Goal: Entertainment & Leisure: Browse casually

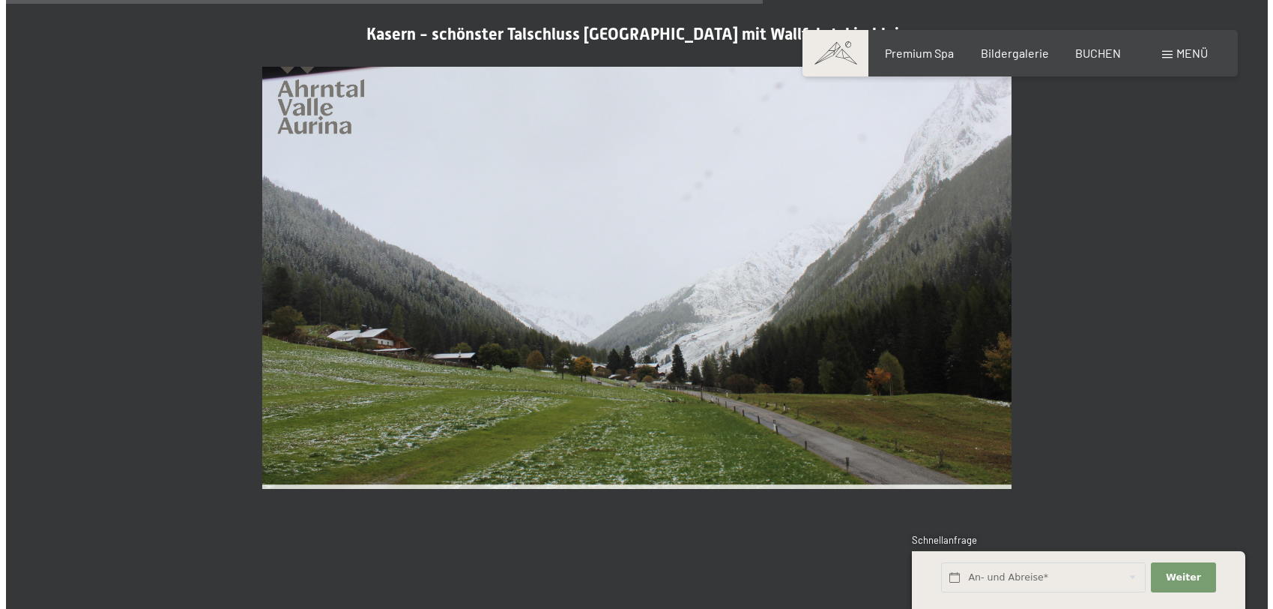
scroll to position [3222, 0]
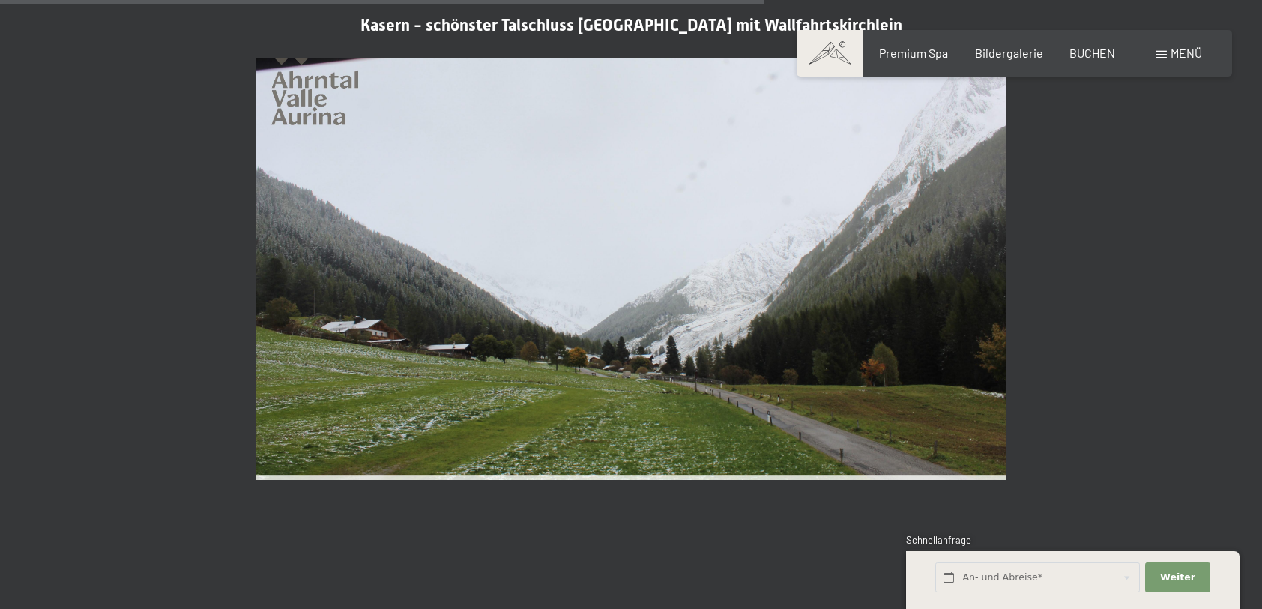
click at [1180, 56] on span "Menü" at bounding box center [1186, 53] width 31 height 14
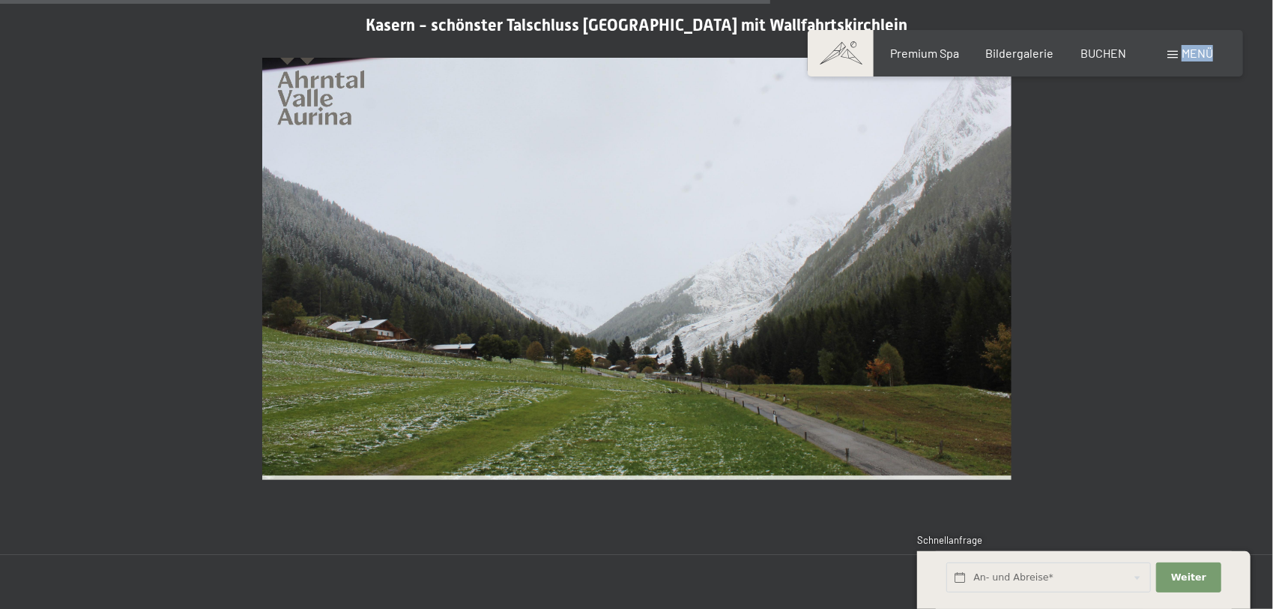
click at [1180, 56] on div "Buchen Anfragen Premium Spa Bildergalerie BUCHEN Menü DE IT EN Gutschein Bilder…" at bounding box center [1025, 53] width 375 height 16
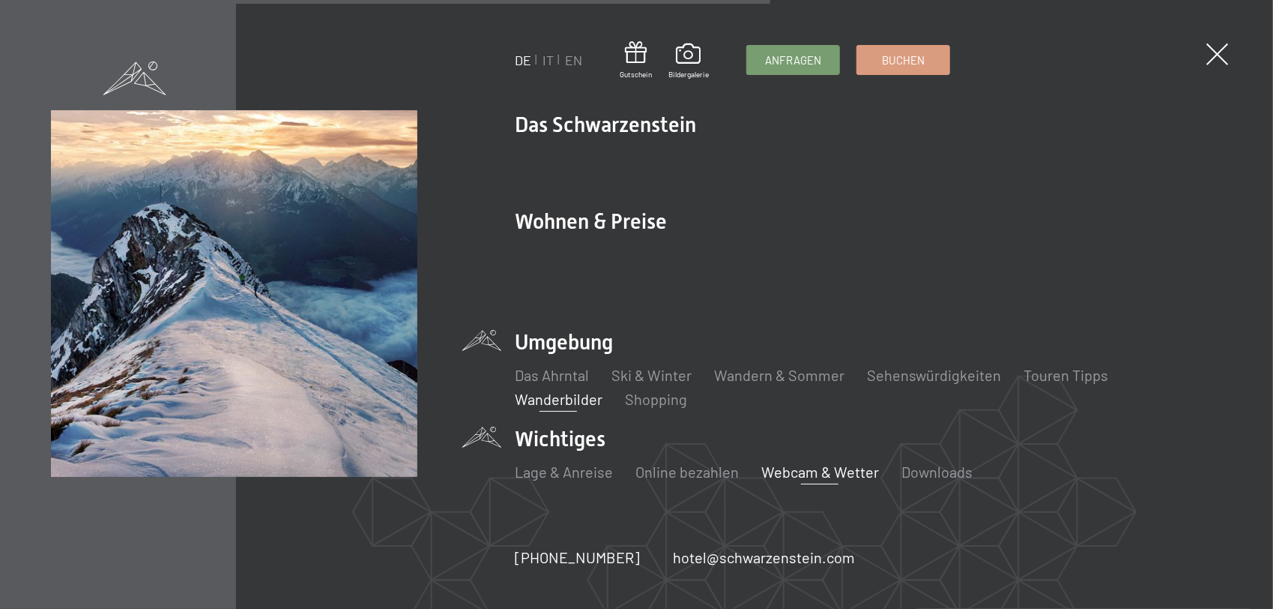
click at [562, 390] on link "Wanderbilder" at bounding box center [559, 399] width 88 height 18
click at [585, 390] on link "Wanderbilder" at bounding box center [559, 399] width 88 height 18
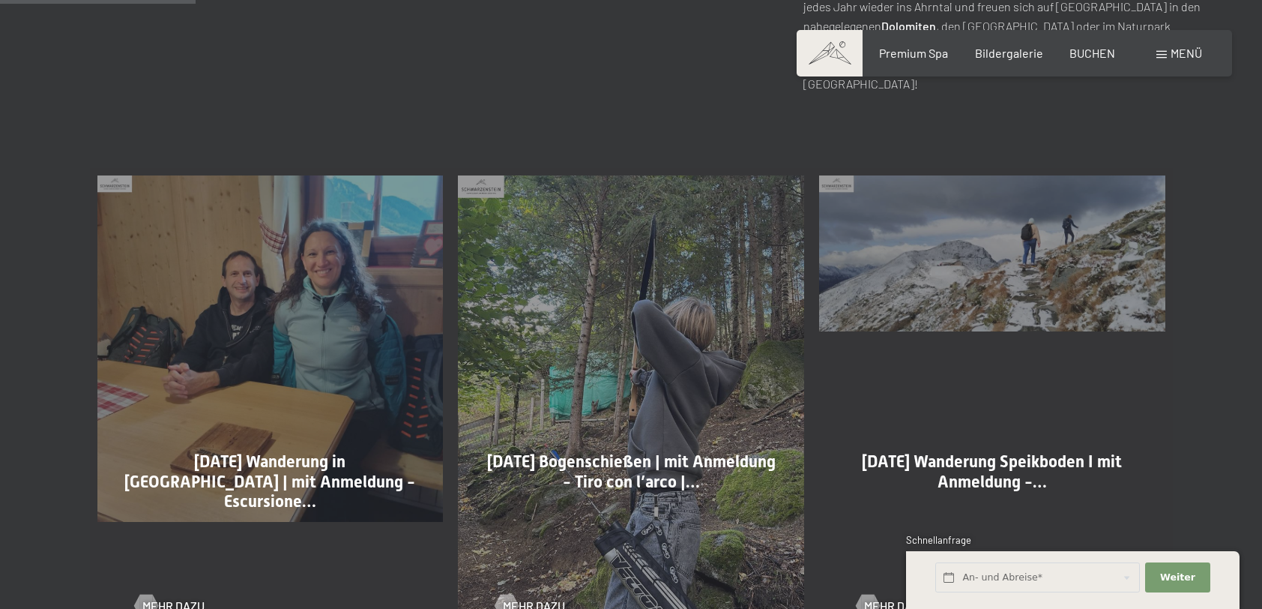
scroll to position [824, 0]
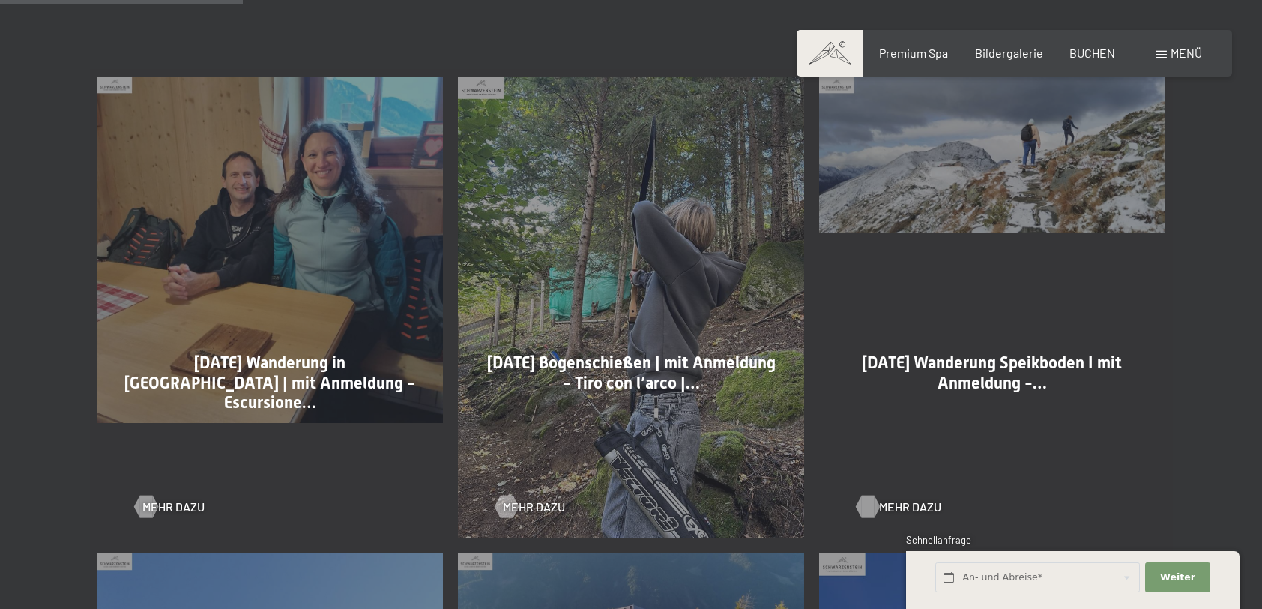
click at [889, 507] on span "Mehr dazu" at bounding box center [910, 506] width 62 height 16
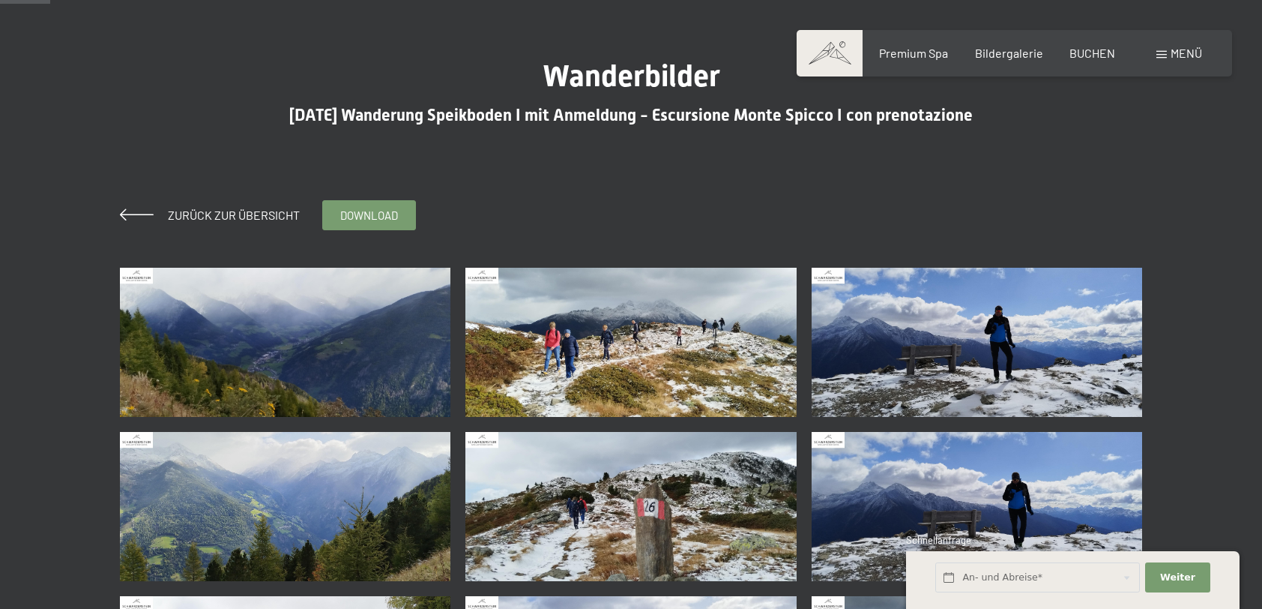
scroll to position [375, 0]
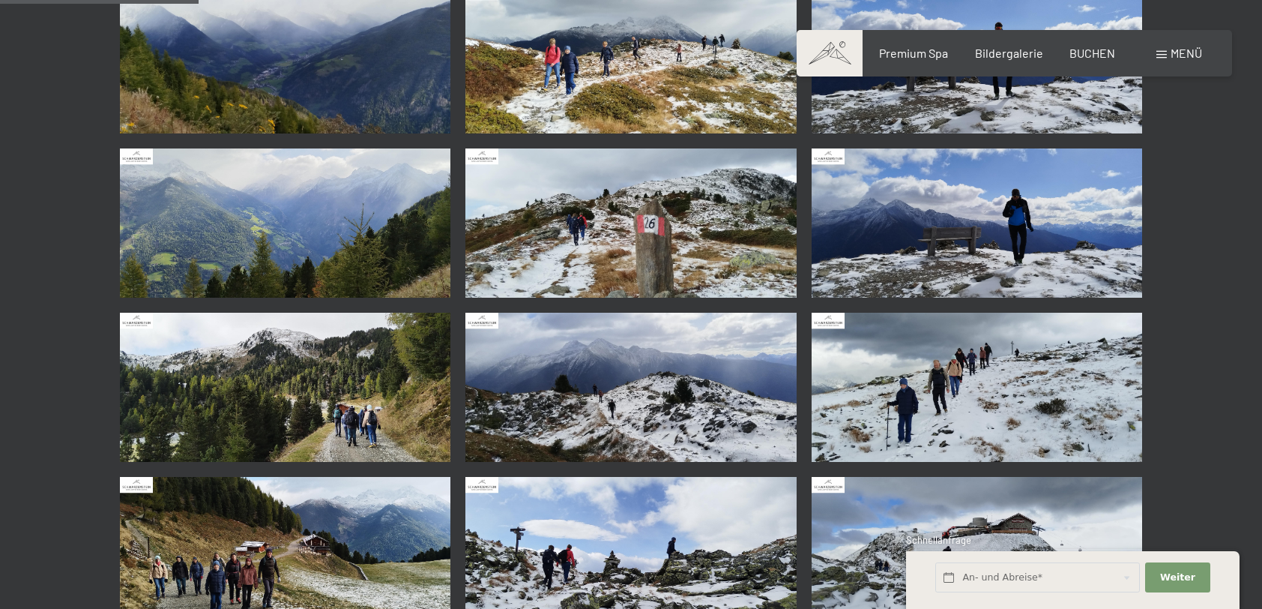
click at [408, 81] on img at bounding box center [285, 58] width 331 height 149
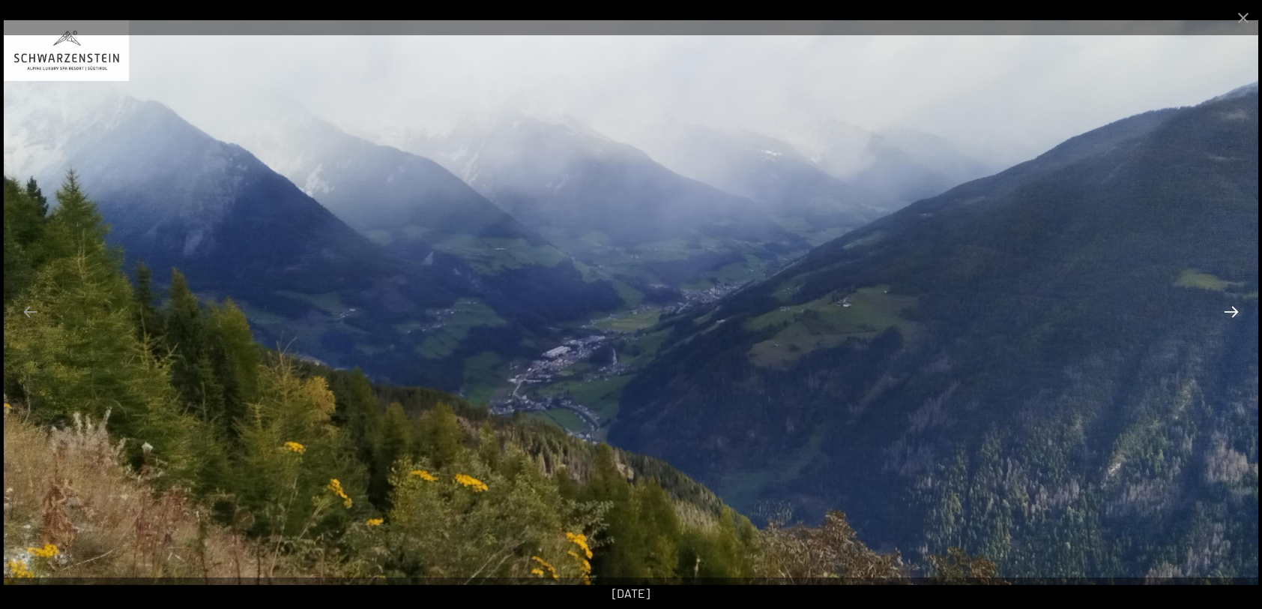
click at [1233, 310] on button "Next slide" at bounding box center [1231, 311] width 31 height 29
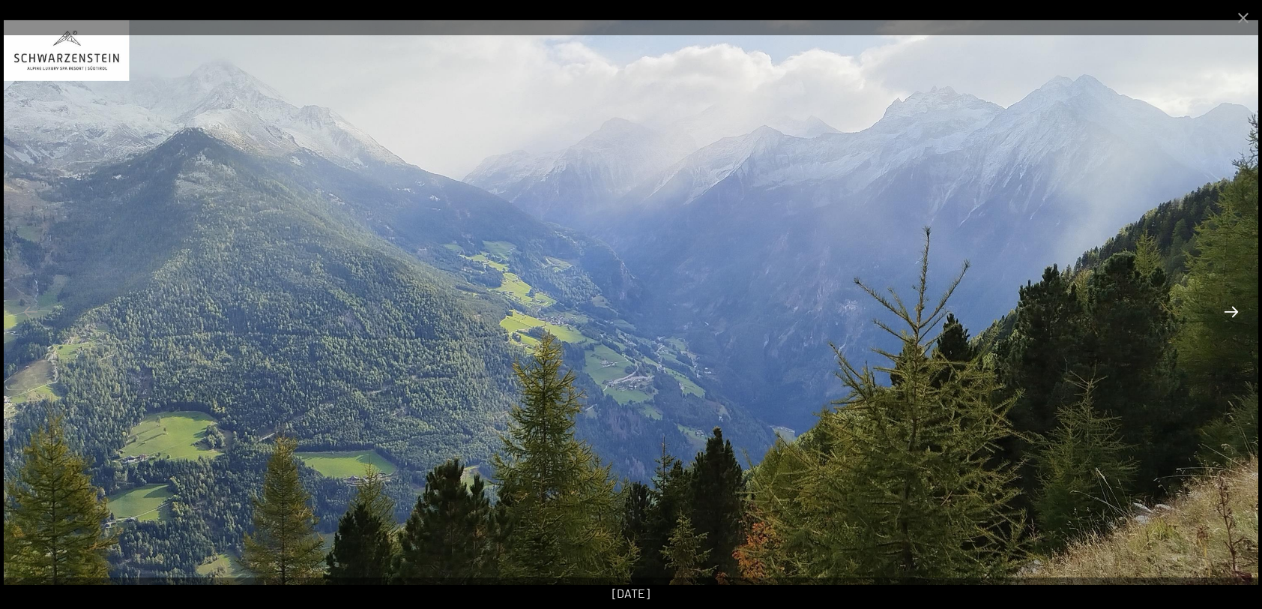
click at [1233, 310] on button "Next slide" at bounding box center [1231, 311] width 31 height 29
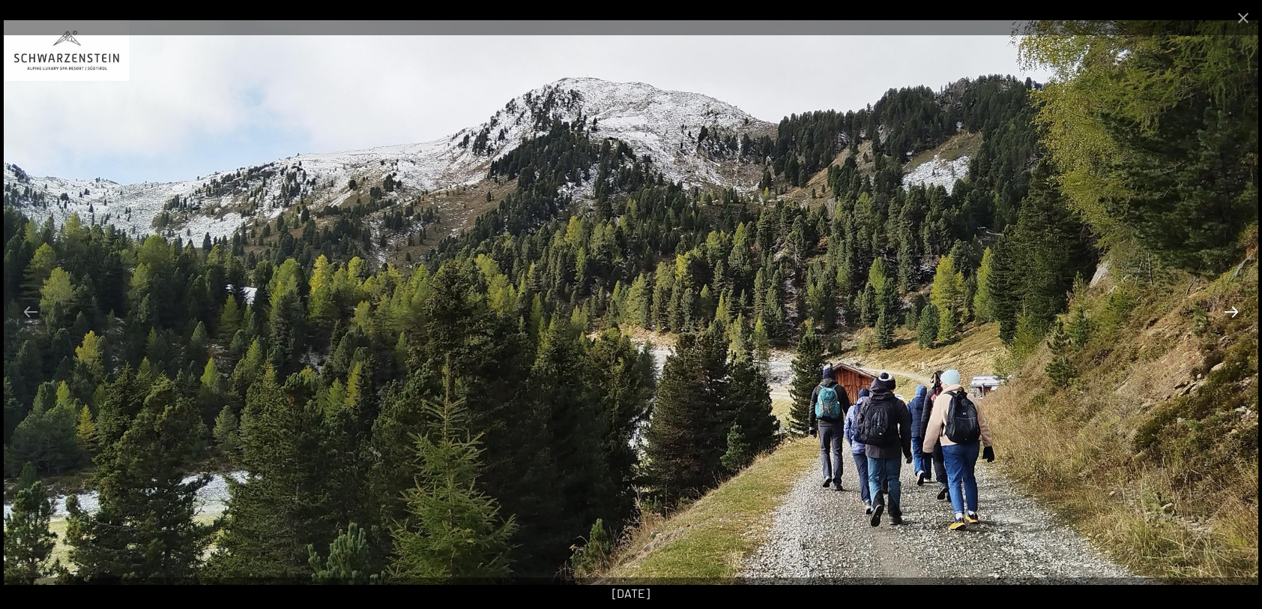
click at [1233, 310] on button "Next slide" at bounding box center [1231, 311] width 31 height 29
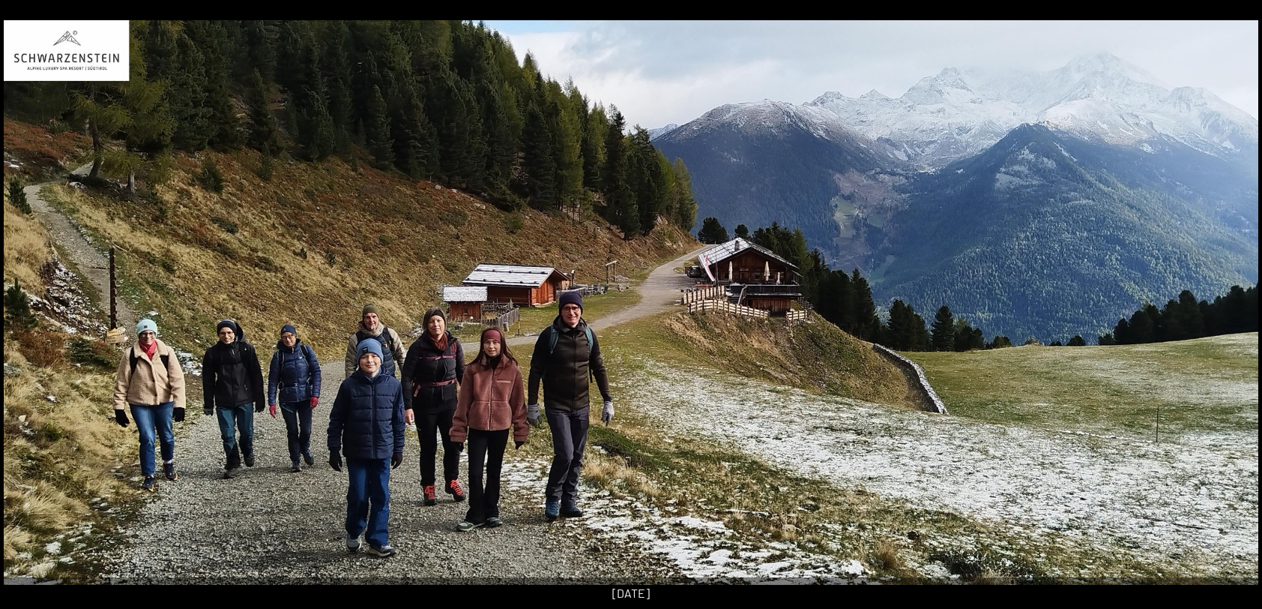
click at [1233, 310] on button "Next slide" at bounding box center [1238, 311] width 31 height 29
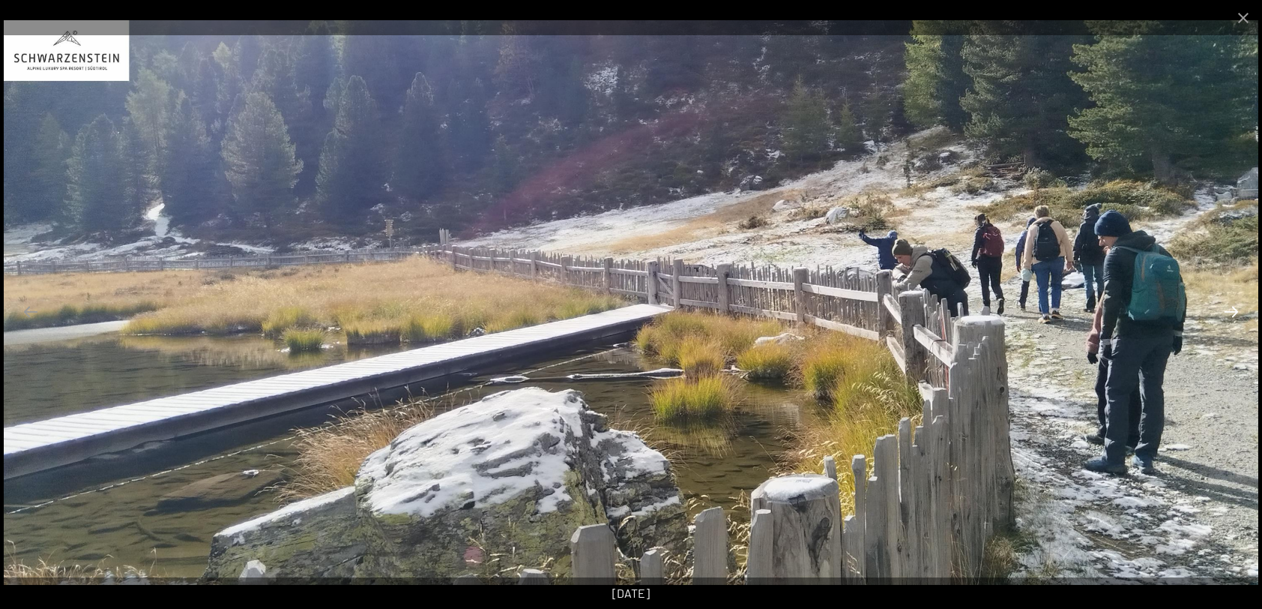
click at [1233, 310] on button "Next slide" at bounding box center [1231, 311] width 31 height 29
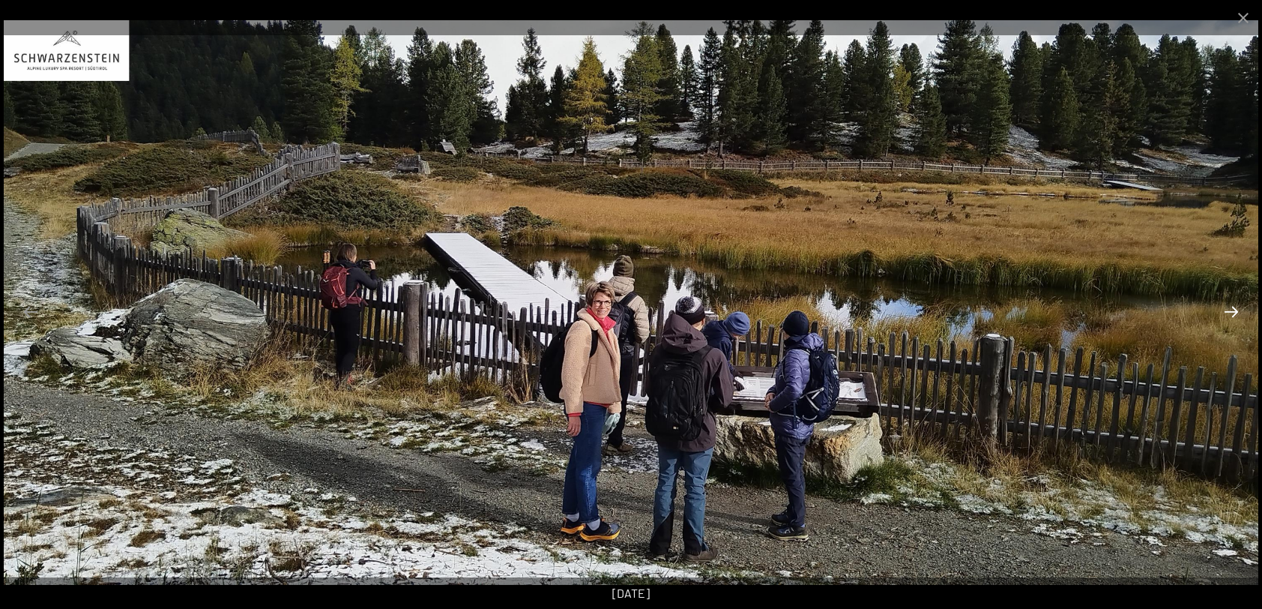
click at [1233, 310] on button "Next slide" at bounding box center [1231, 311] width 31 height 29
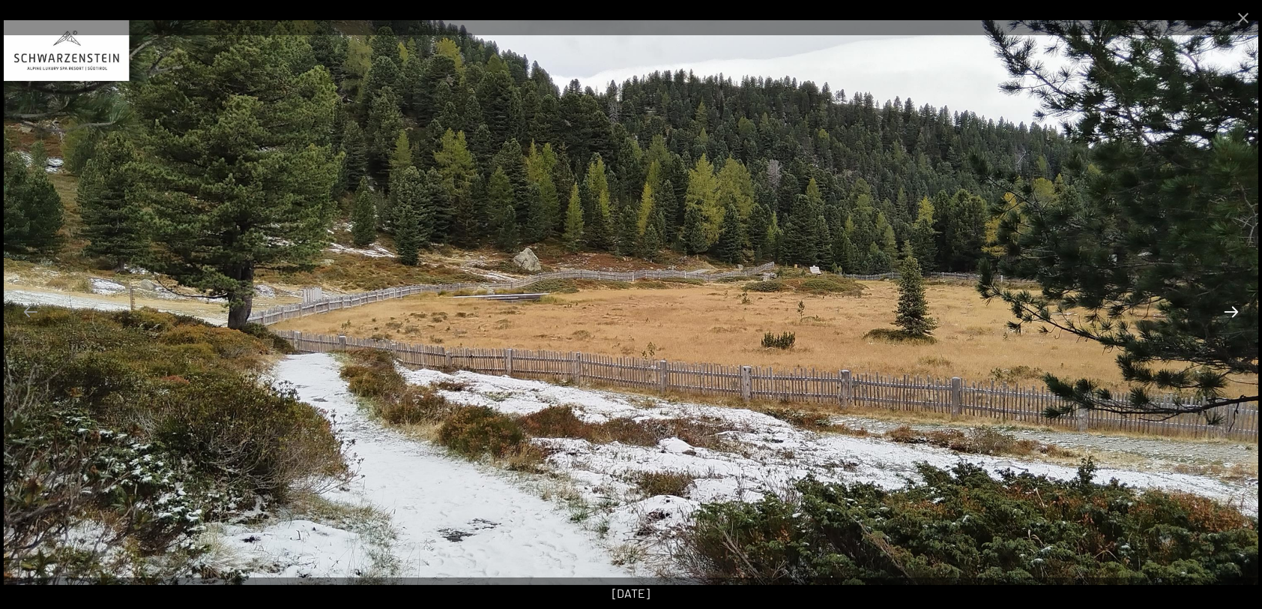
click at [1233, 310] on button "Next slide" at bounding box center [1231, 311] width 31 height 29
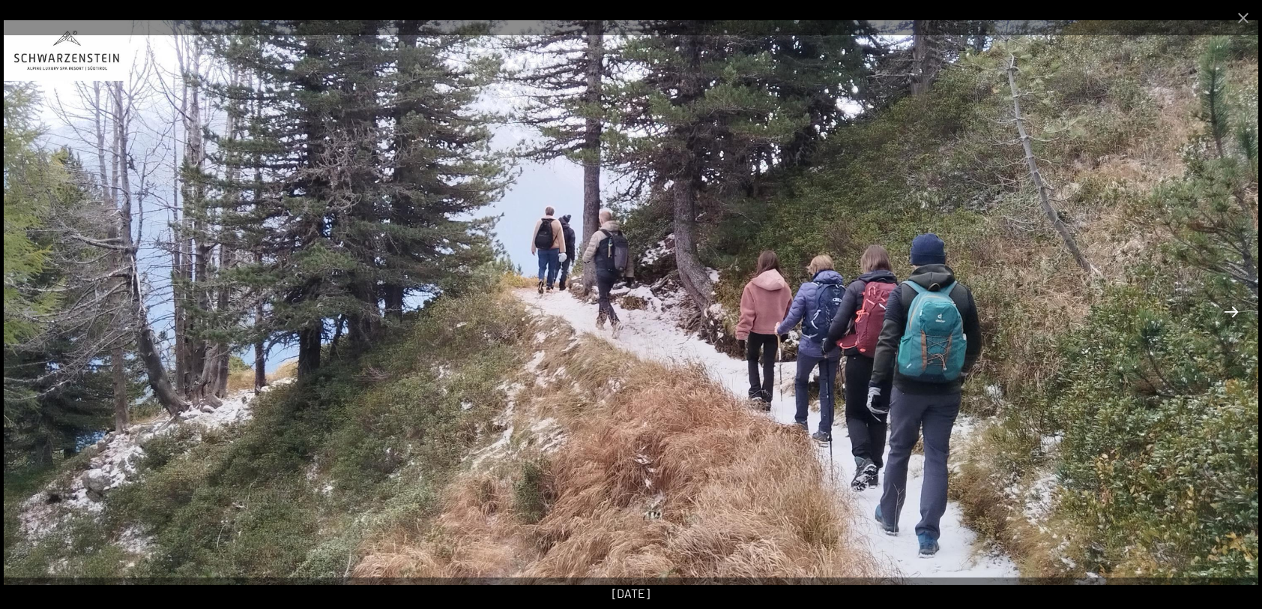
click at [1233, 310] on button "Next slide" at bounding box center [1231, 311] width 31 height 29
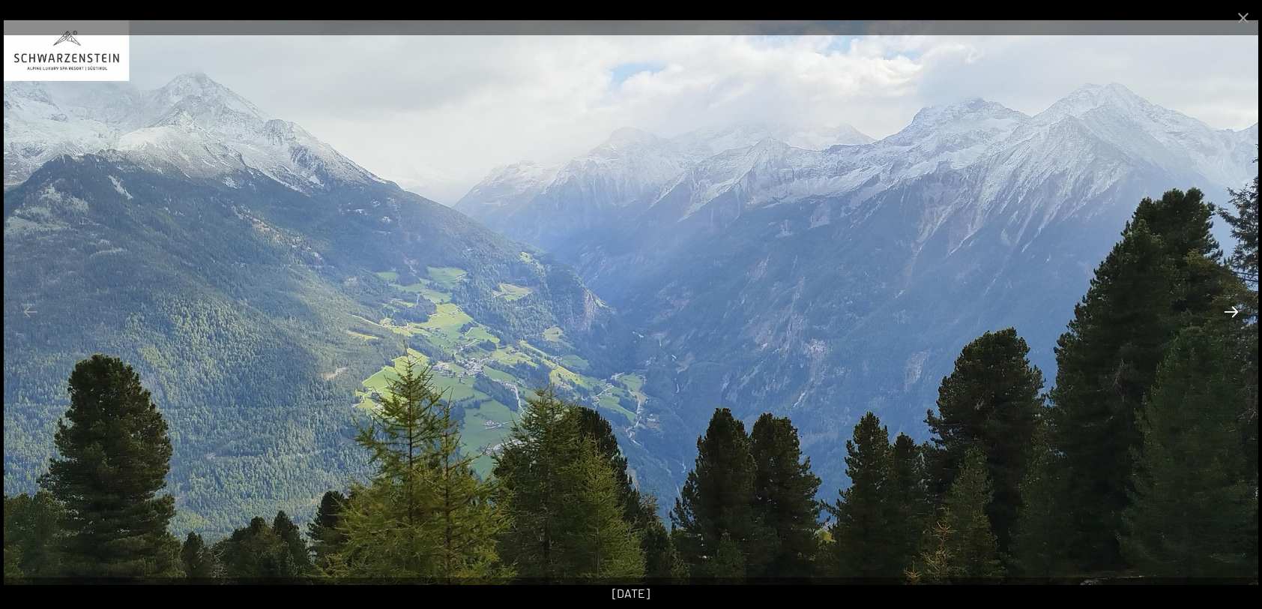
click at [1233, 310] on button "Next slide" at bounding box center [1231, 311] width 31 height 29
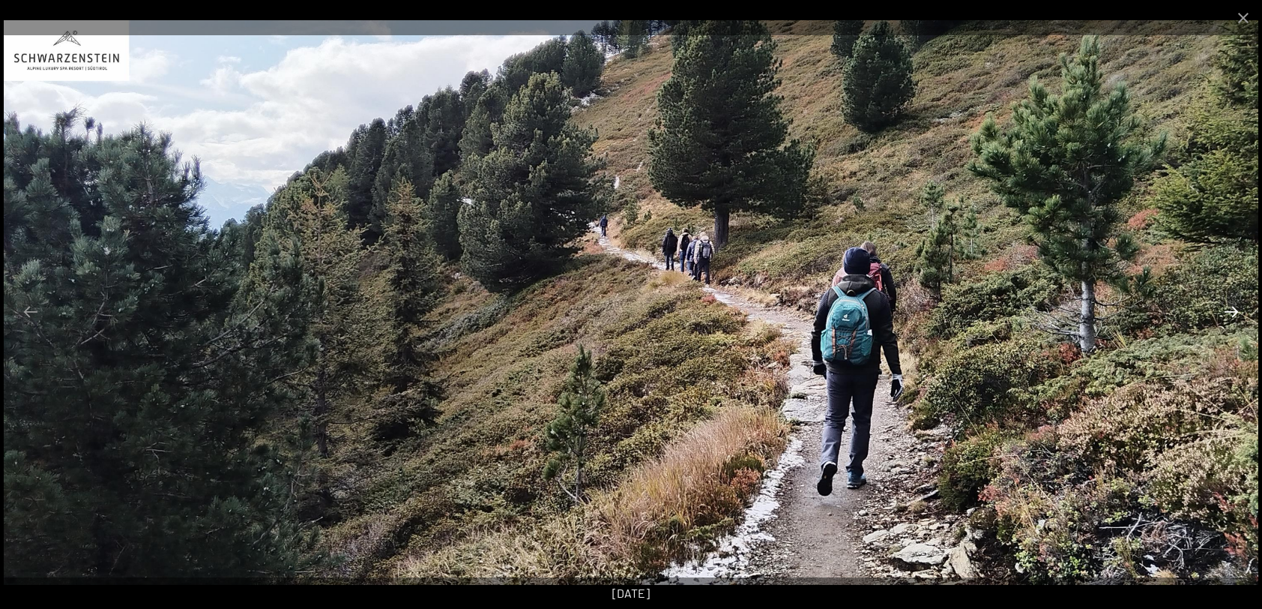
click at [1233, 310] on button "Next slide" at bounding box center [1231, 311] width 31 height 29
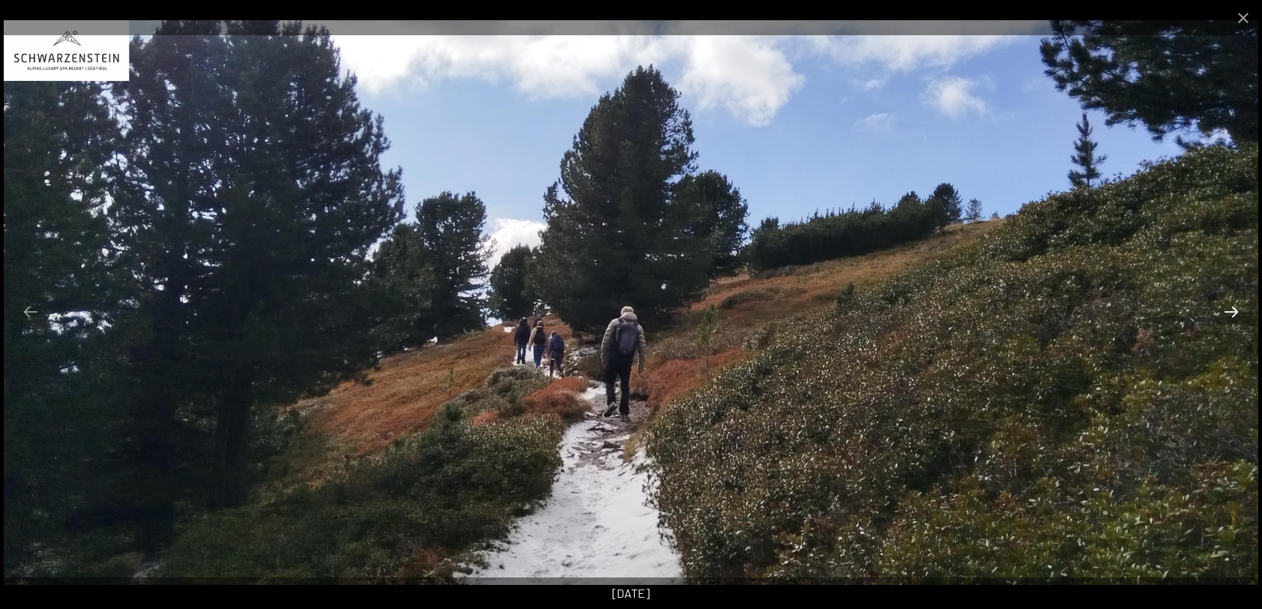
click at [1233, 310] on button "Next slide" at bounding box center [1231, 311] width 31 height 29
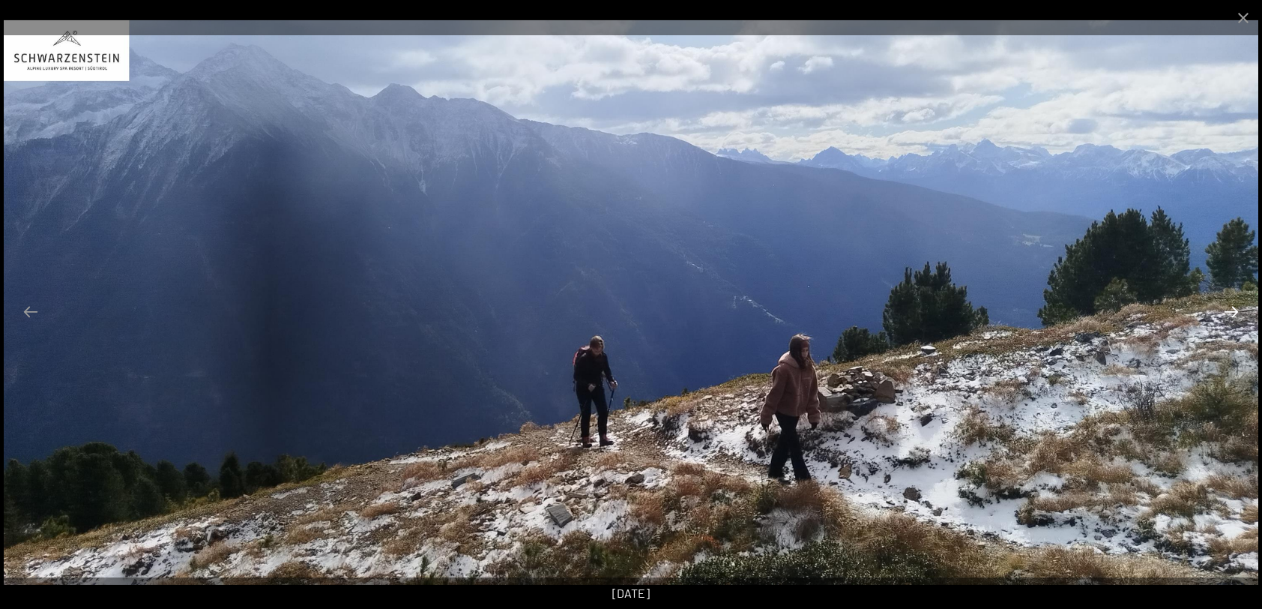
click at [1233, 310] on button "Next slide" at bounding box center [1231, 311] width 31 height 29
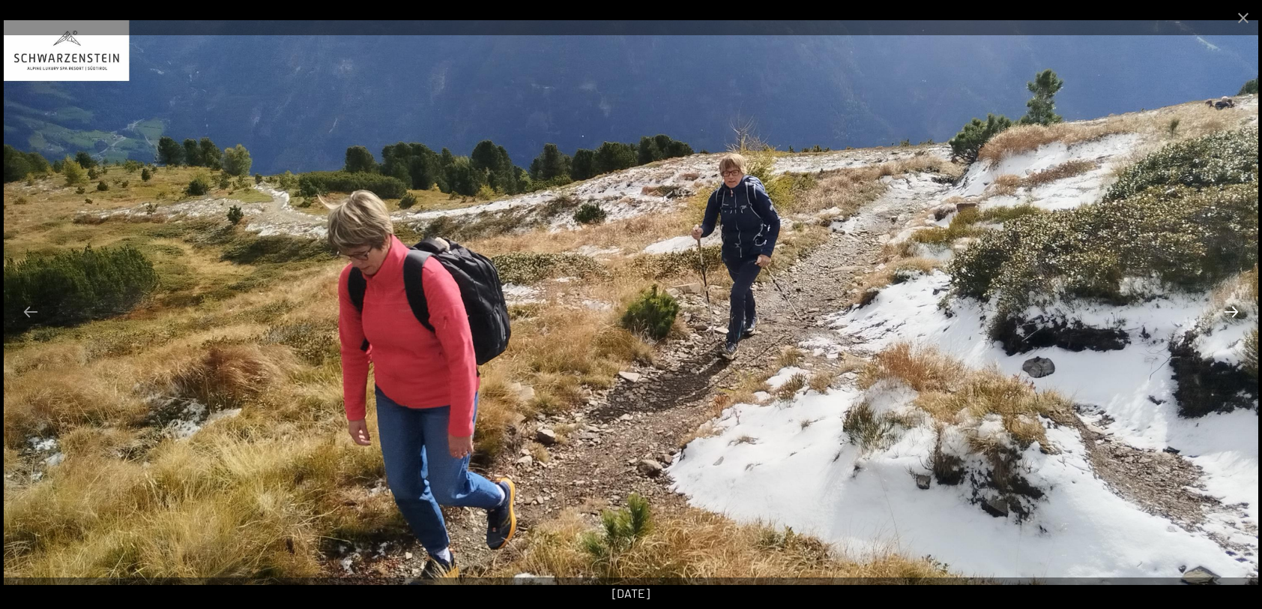
click at [1233, 310] on button "Next slide" at bounding box center [1231, 311] width 31 height 29
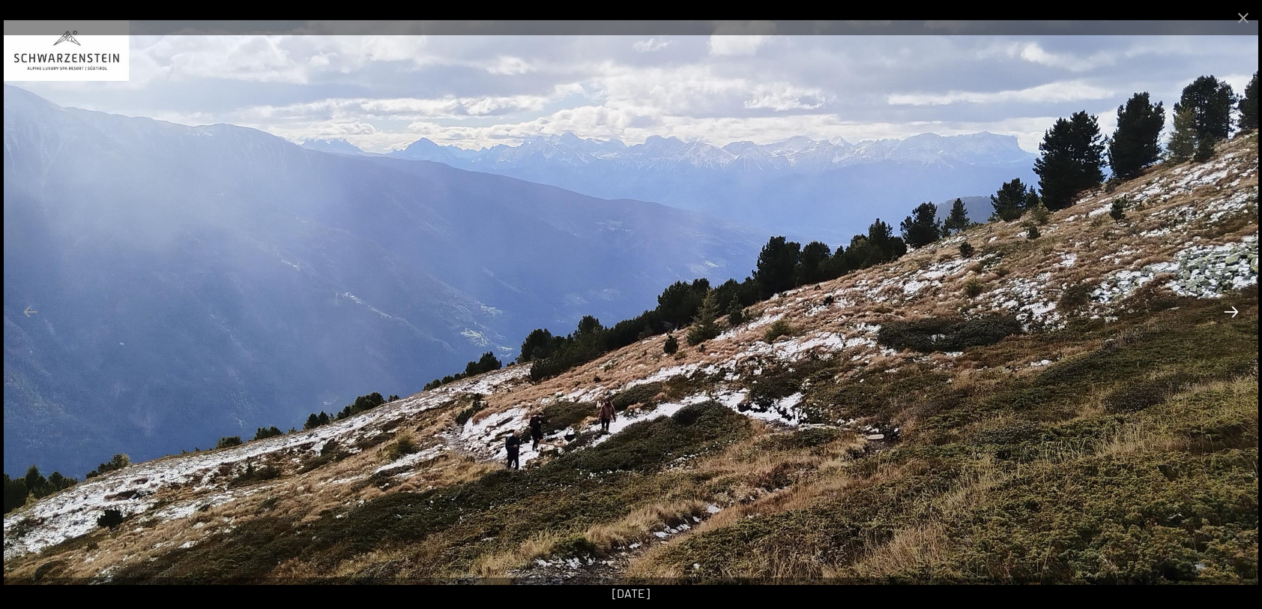
click at [1233, 310] on button "Next slide" at bounding box center [1231, 311] width 31 height 29
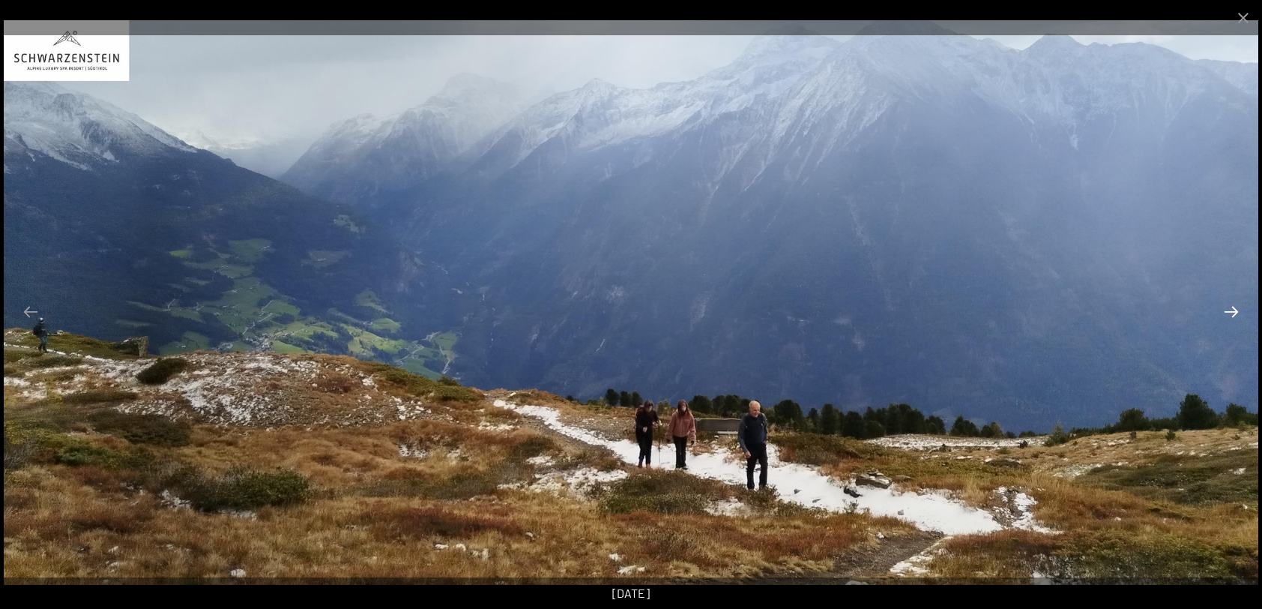
click at [1233, 310] on button "Next slide" at bounding box center [1231, 311] width 31 height 29
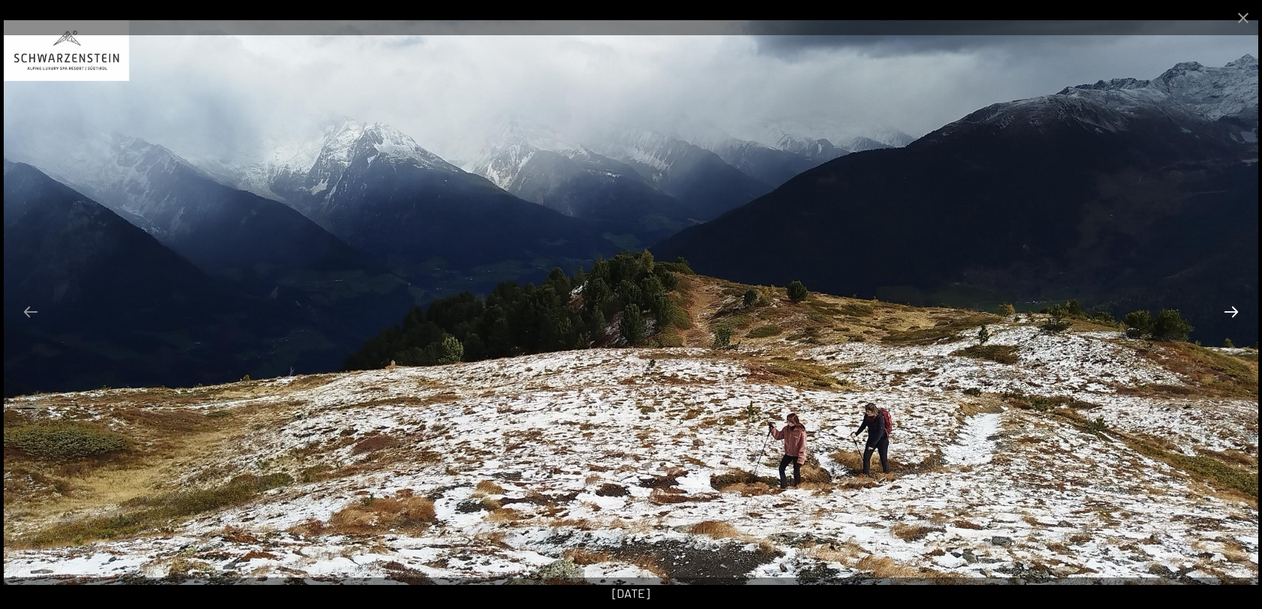
click at [1233, 310] on button "Next slide" at bounding box center [1231, 311] width 31 height 29
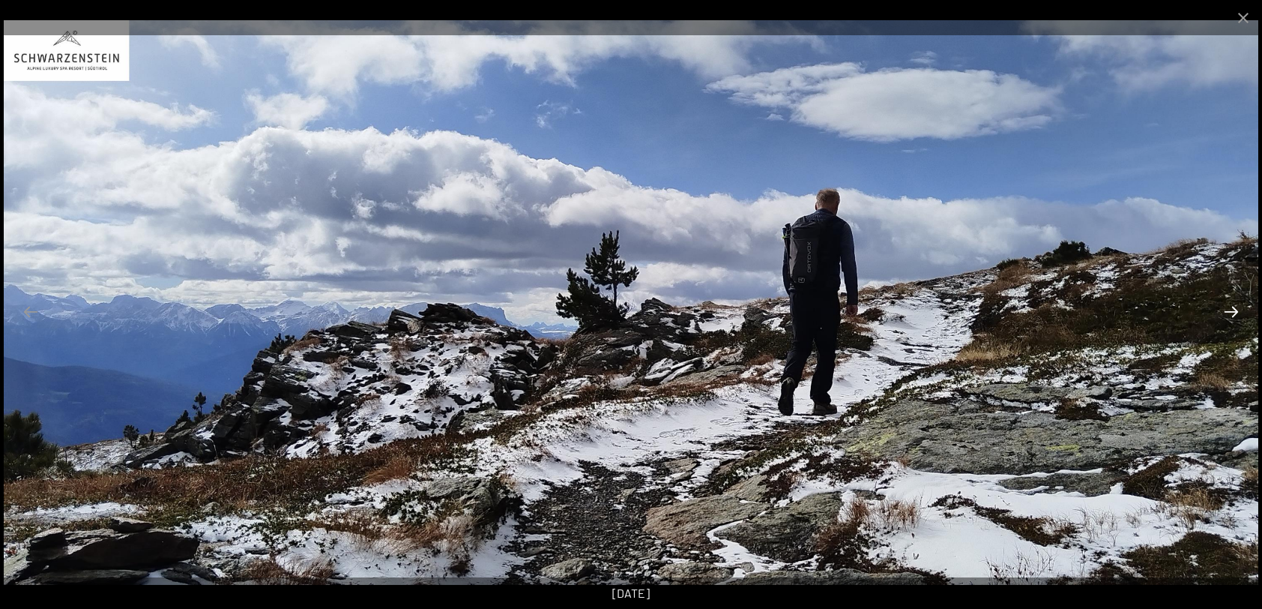
click at [1233, 310] on button "Next slide" at bounding box center [1231, 311] width 31 height 29
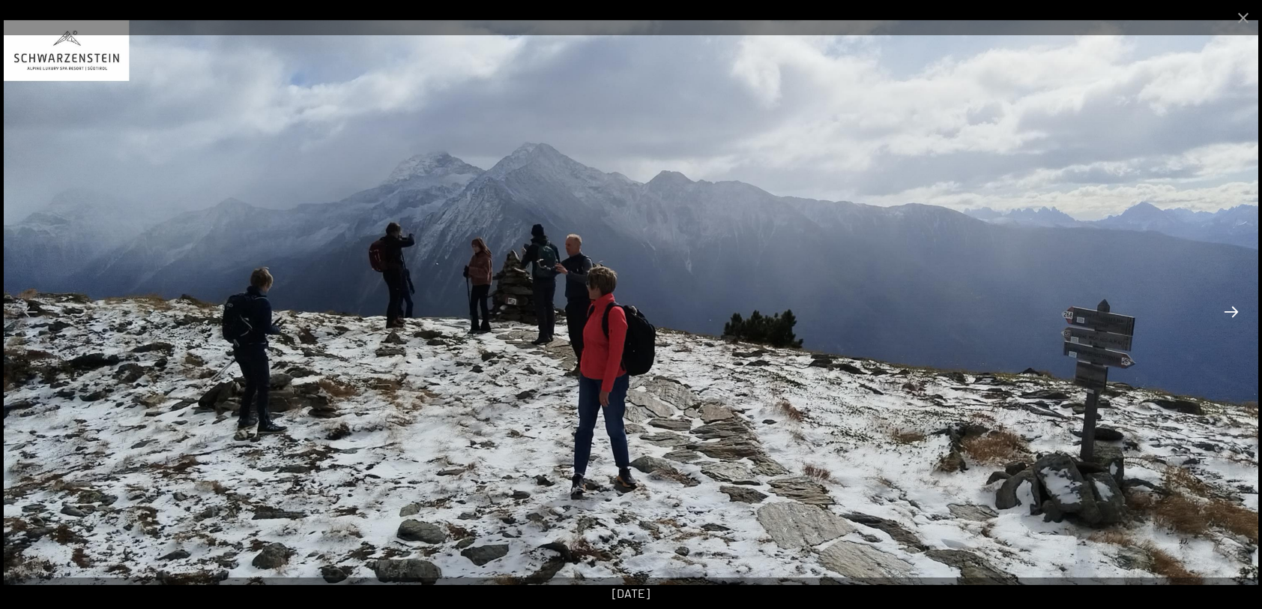
click at [1233, 310] on button "Next slide" at bounding box center [1231, 311] width 31 height 29
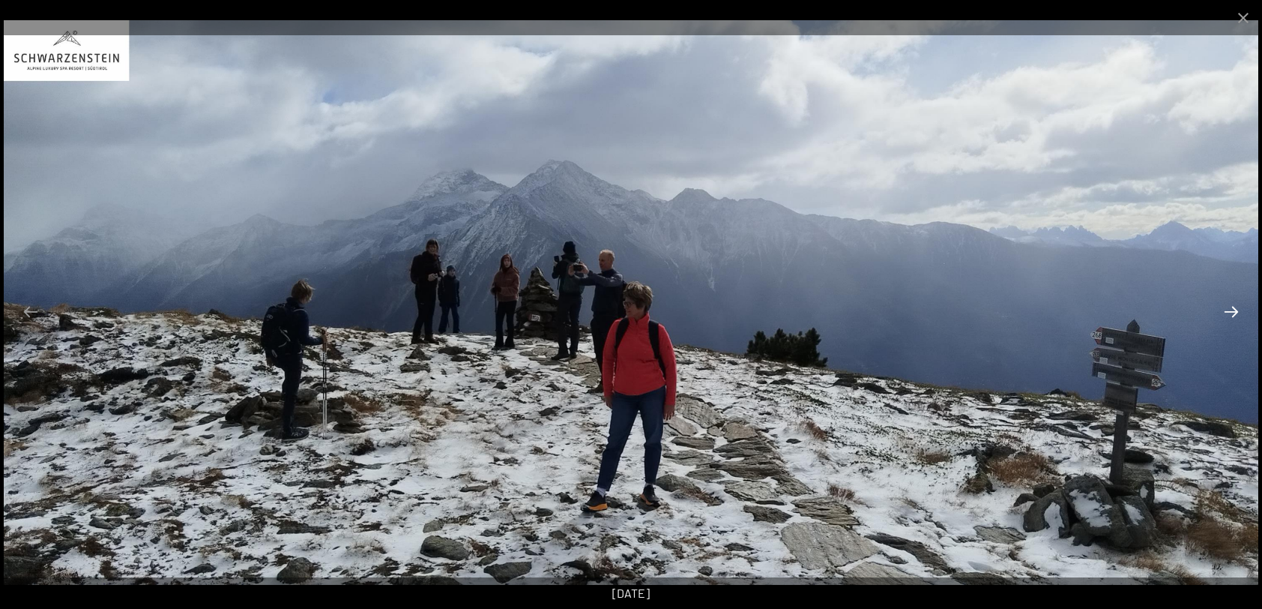
click at [1233, 310] on button "Next slide" at bounding box center [1231, 311] width 31 height 29
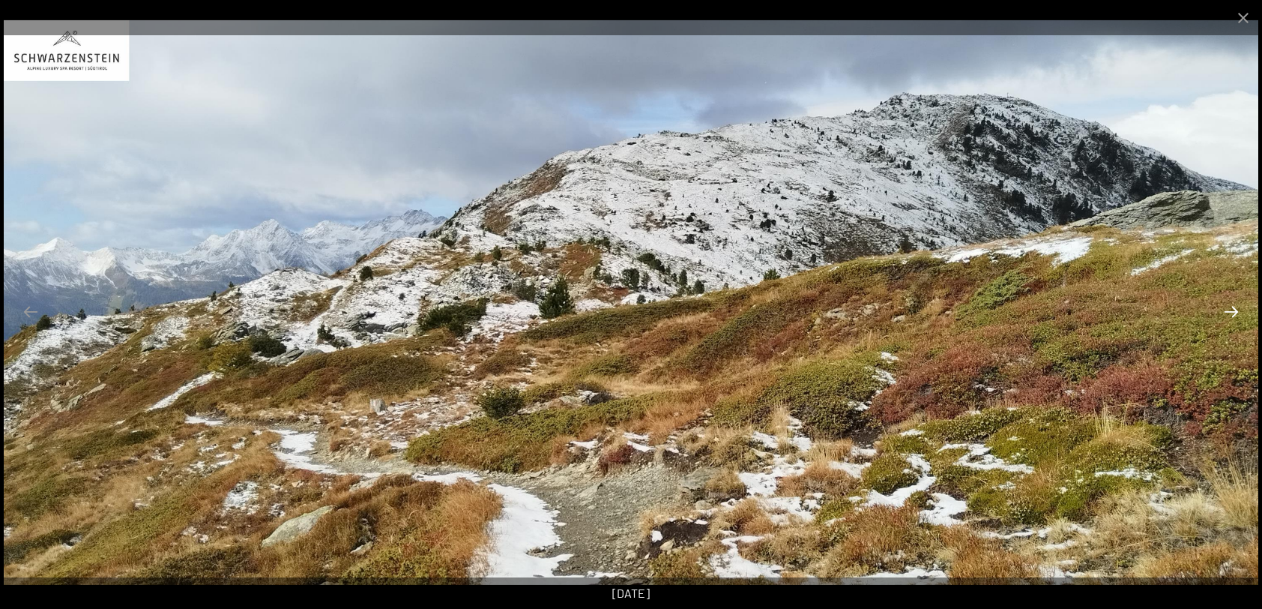
click at [1233, 310] on button "Next slide" at bounding box center [1231, 311] width 31 height 29
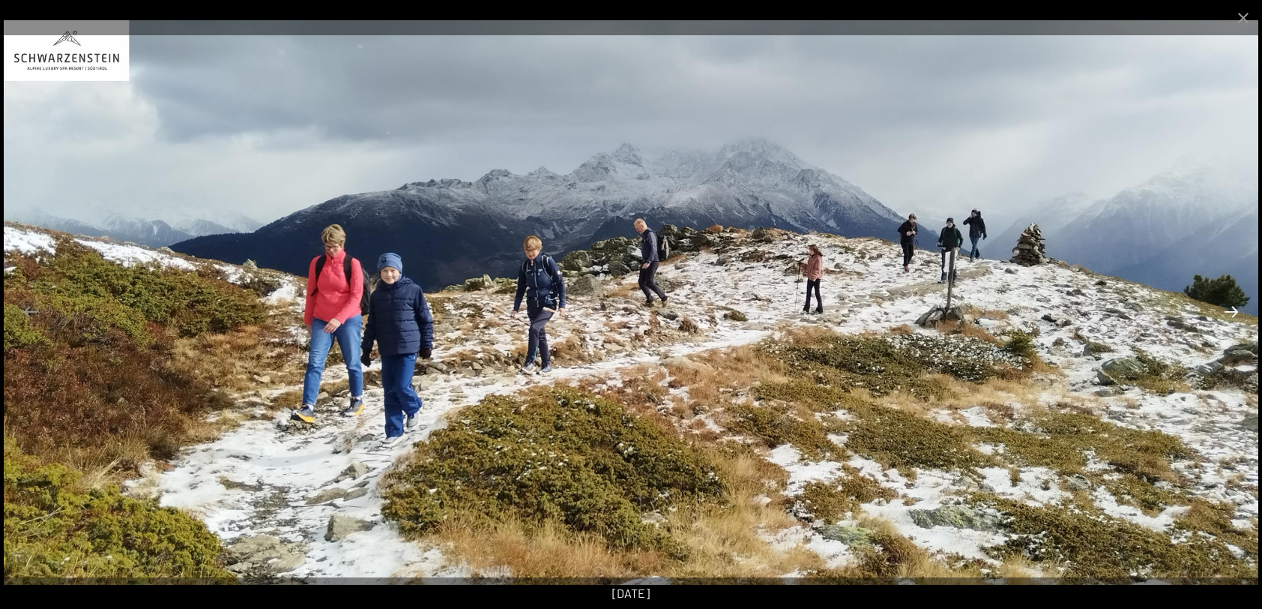
click at [1233, 310] on button "Next slide" at bounding box center [1231, 311] width 31 height 29
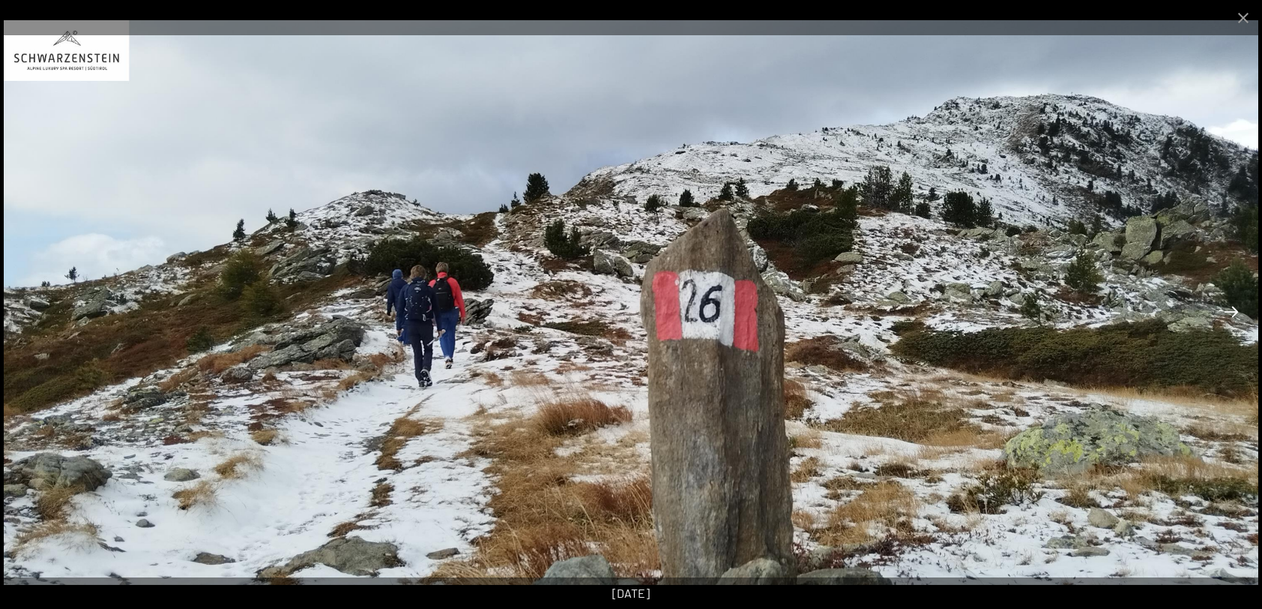
click at [1233, 310] on button "Next slide" at bounding box center [1231, 311] width 31 height 29
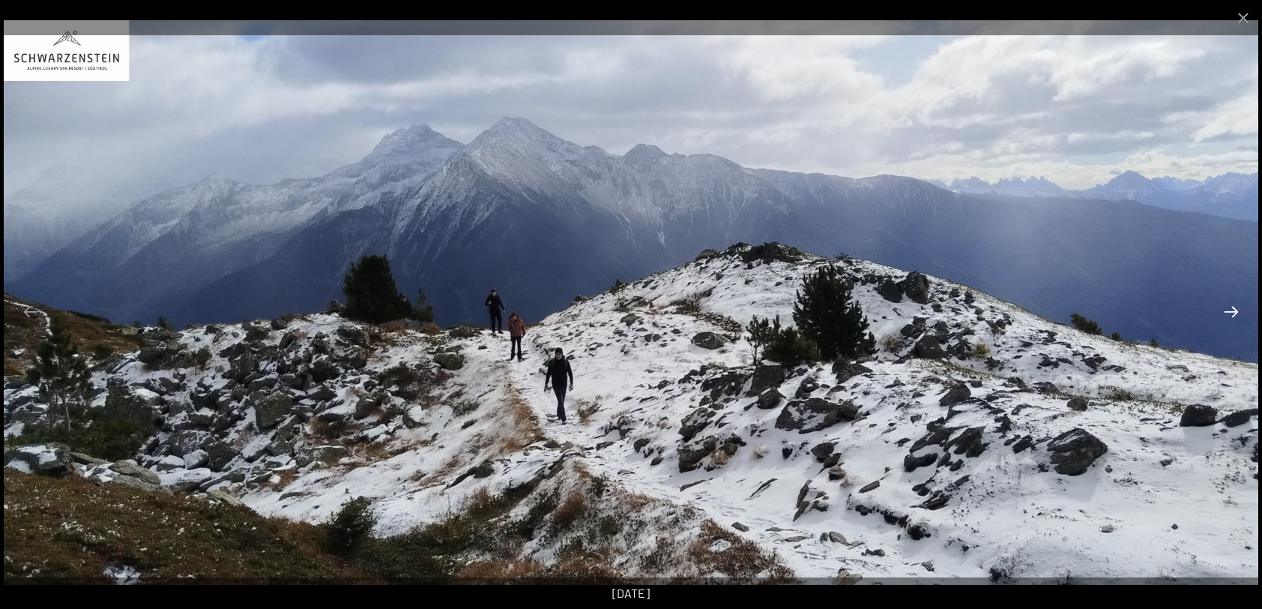
click at [1233, 310] on button "Next slide" at bounding box center [1231, 311] width 31 height 29
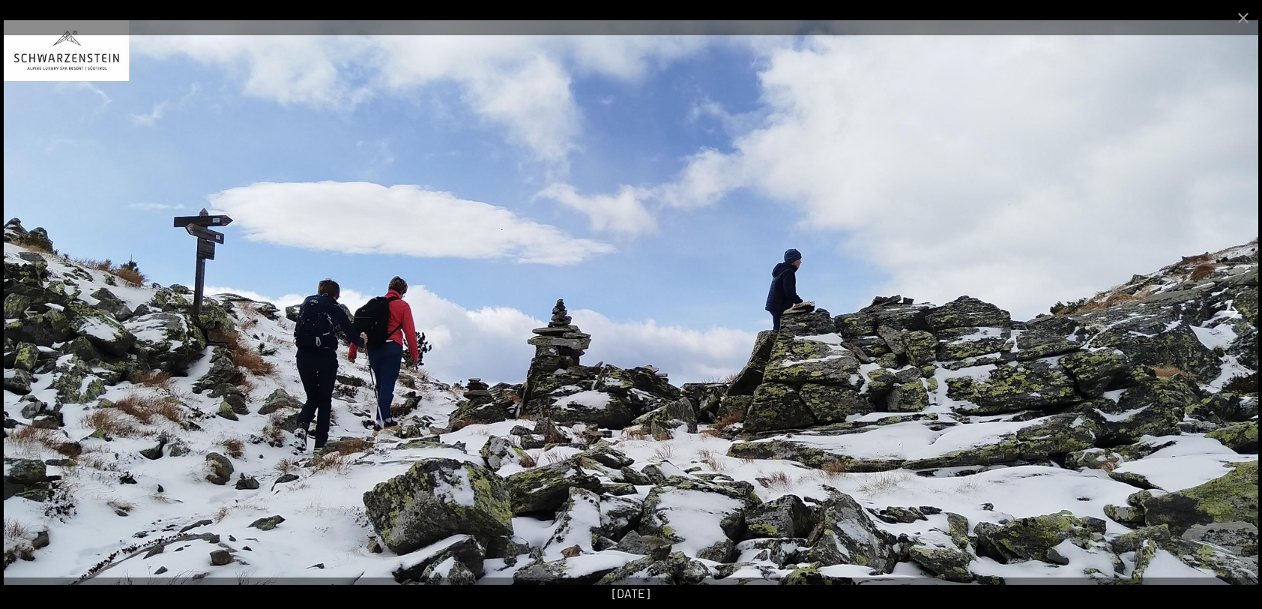
click at [1233, 310] on button "Next slide" at bounding box center [1231, 311] width 31 height 29
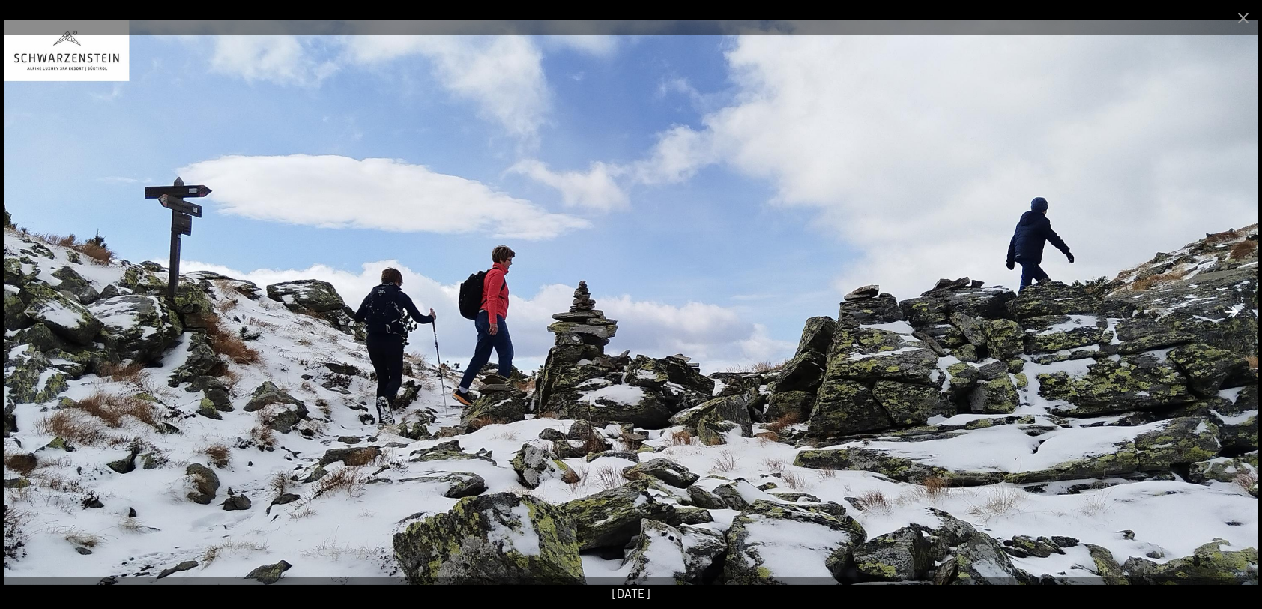
click at [1233, 310] on button "Next slide" at bounding box center [1231, 311] width 31 height 29
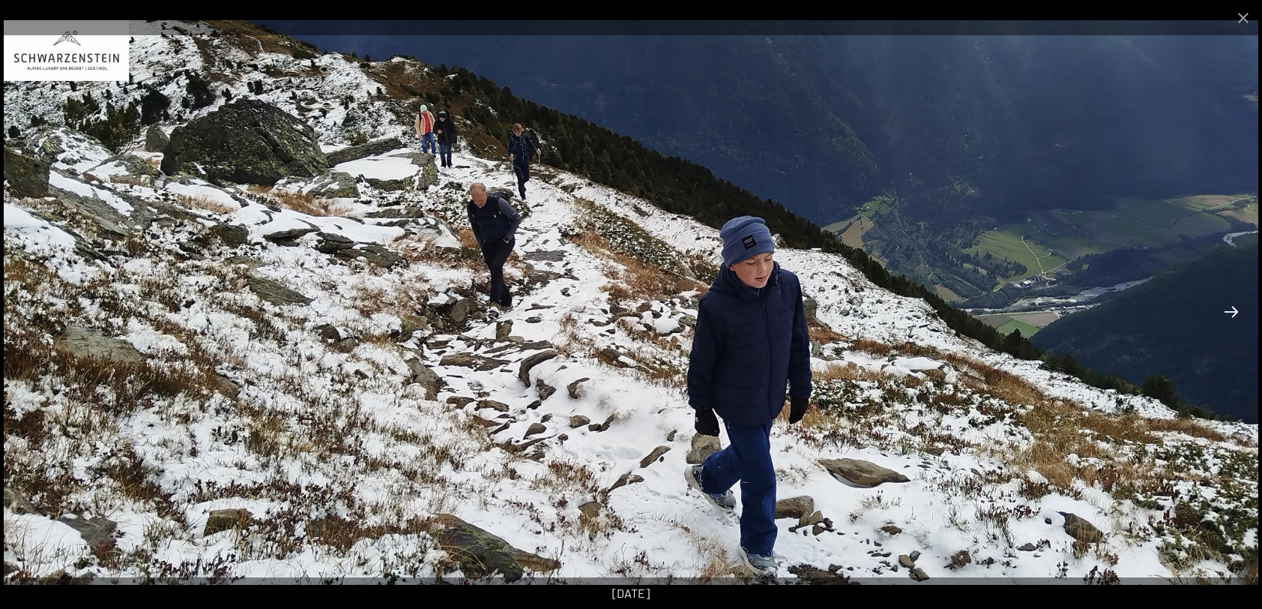
click at [1233, 310] on button "Next slide" at bounding box center [1231, 311] width 31 height 29
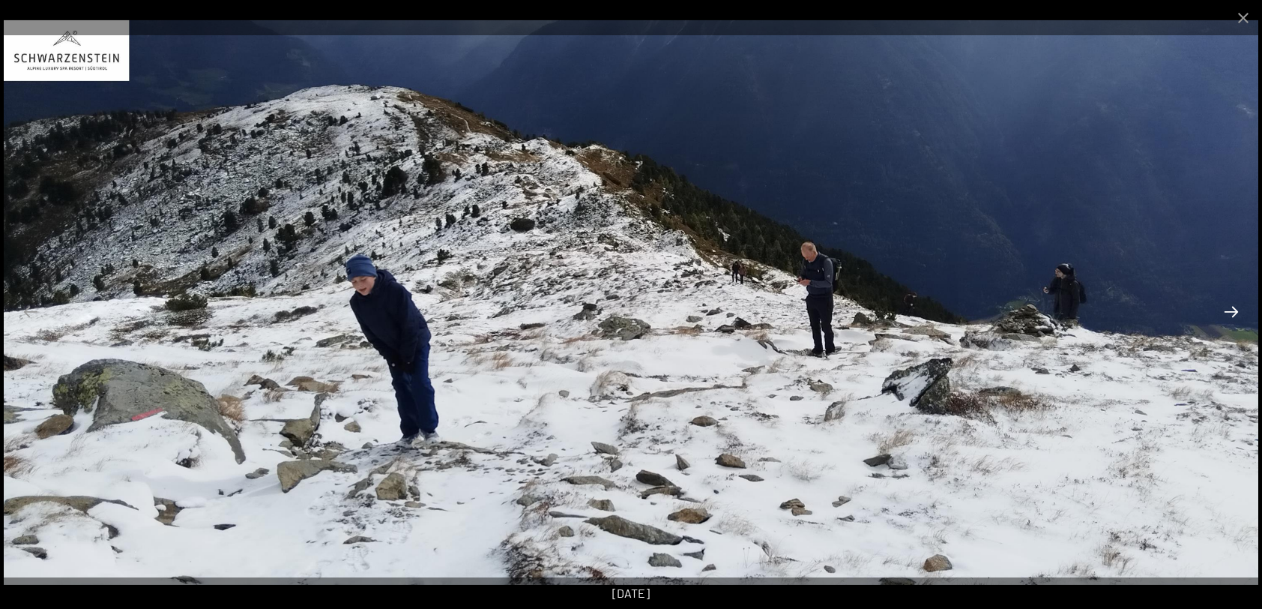
click at [1233, 310] on button "Next slide" at bounding box center [1231, 311] width 31 height 29
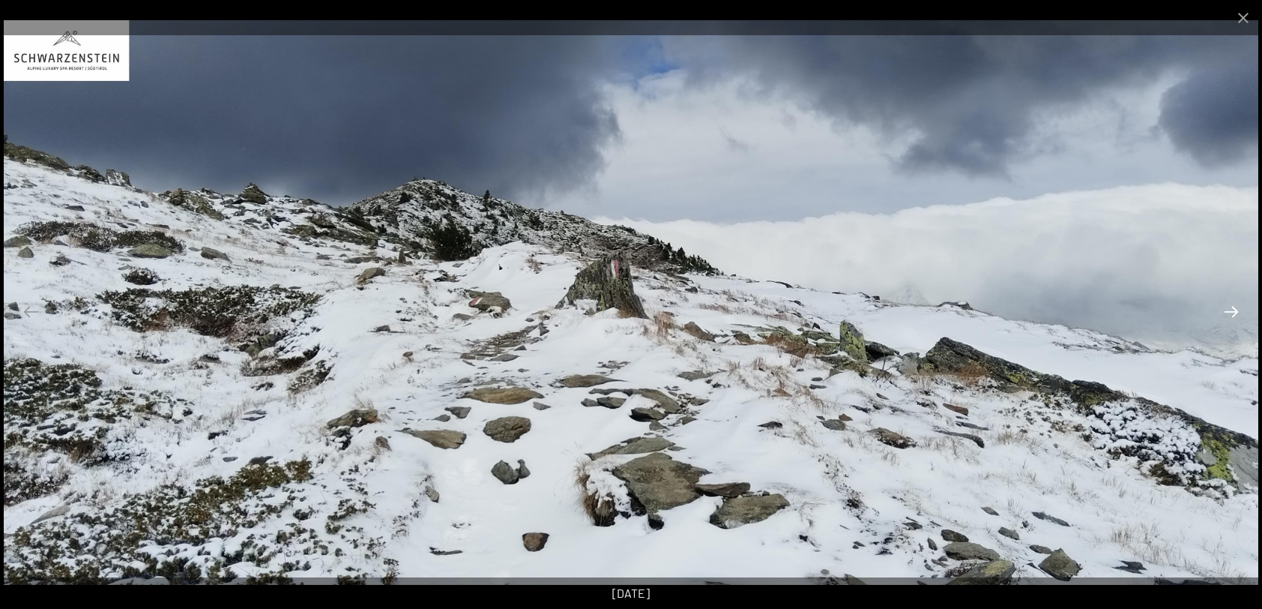
click at [1233, 310] on button "Next slide" at bounding box center [1231, 311] width 31 height 29
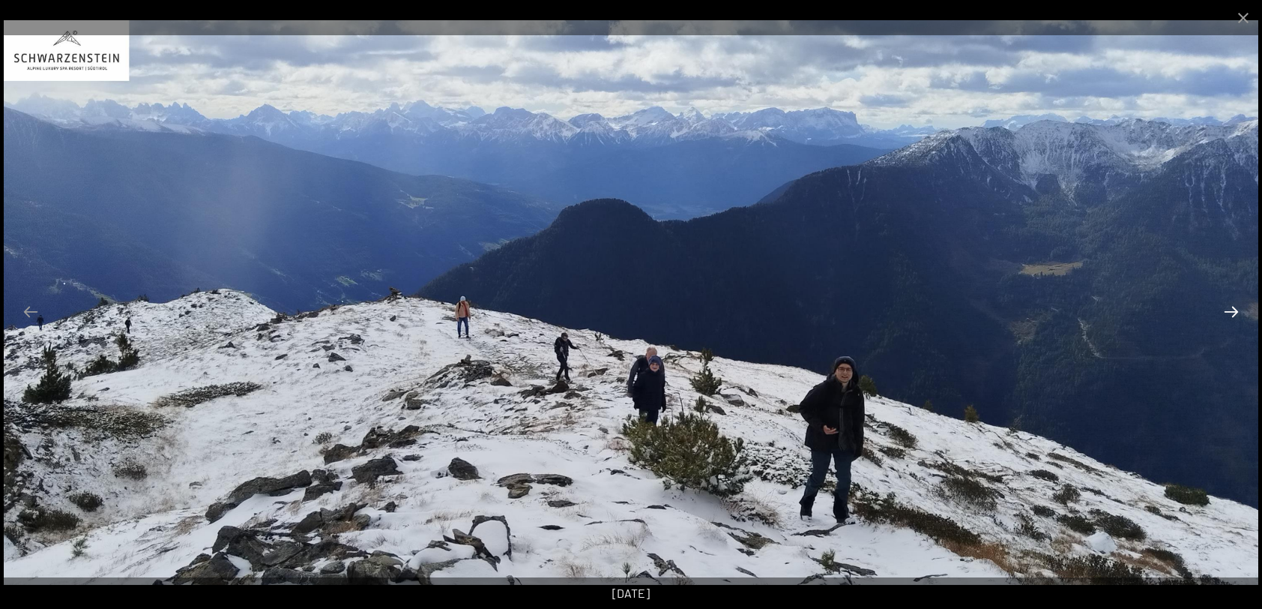
click at [1233, 310] on button "Next slide" at bounding box center [1231, 311] width 31 height 29
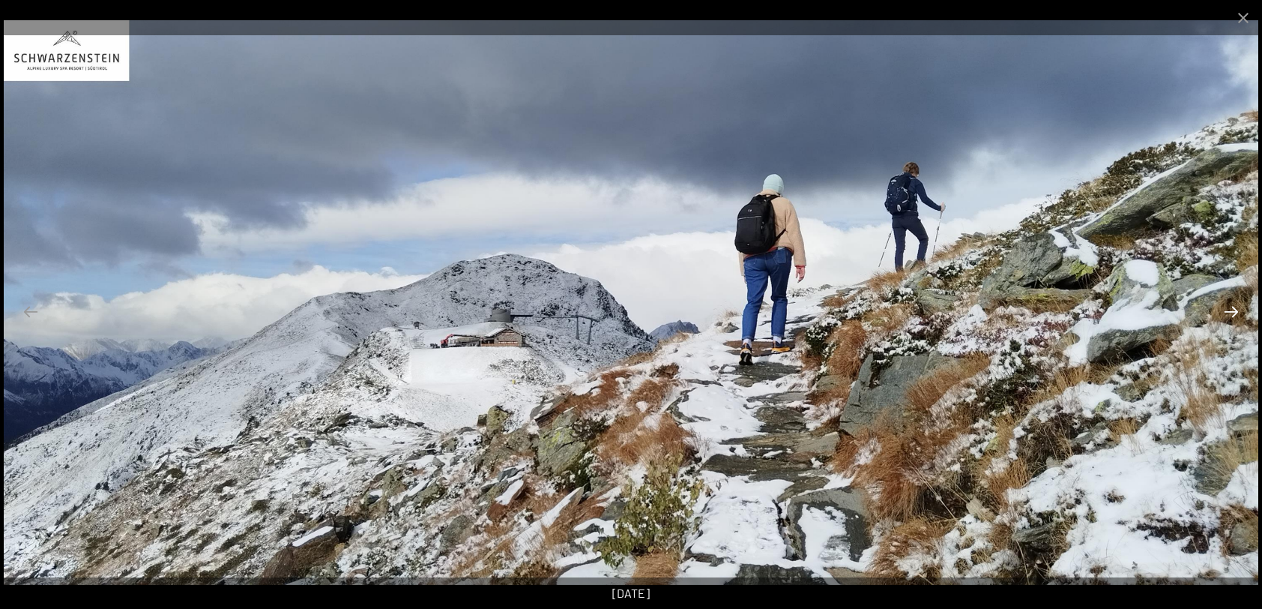
click at [1233, 310] on button "Next slide" at bounding box center [1231, 311] width 31 height 29
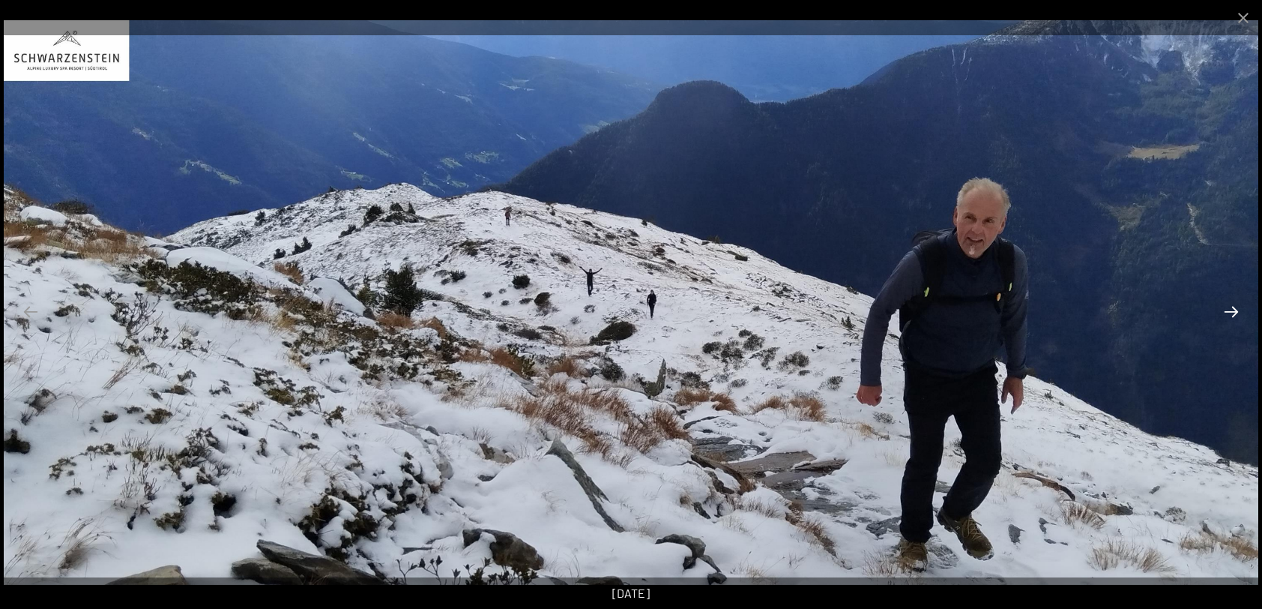
click at [1233, 310] on button "Next slide" at bounding box center [1231, 311] width 31 height 29
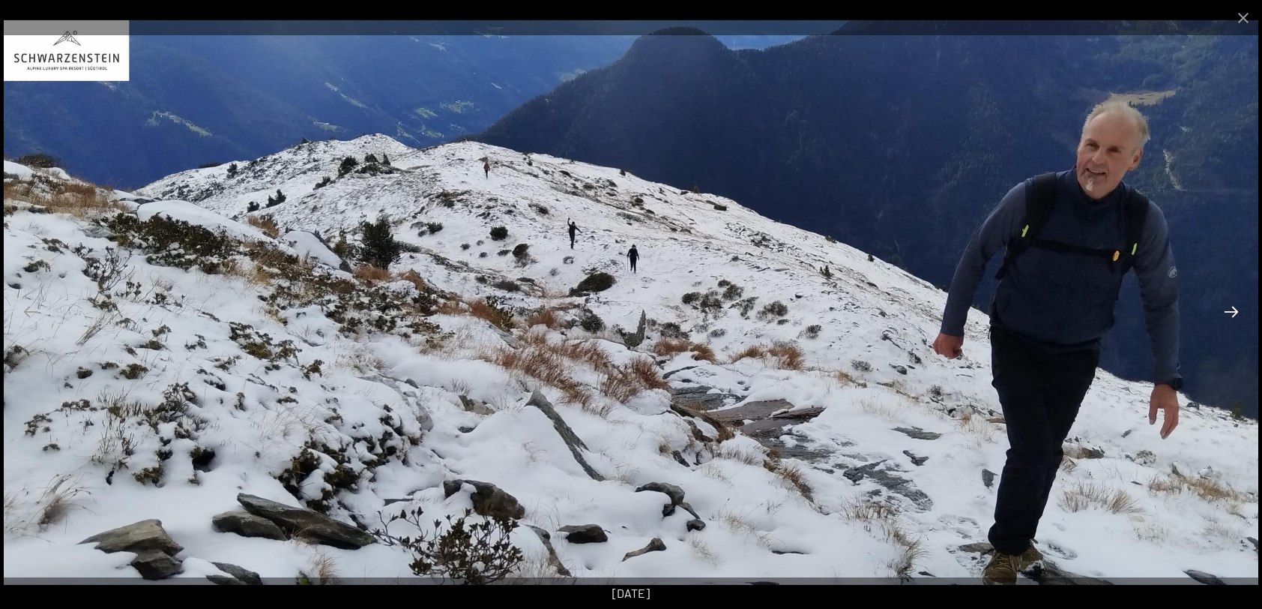
click at [1233, 310] on button "Next slide" at bounding box center [1231, 311] width 31 height 29
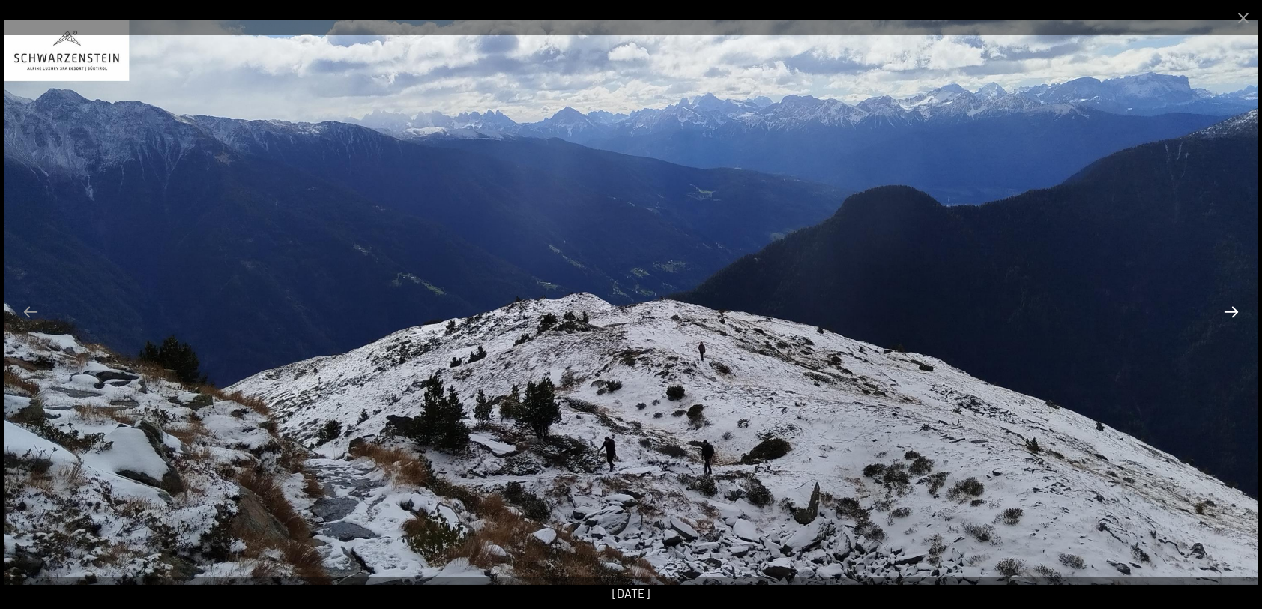
click at [1233, 310] on button "Next slide" at bounding box center [1231, 311] width 31 height 29
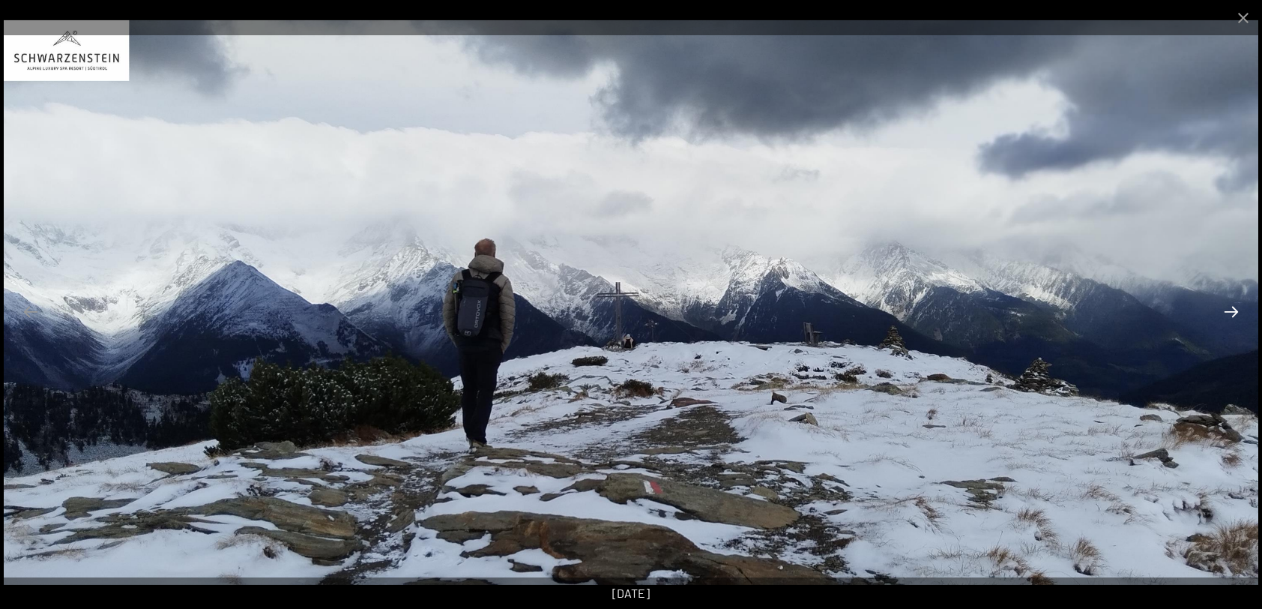
click at [1233, 310] on button "Next slide" at bounding box center [1231, 311] width 31 height 29
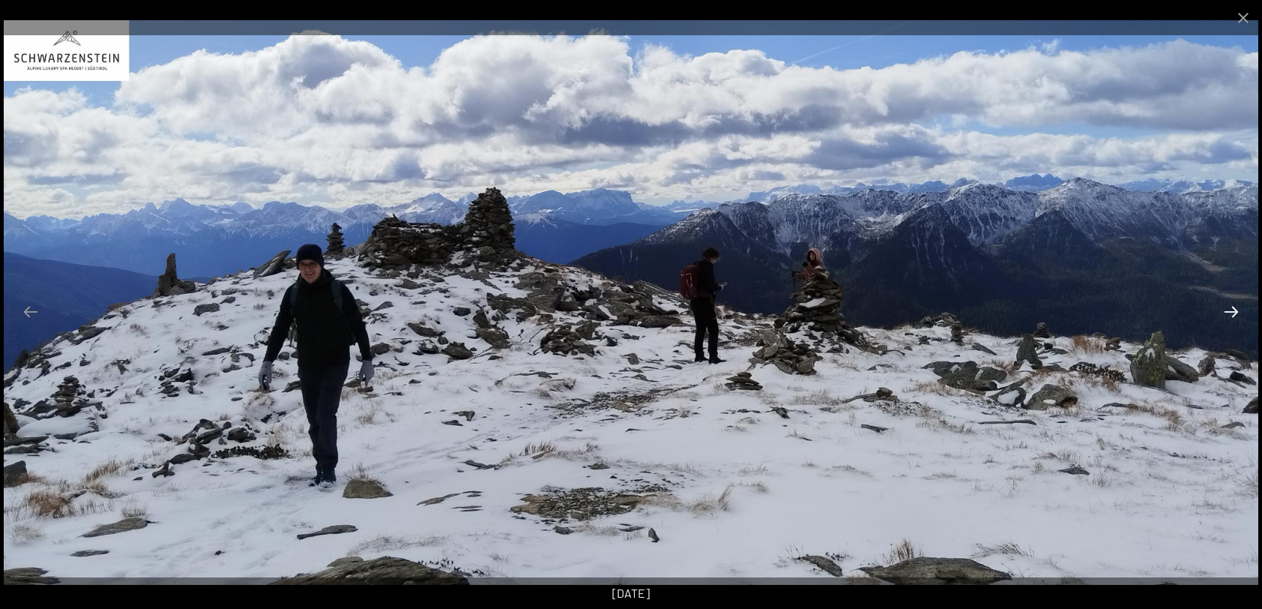
click at [1233, 310] on button "Next slide" at bounding box center [1231, 311] width 31 height 29
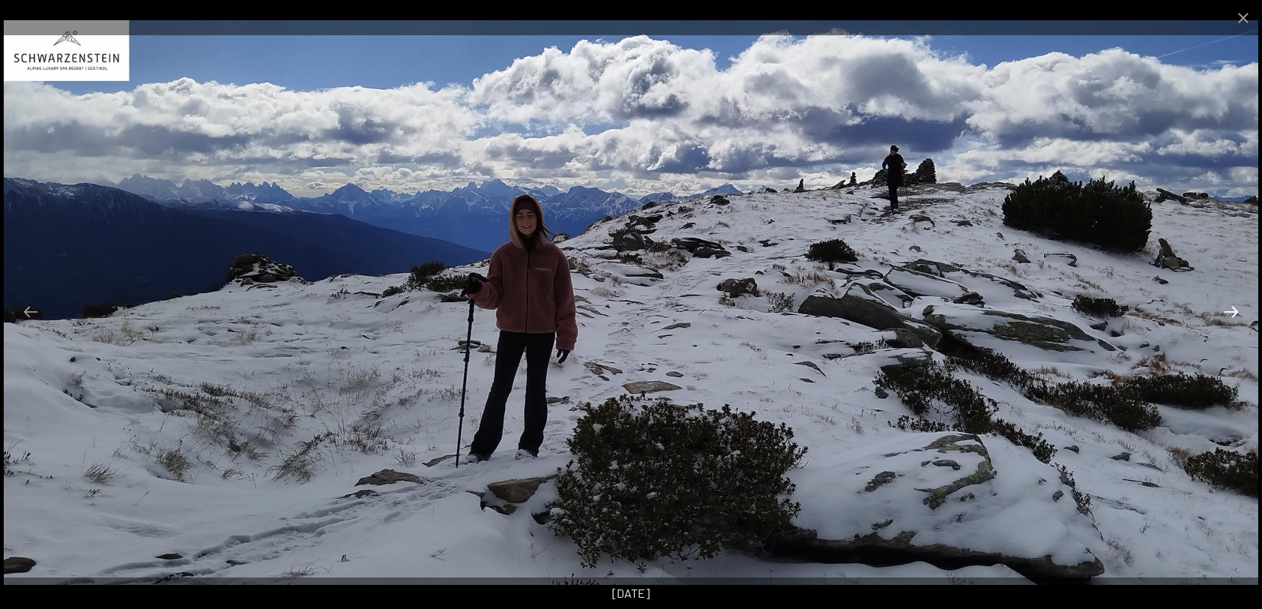
click at [1233, 310] on button "Next slide" at bounding box center [1231, 311] width 31 height 29
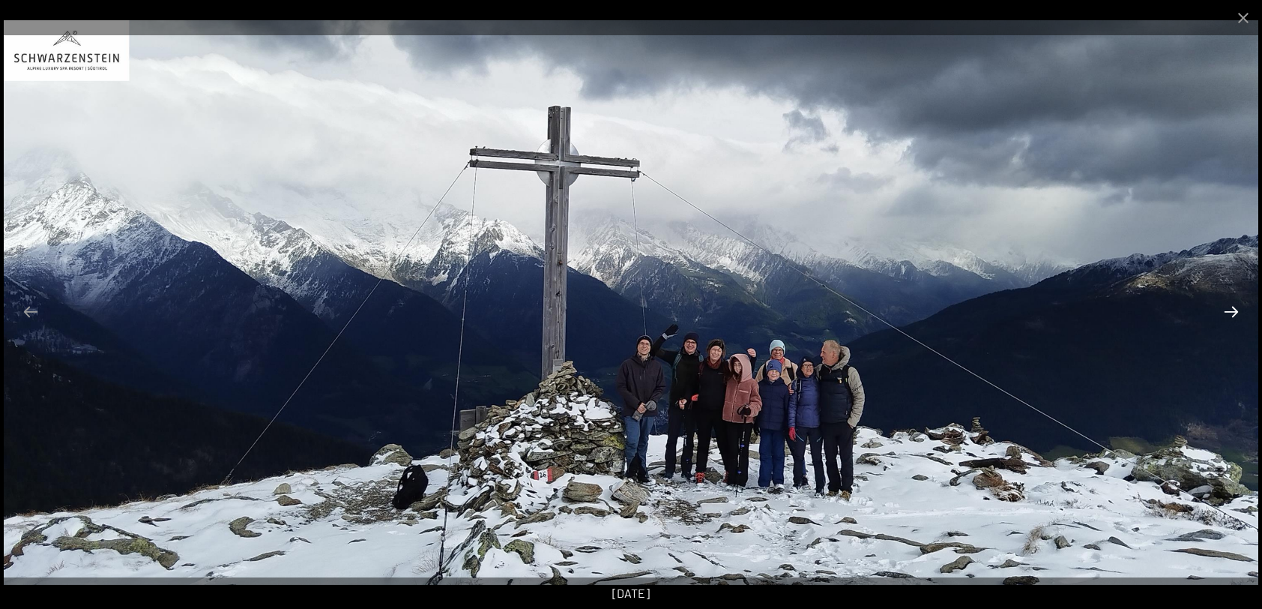
click at [1233, 310] on button "Next slide" at bounding box center [1231, 311] width 31 height 29
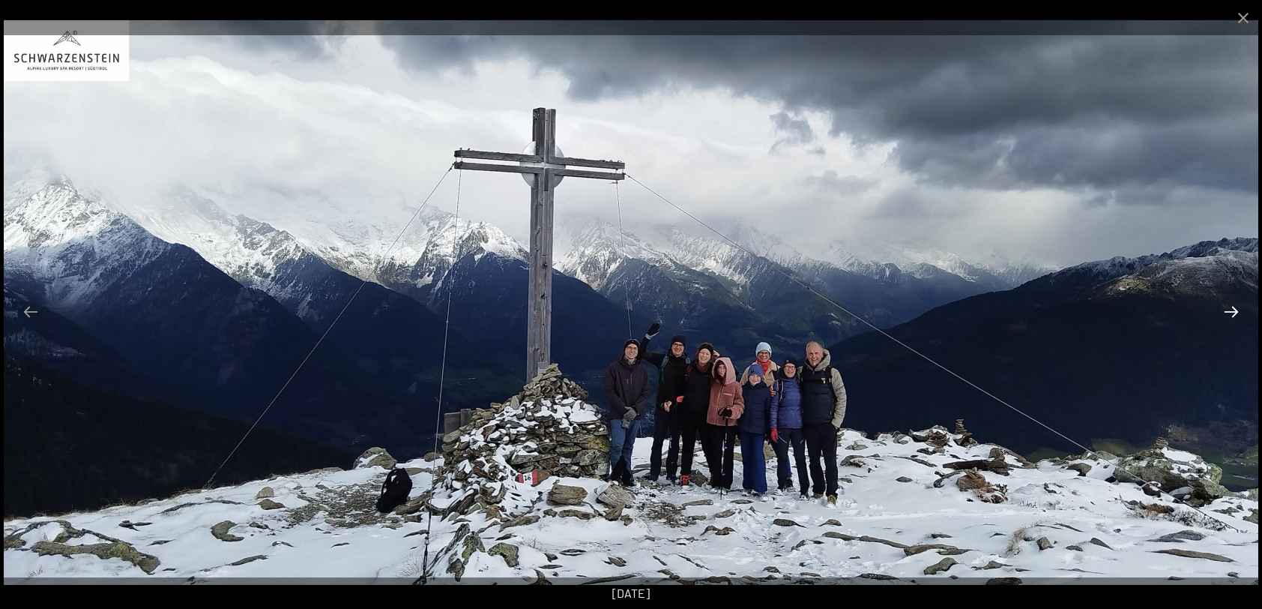
click at [1233, 310] on button "Next slide" at bounding box center [1231, 311] width 31 height 29
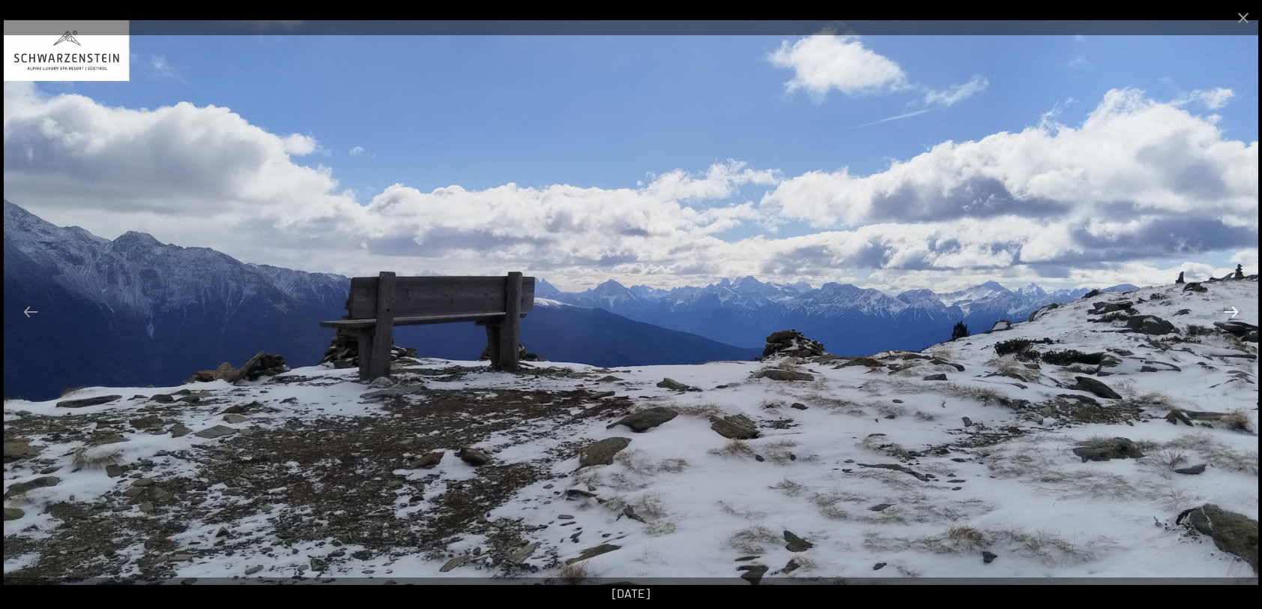
click at [1233, 310] on button "Next slide" at bounding box center [1231, 311] width 31 height 29
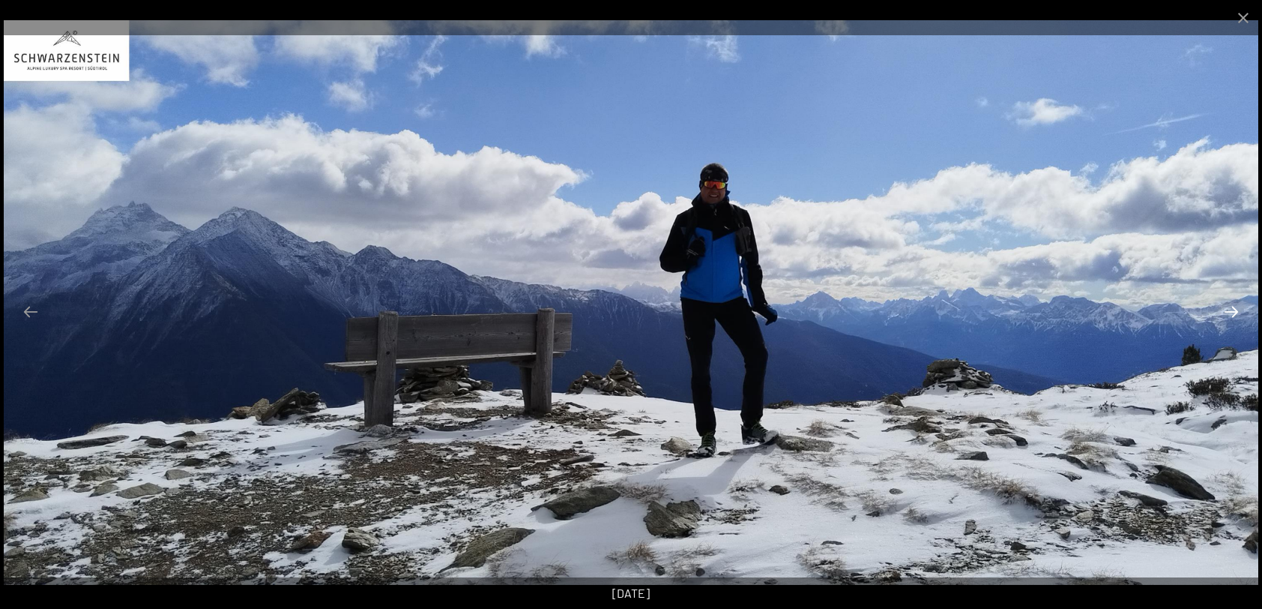
click at [1233, 310] on button "Next slide" at bounding box center [1231, 311] width 31 height 29
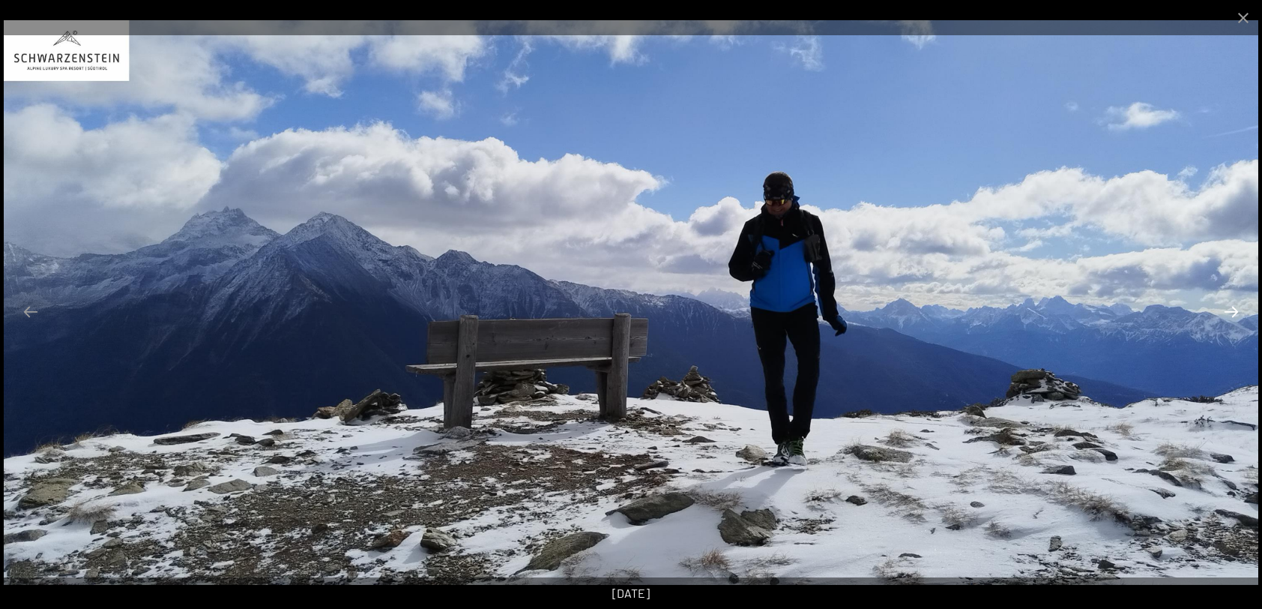
click at [1233, 310] on button "Next slide" at bounding box center [1231, 311] width 31 height 29
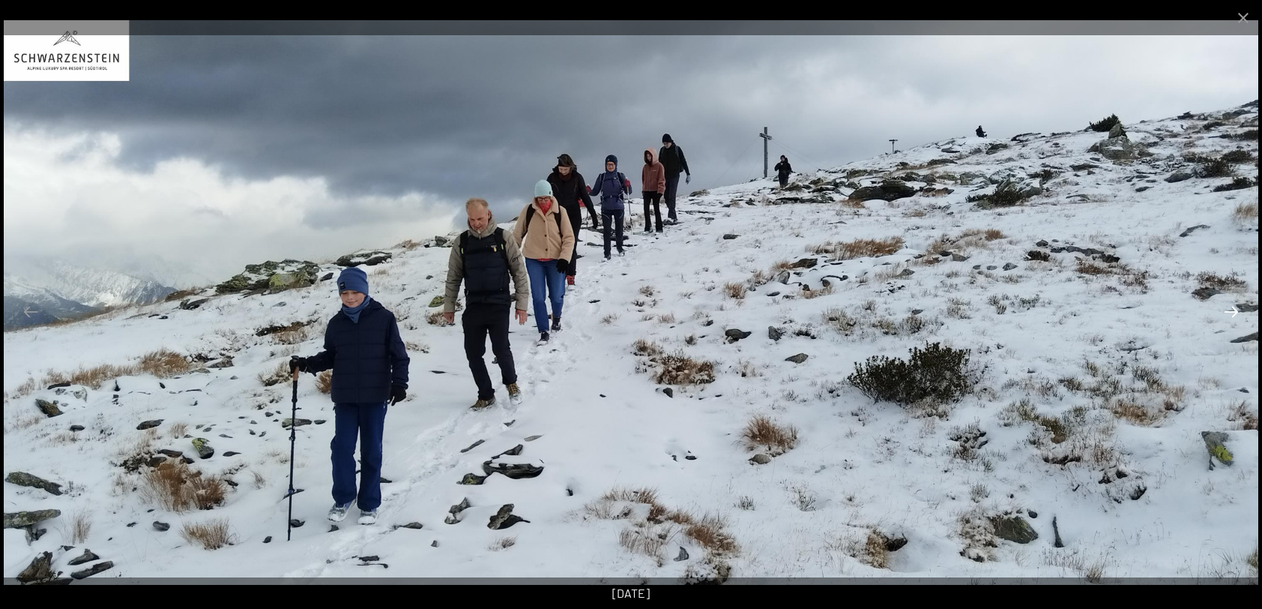
click at [1233, 310] on button "Next slide" at bounding box center [1231, 311] width 31 height 29
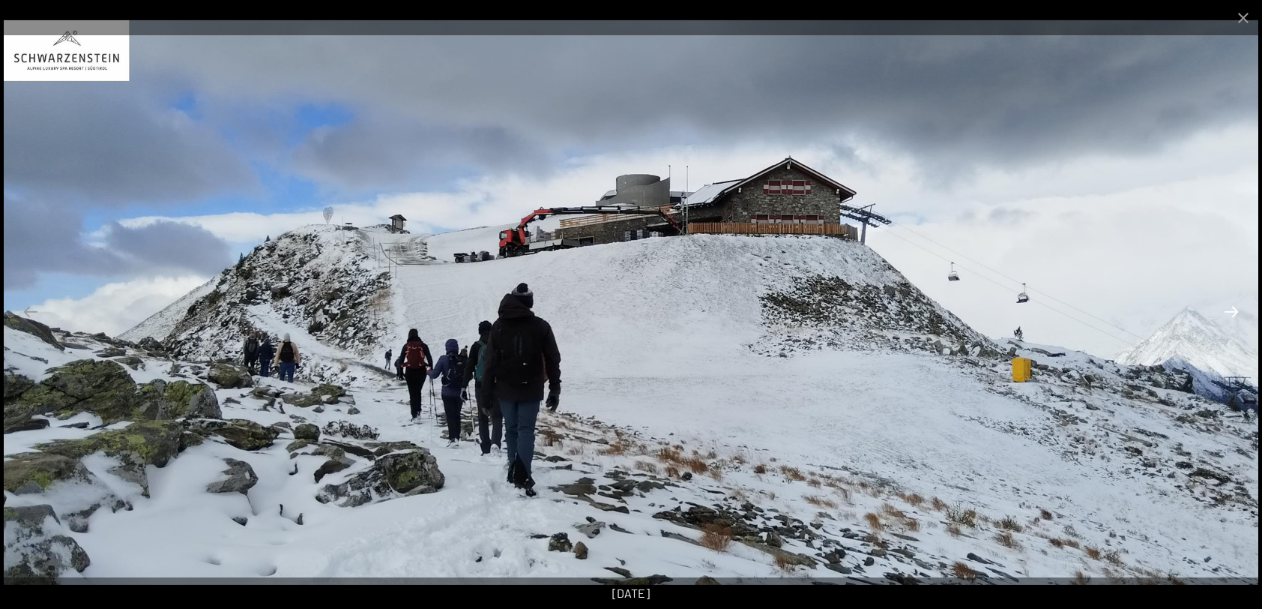
click at [1233, 310] on button "Next slide" at bounding box center [1231, 311] width 31 height 29
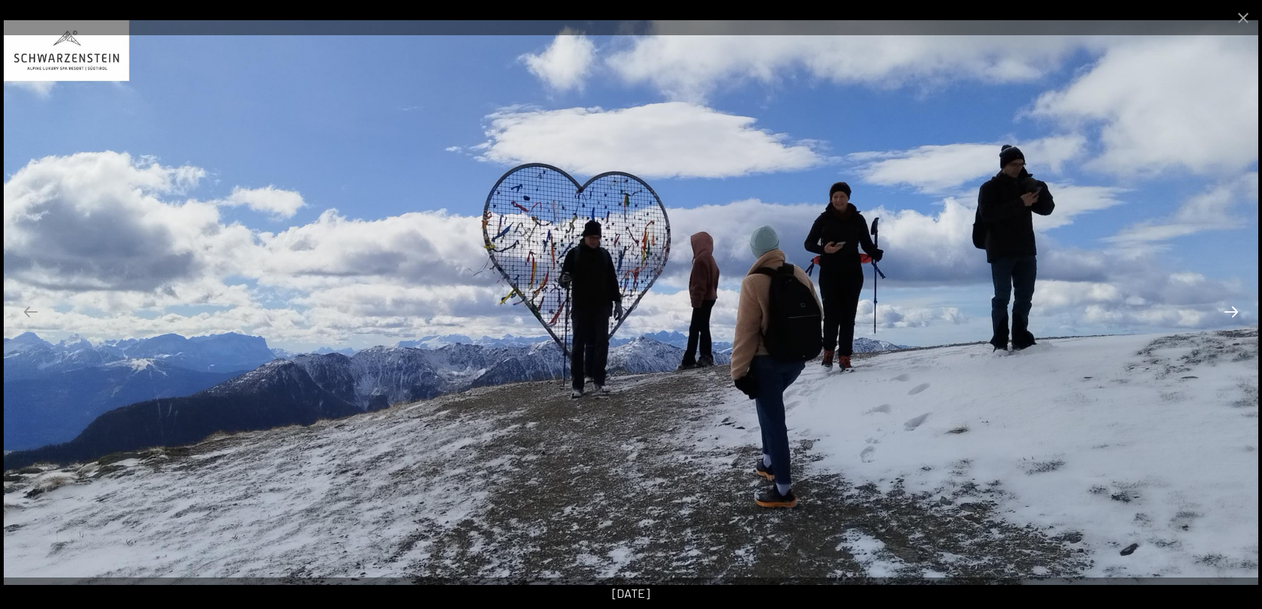
click at [1233, 310] on button "Next slide" at bounding box center [1231, 311] width 31 height 29
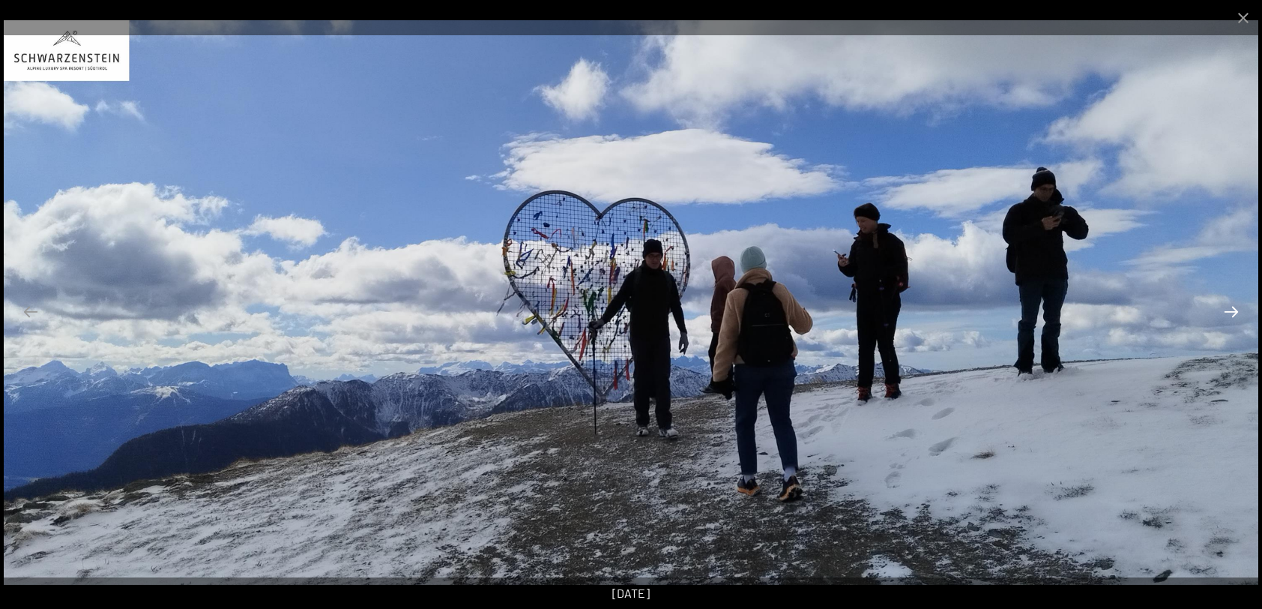
click at [1233, 310] on button "Next slide" at bounding box center [1231, 311] width 31 height 29
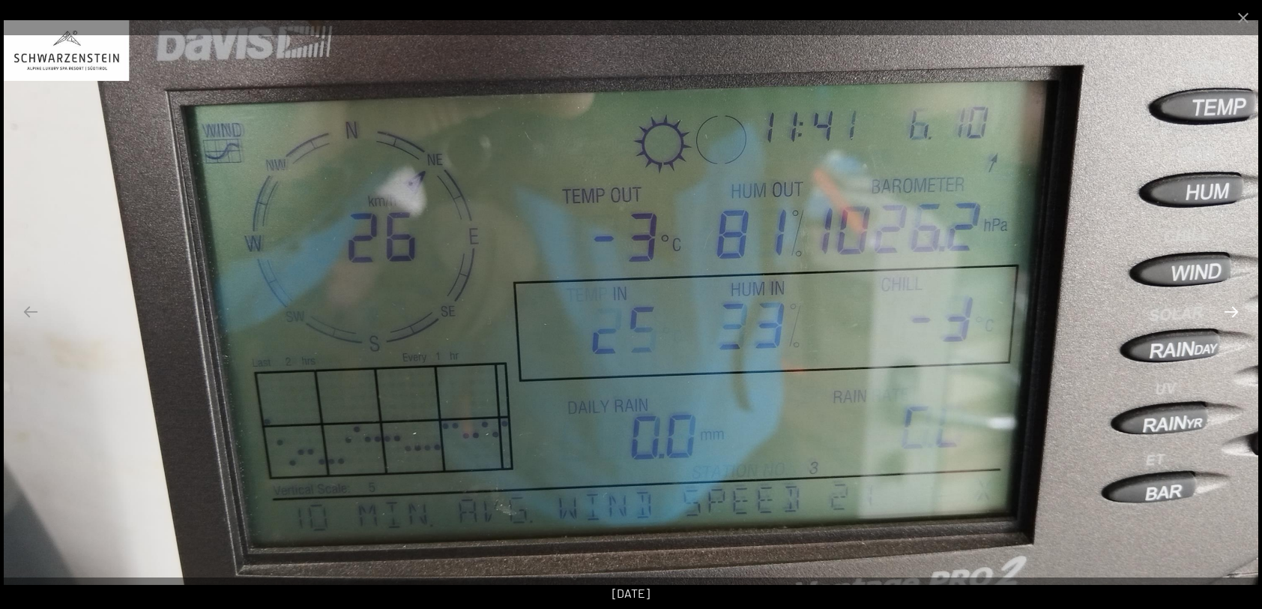
click at [1231, 304] on button "Next slide" at bounding box center [1231, 311] width 31 height 29
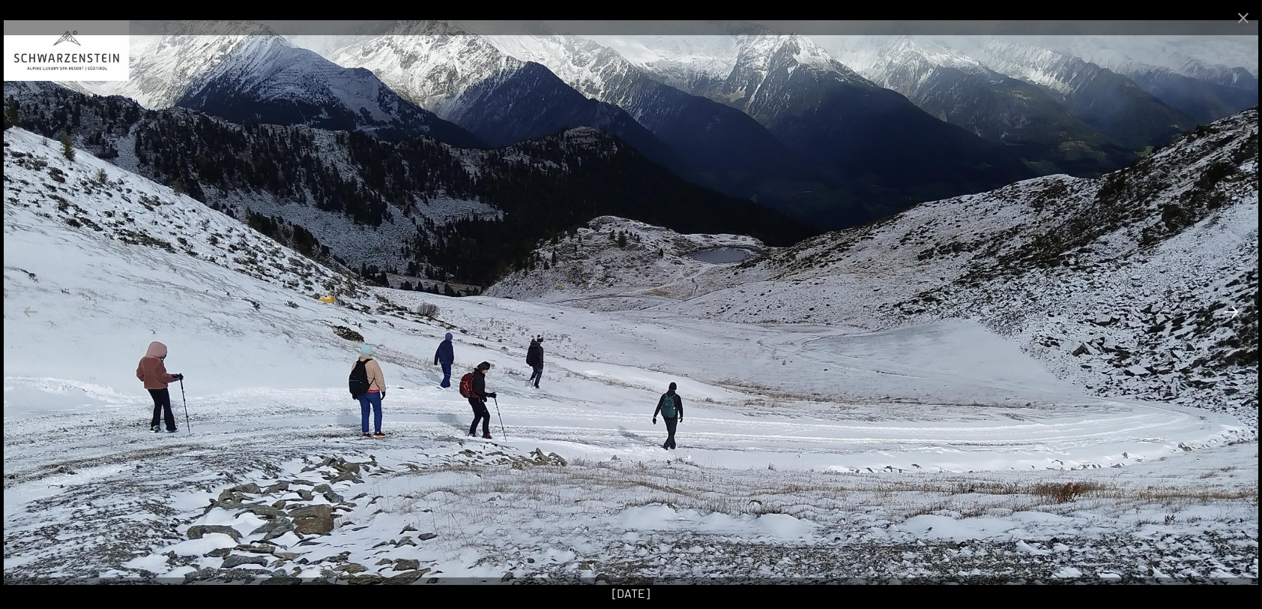
click at [1231, 304] on button "Next slide" at bounding box center [1231, 311] width 31 height 29
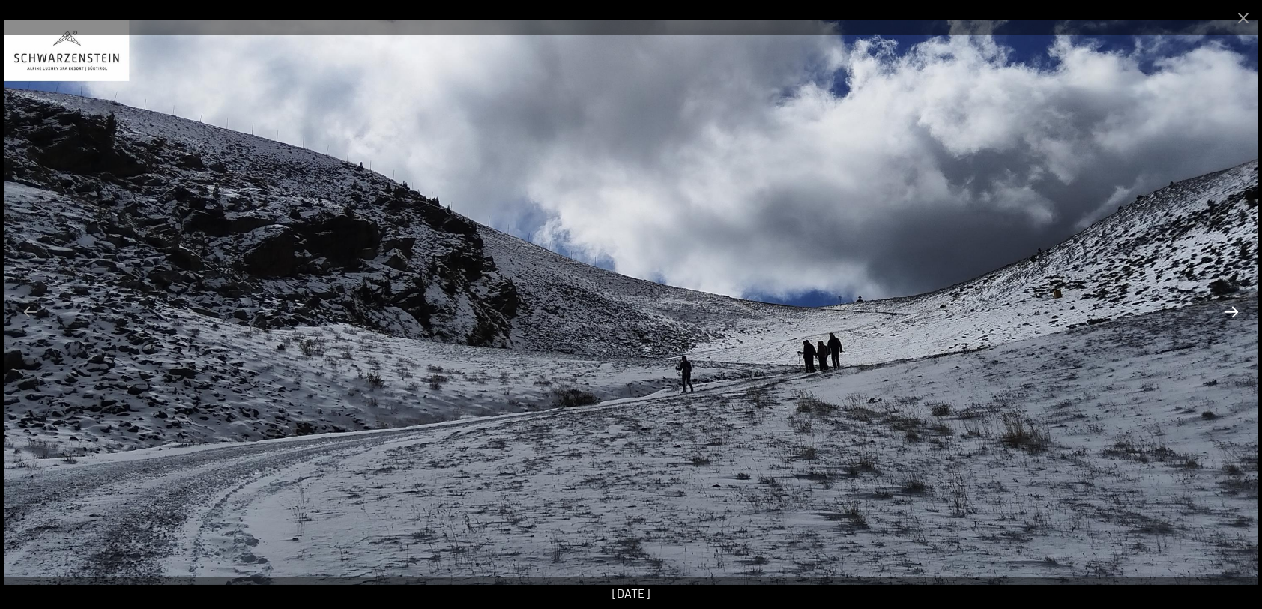
click at [1231, 304] on button "Next slide" at bounding box center [1231, 311] width 31 height 29
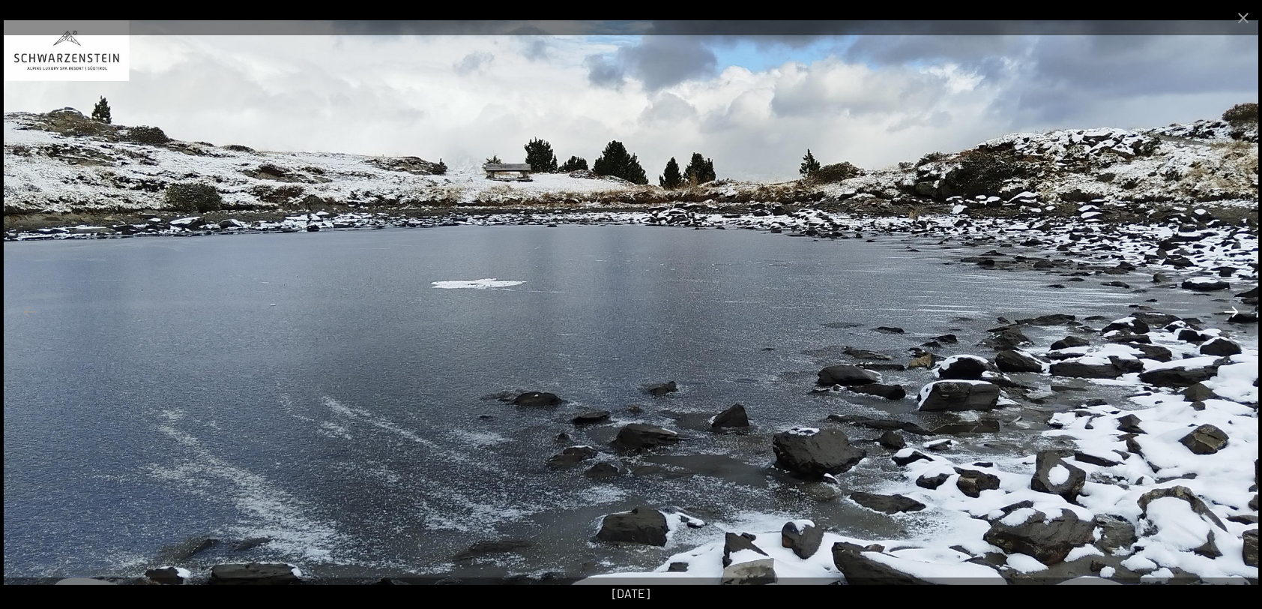
click at [1231, 304] on button "Next slide" at bounding box center [1231, 311] width 31 height 29
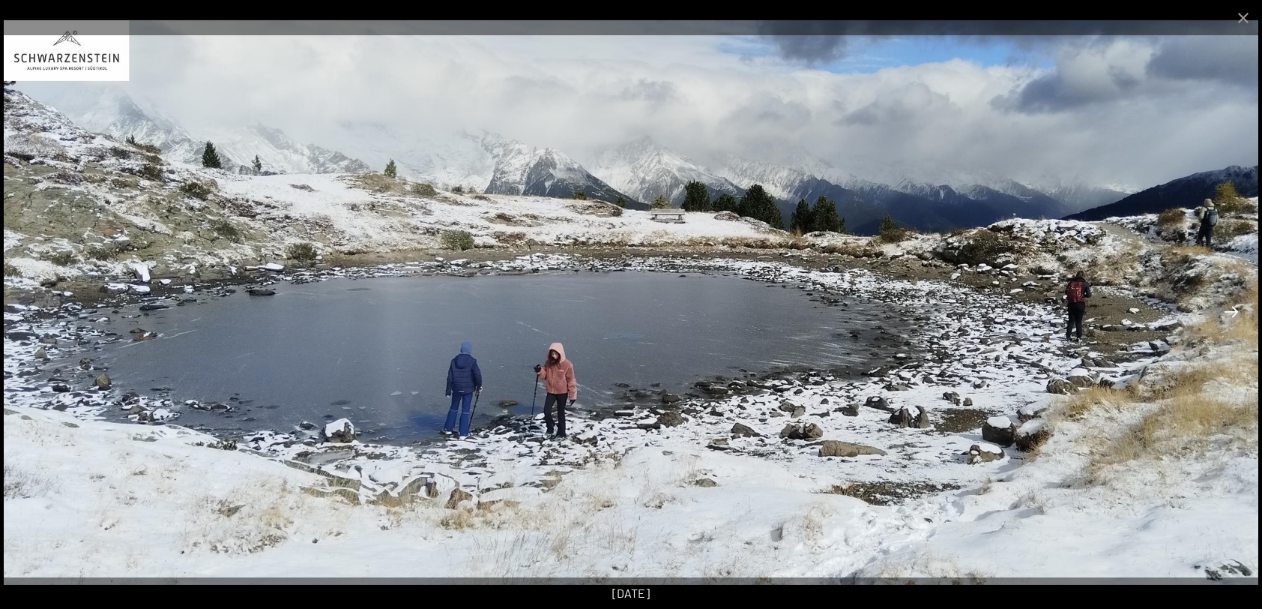
click at [1231, 304] on button "Next slide" at bounding box center [1231, 311] width 31 height 29
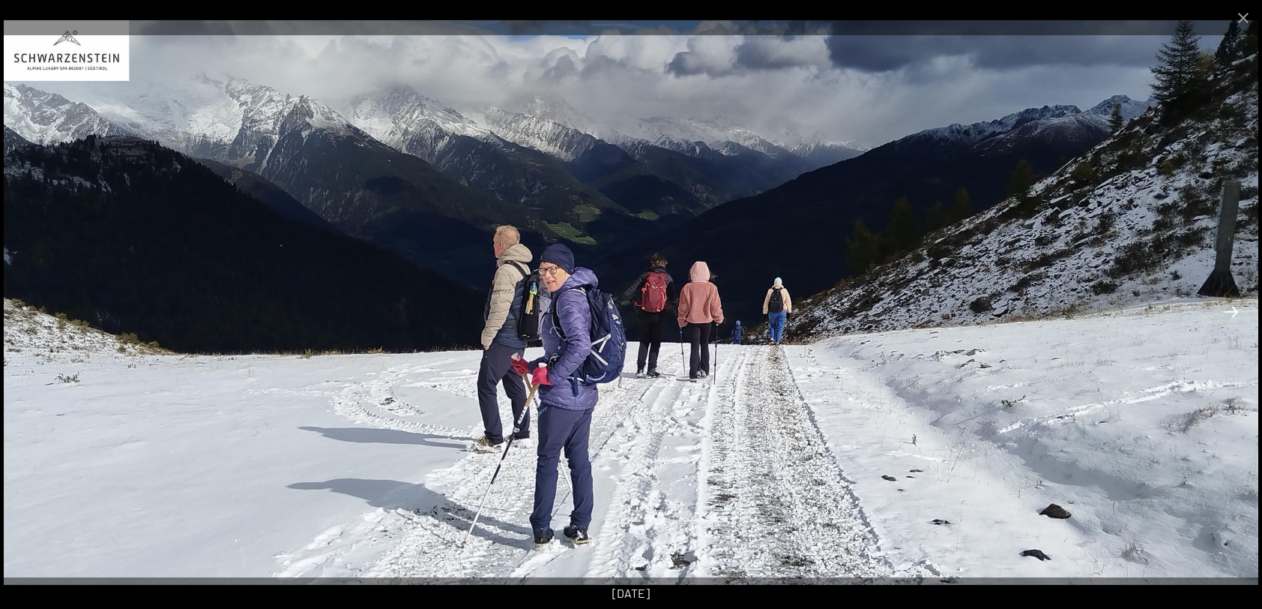
click at [1231, 304] on button "Next slide" at bounding box center [1231, 311] width 31 height 29
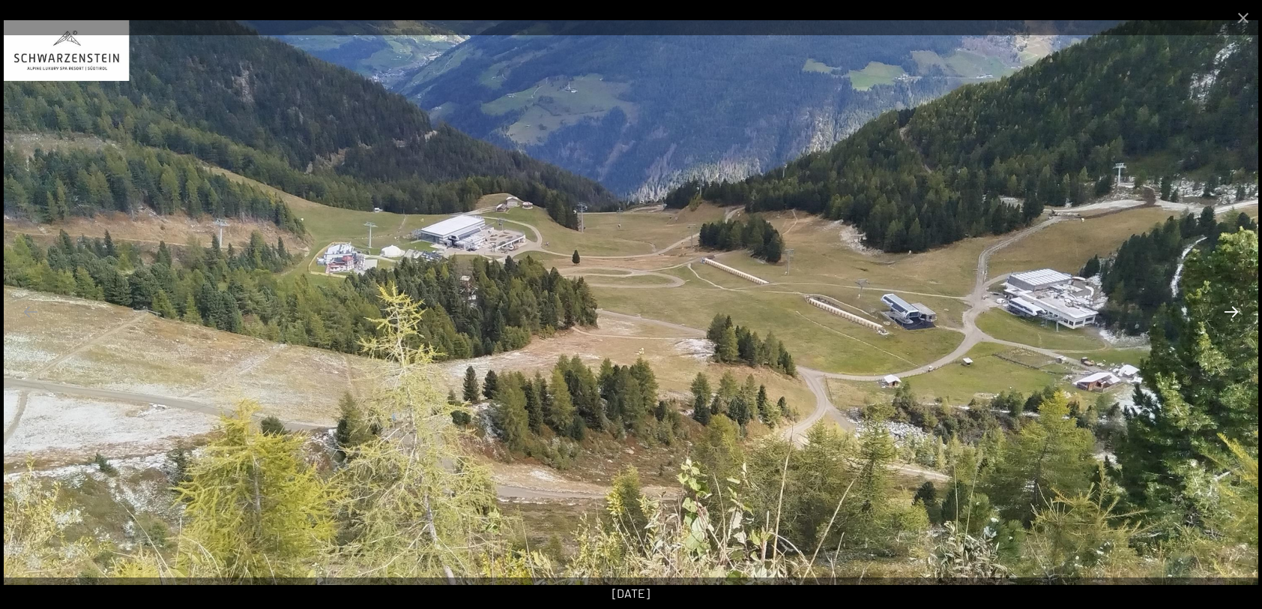
click at [1231, 304] on button "Next slide" at bounding box center [1231, 311] width 31 height 29
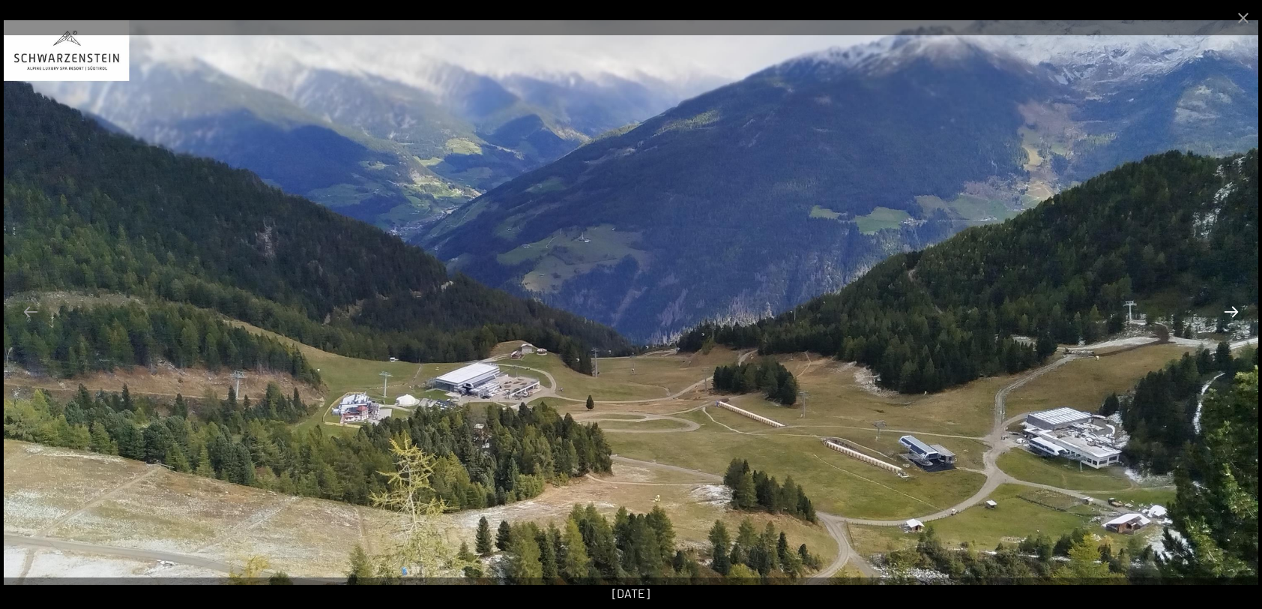
click at [1231, 304] on button "Next slide" at bounding box center [1231, 311] width 31 height 29
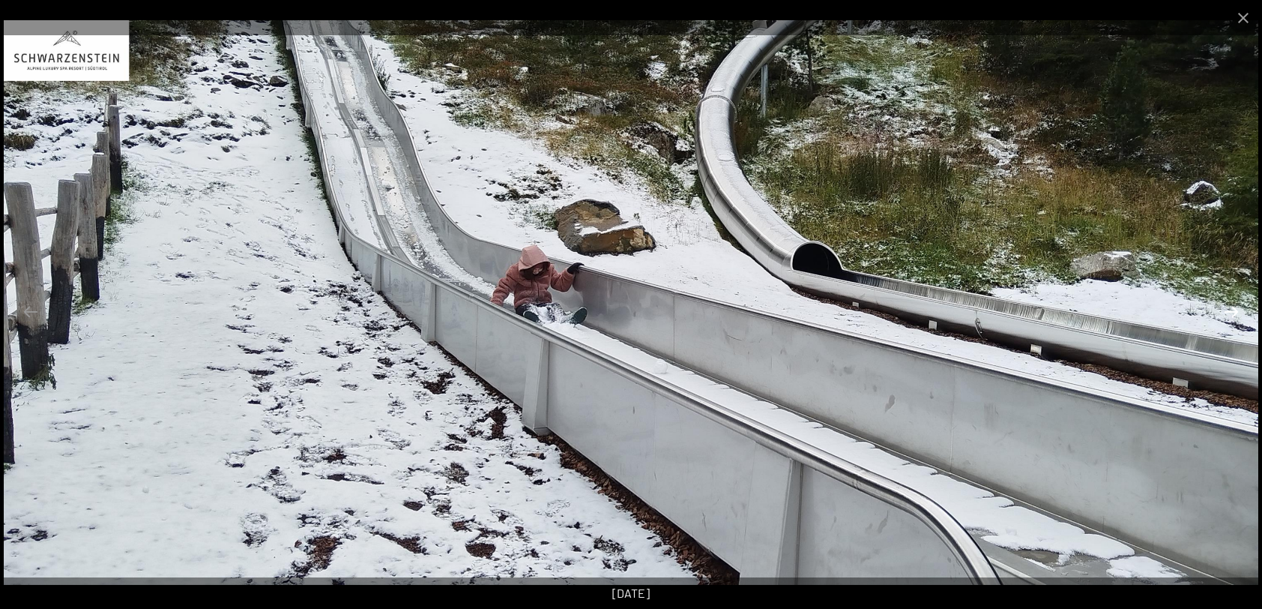
click at [1231, 304] on button "Next slide" at bounding box center [1231, 311] width 31 height 29
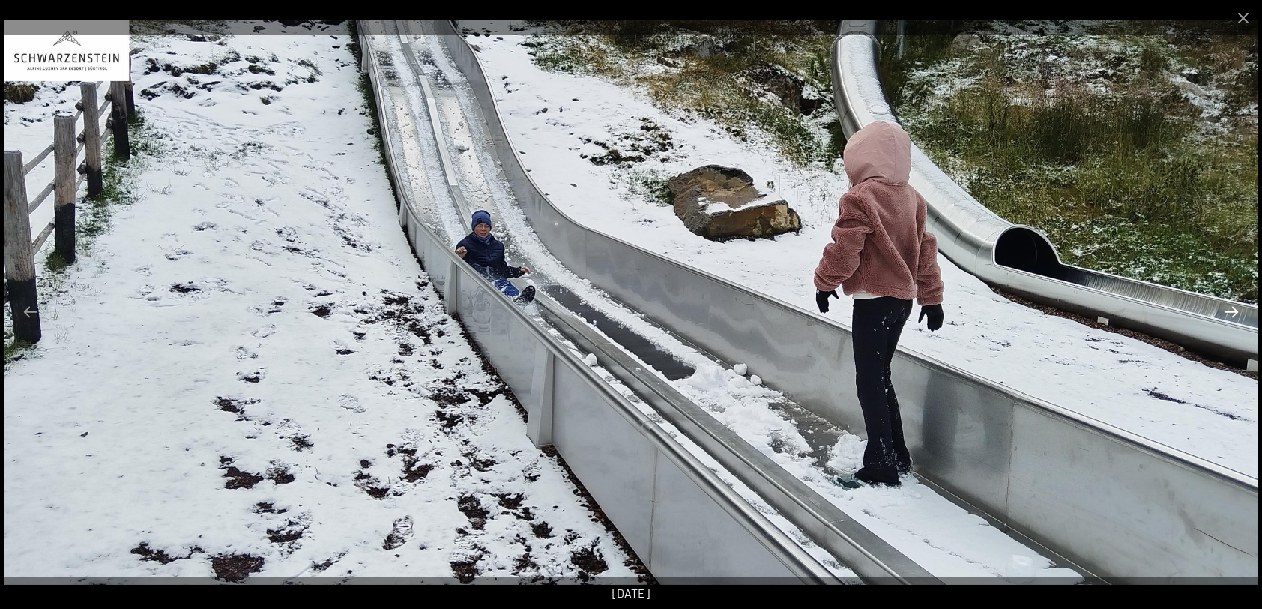
click at [1231, 304] on button "Next slide" at bounding box center [1231, 311] width 31 height 29
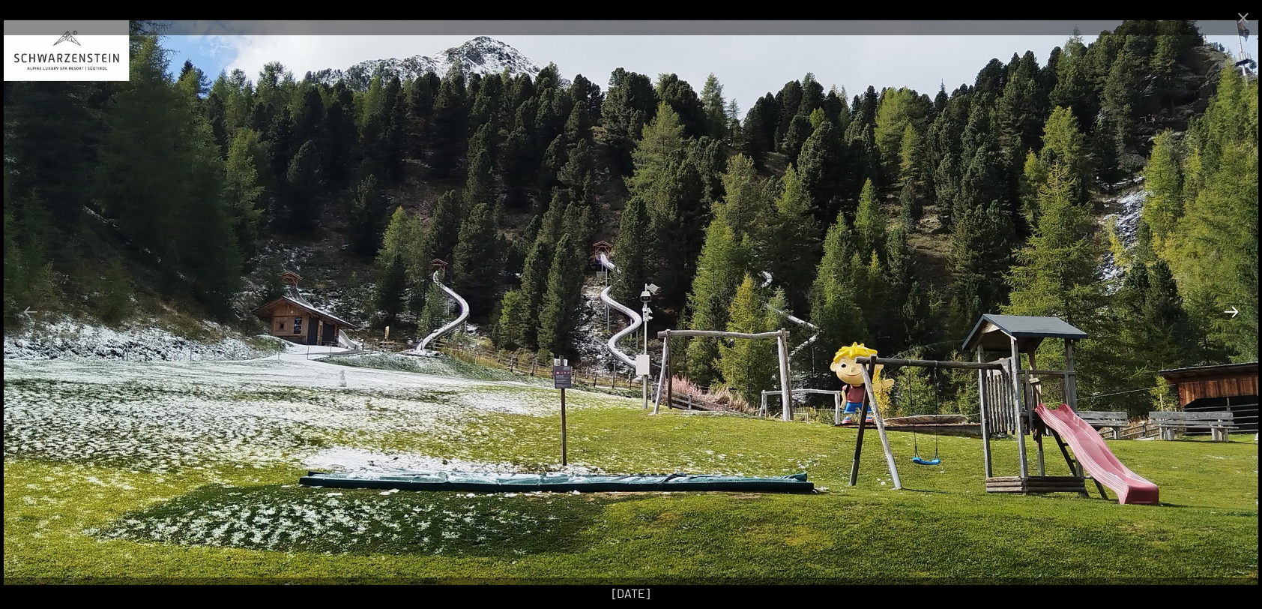
click at [1231, 304] on button "Next slide" at bounding box center [1231, 311] width 31 height 29
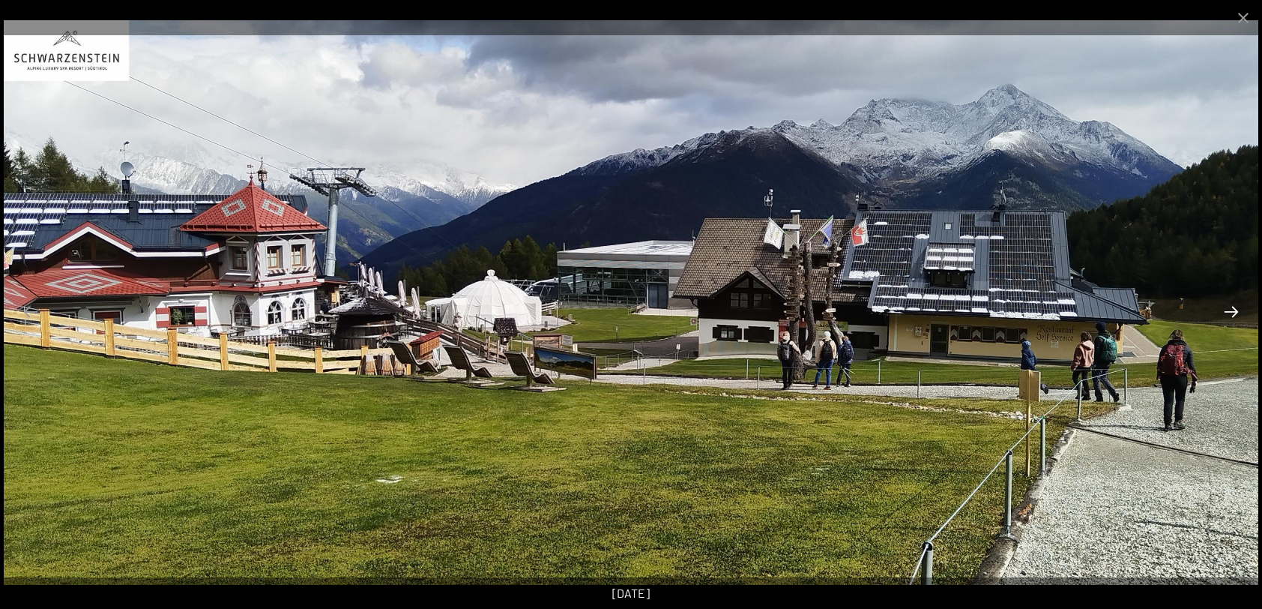
click at [1231, 304] on button "Next slide" at bounding box center [1231, 311] width 31 height 29
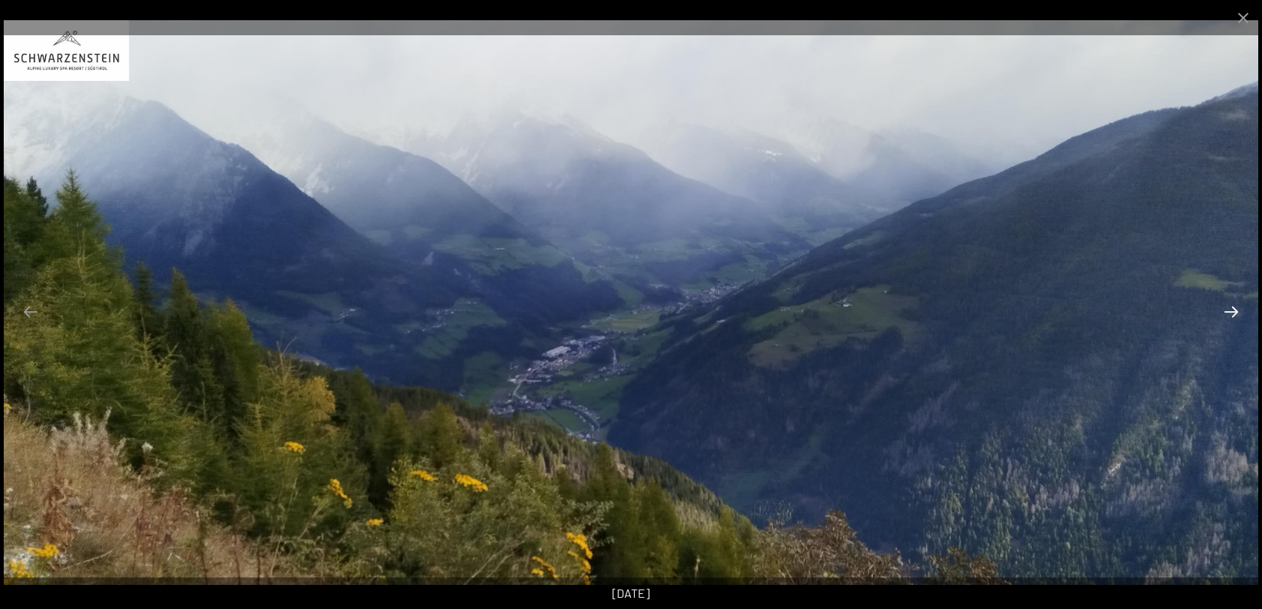
click at [1231, 304] on button "Next slide" at bounding box center [1231, 311] width 31 height 29
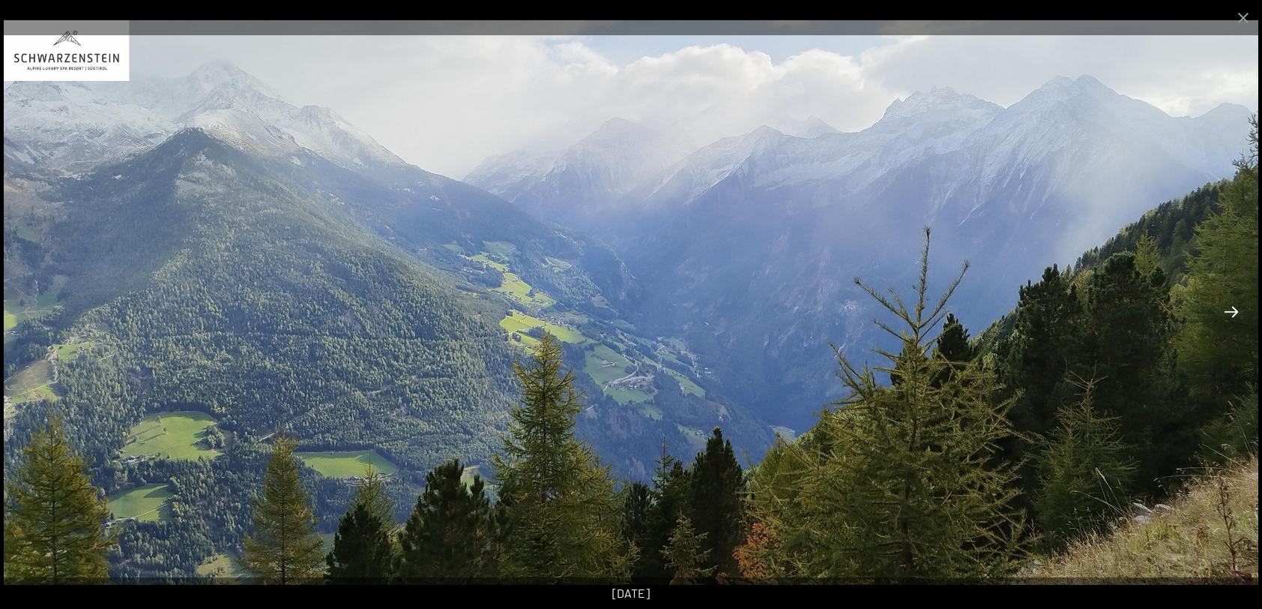
click at [1231, 304] on button "Next slide" at bounding box center [1231, 311] width 31 height 29
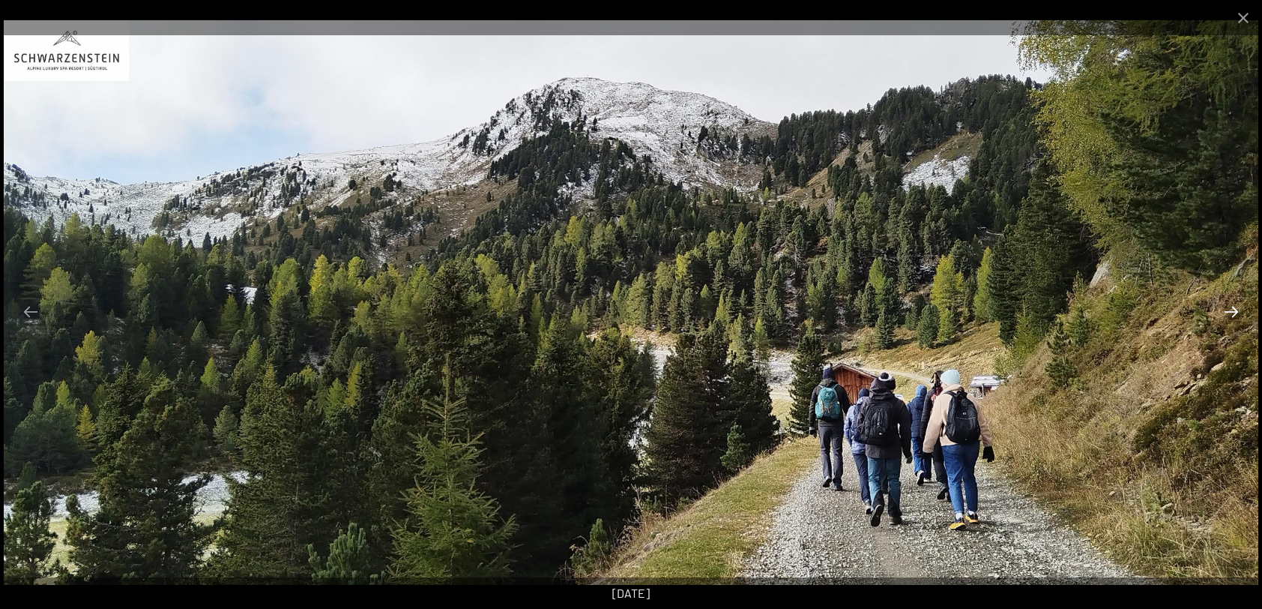
click at [1231, 304] on button "Next slide" at bounding box center [1231, 311] width 31 height 29
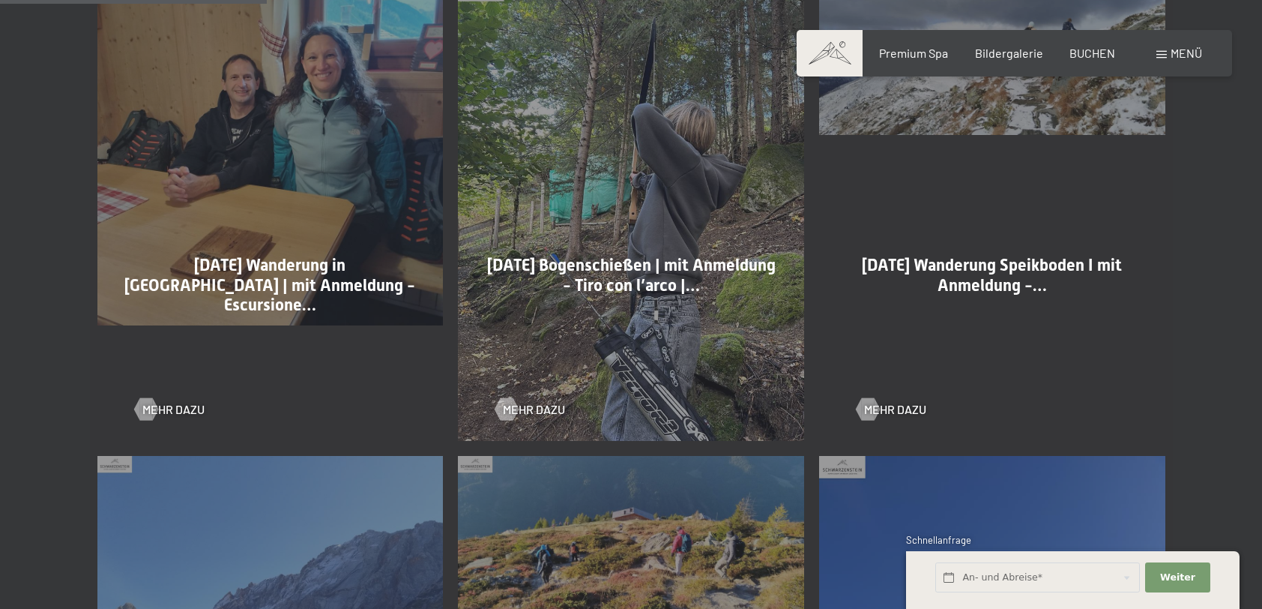
scroll to position [899, 0]
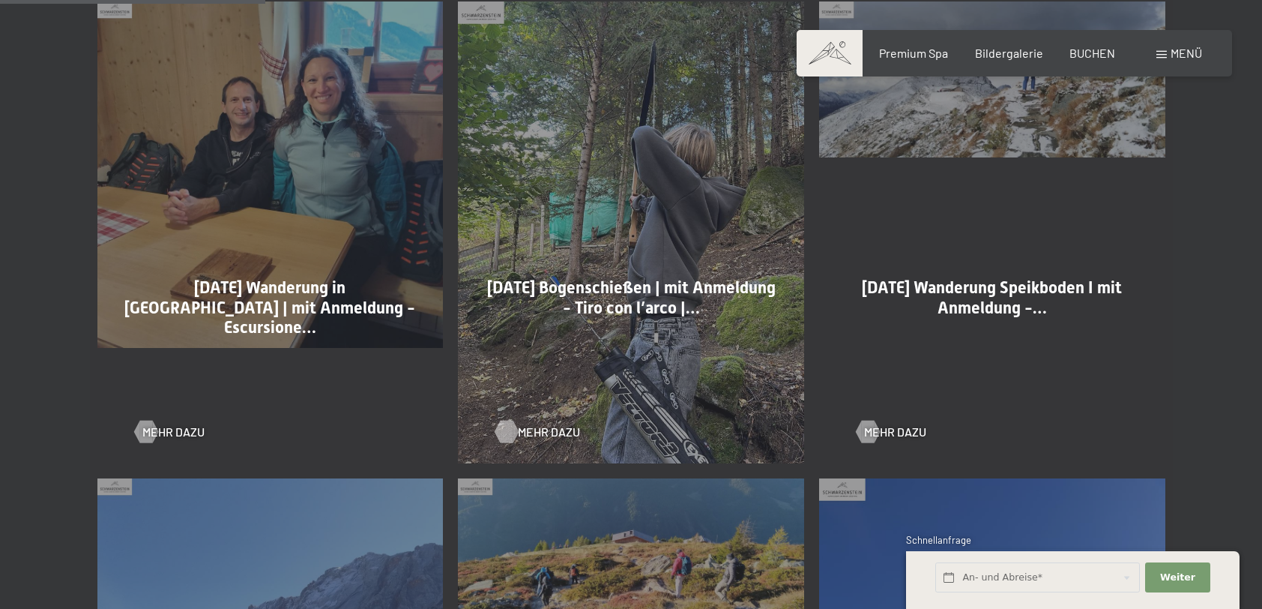
click at [506, 430] on div at bounding box center [507, 431] width 13 height 22
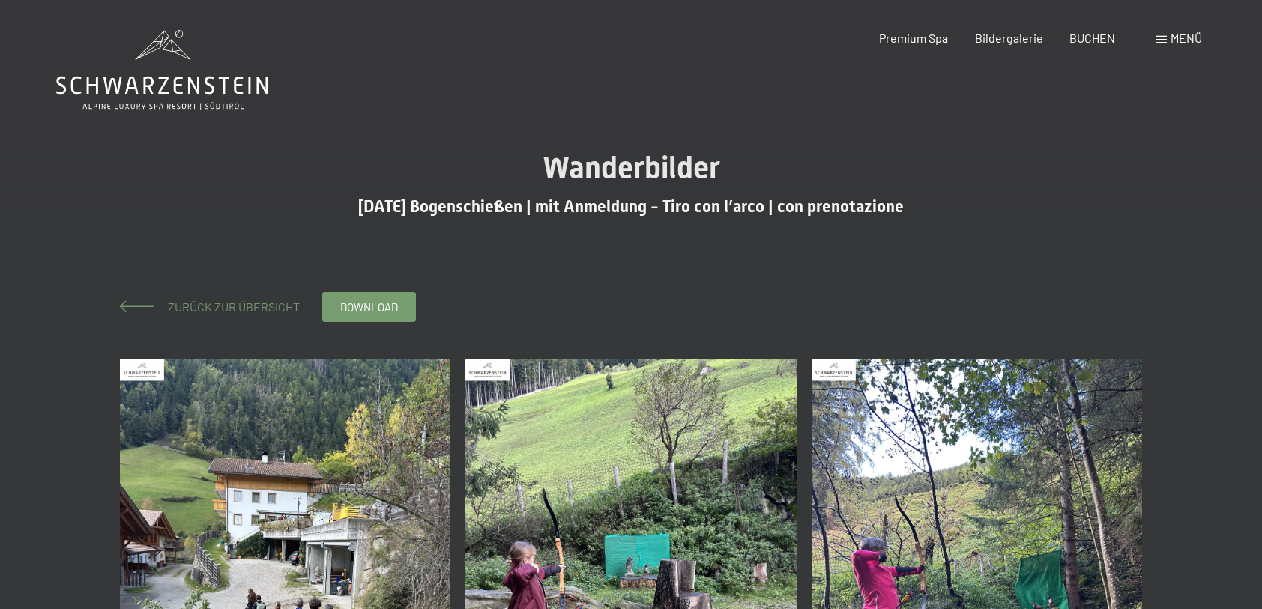
click at [280, 306] on span "Zurück zur Übersicht" at bounding box center [228, 306] width 144 height 14
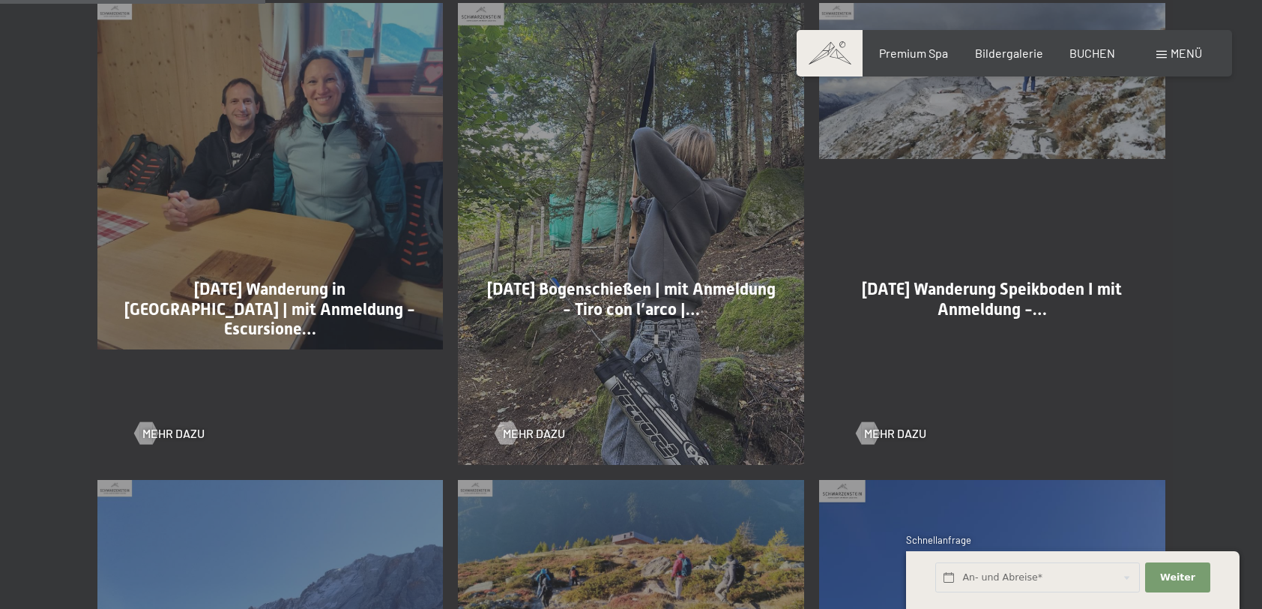
scroll to position [899, 0]
click at [151, 435] on div at bounding box center [145, 431] width 13 height 22
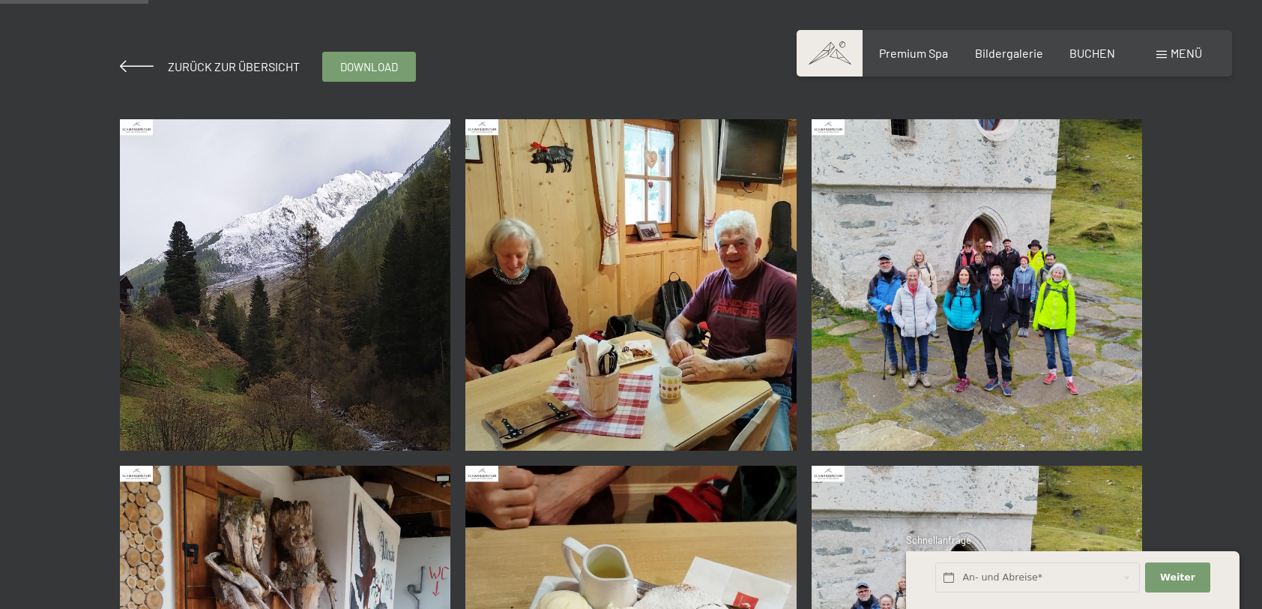
scroll to position [300, 0]
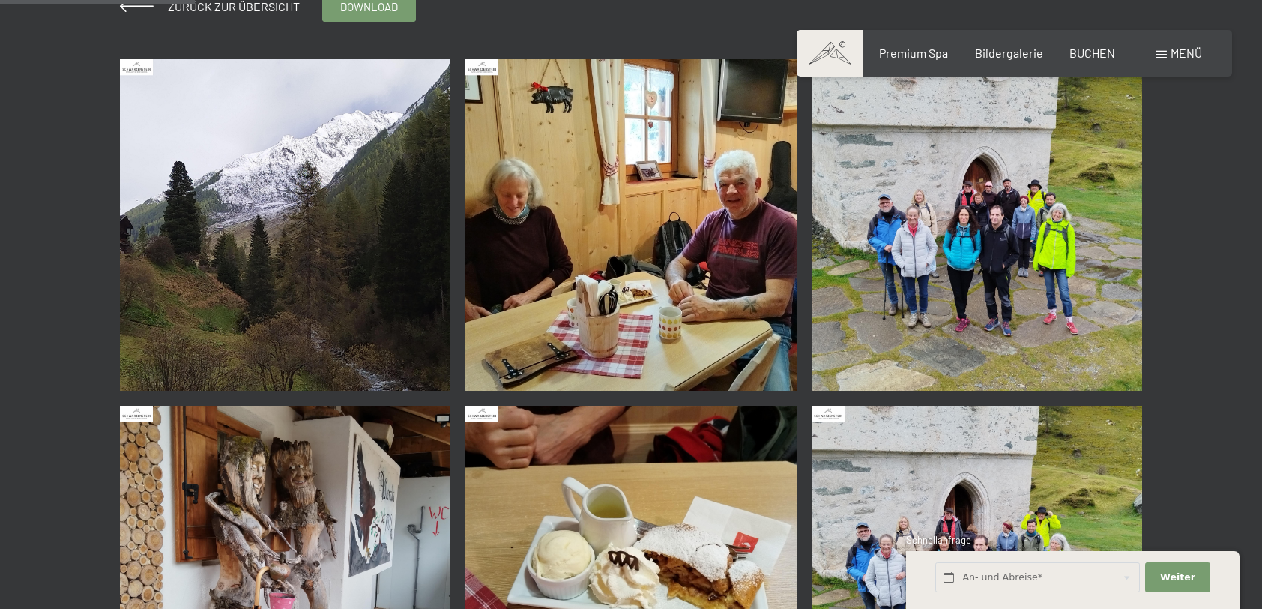
click at [403, 298] on img at bounding box center [285, 224] width 331 height 331
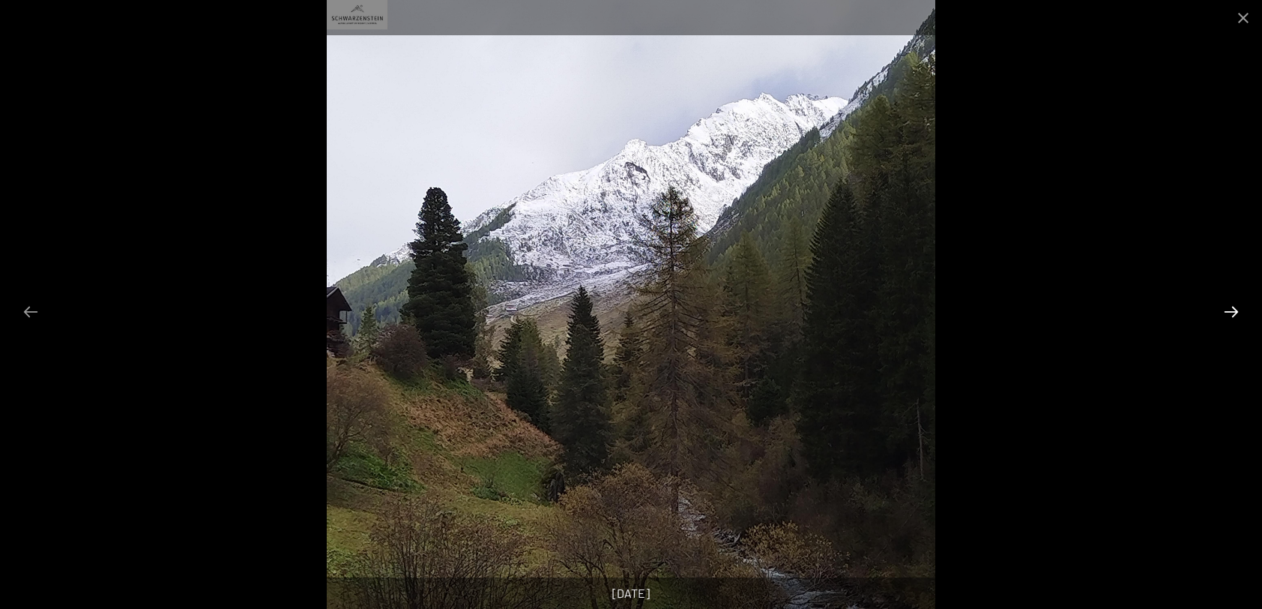
click at [1227, 310] on button "Next slide" at bounding box center [1231, 311] width 31 height 29
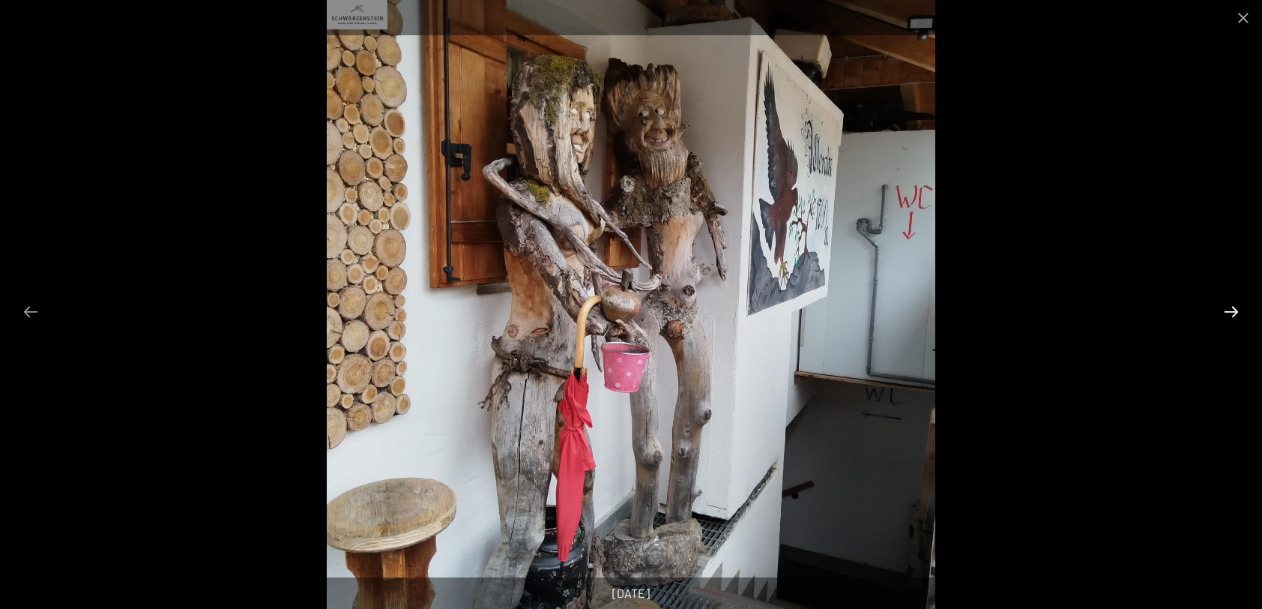
click at [1227, 310] on button "Next slide" at bounding box center [1231, 311] width 31 height 29
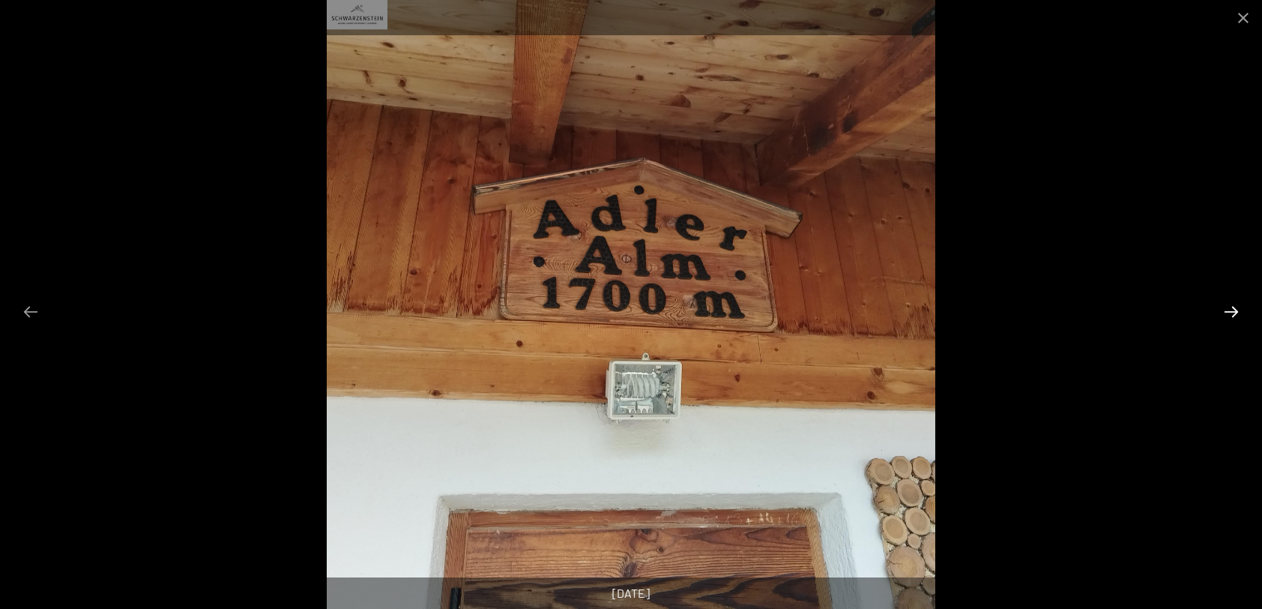
click at [1227, 310] on button "Next slide" at bounding box center [1231, 311] width 31 height 29
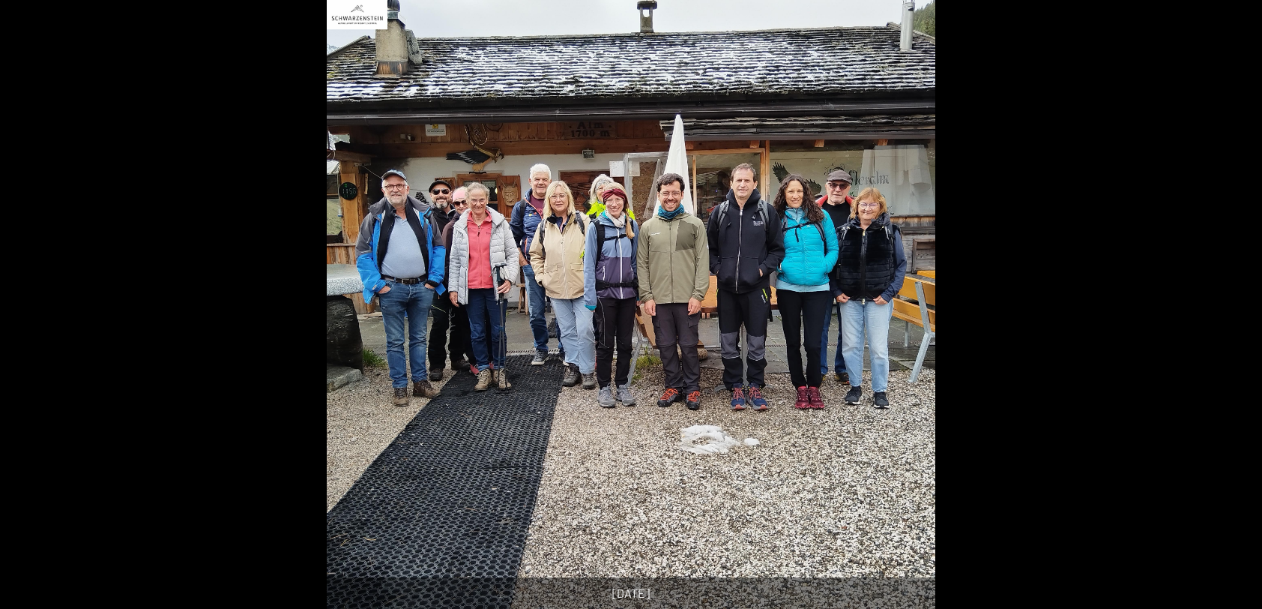
click at [1227, 310] on button "Next slide" at bounding box center [1238, 311] width 31 height 29
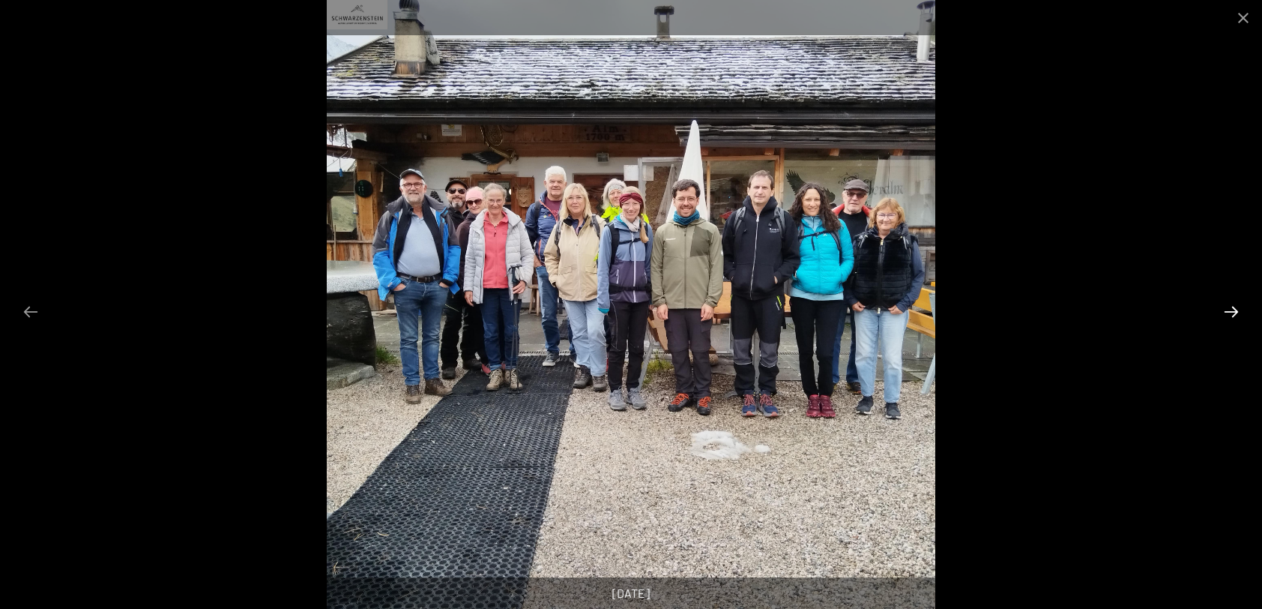
click at [1227, 310] on button "Next slide" at bounding box center [1231, 311] width 31 height 29
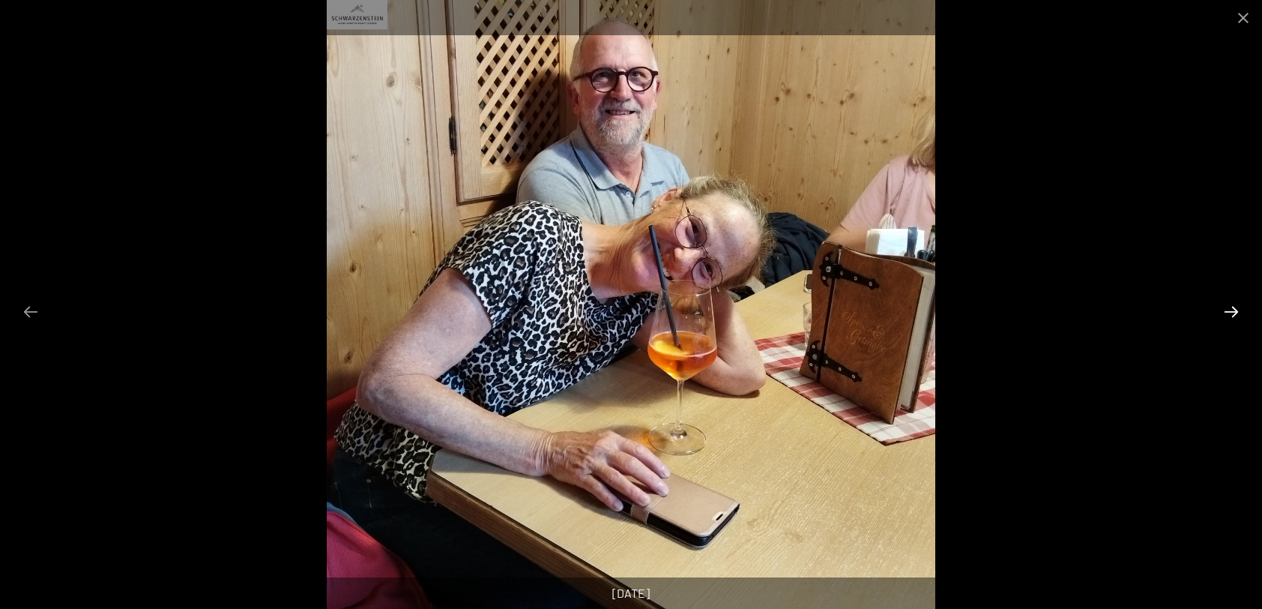
click at [1227, 310] on button "Next slide" at bounding box center [1231, 311] width 31 height 29
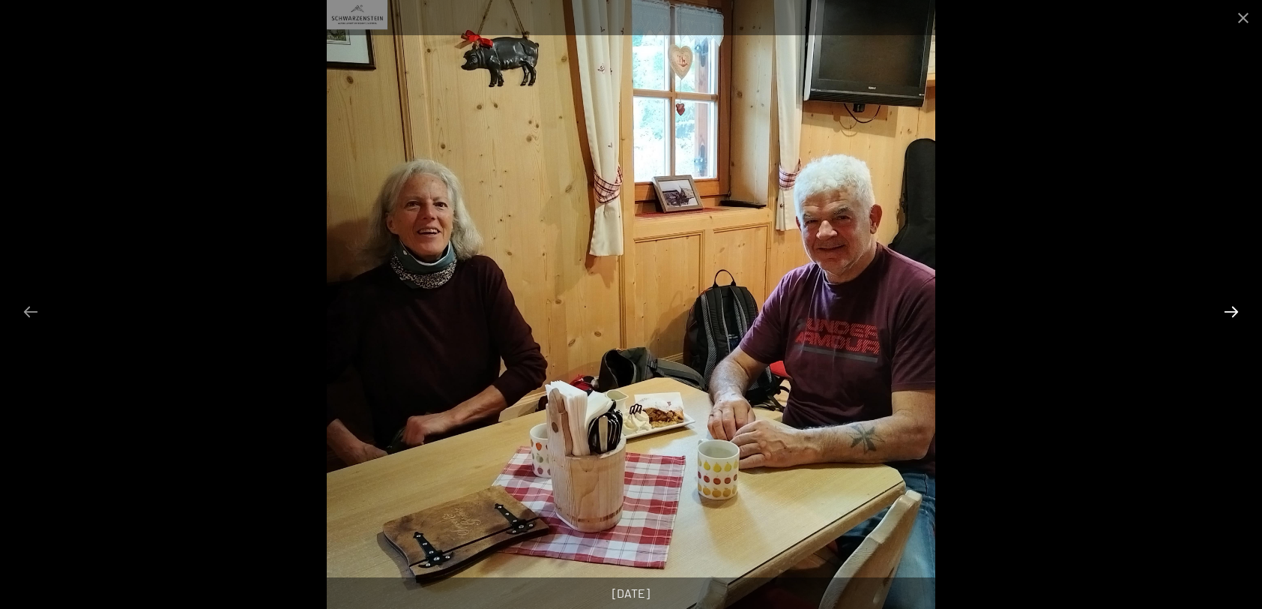
click at [1227, 310] on button "Next slide" at bounding box center [1231, 311] width 31 height 29
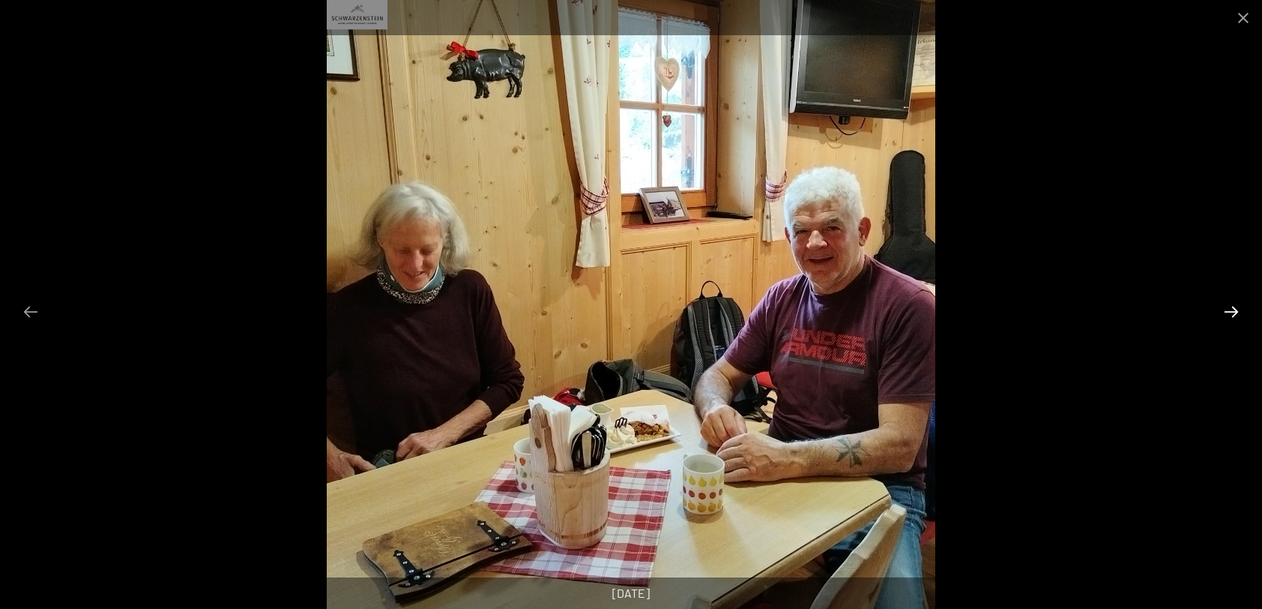
click at [1227, 310] on button "Next slide" at bounding box center [1231, 311] width 31 height 29
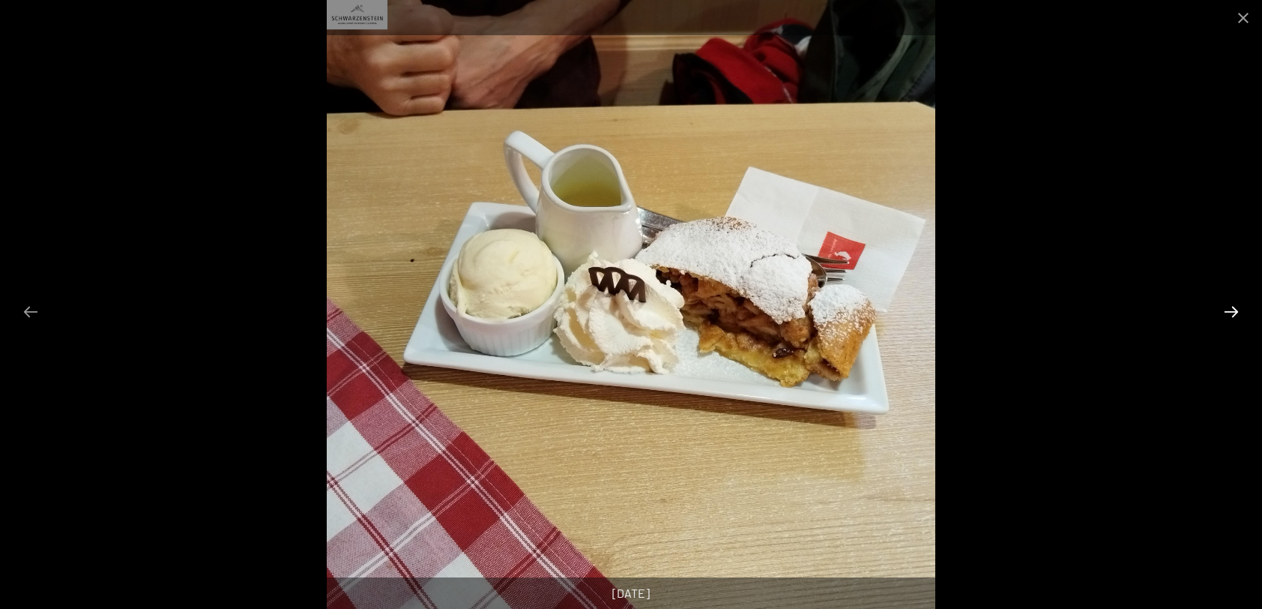
click at [1227, 310] on button "Next slide" at bounding box center [1231, 311] width 31 height 29
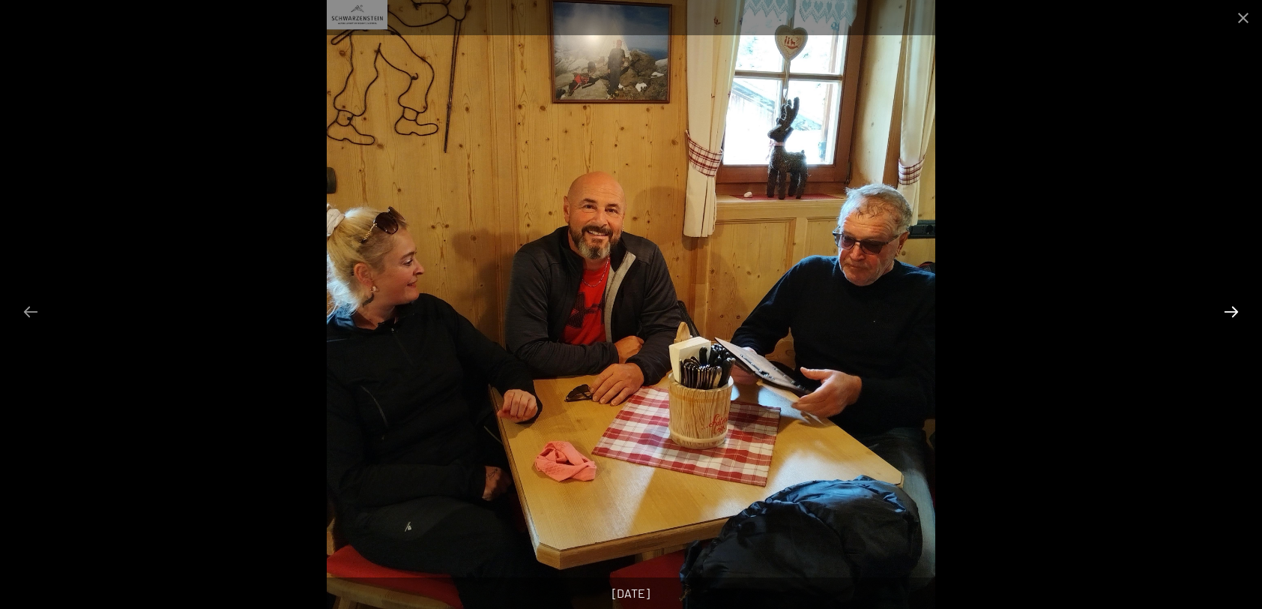
click at [1227, 310] on button "Next slide" at bounding box center [1231, 311] width 31 height 29
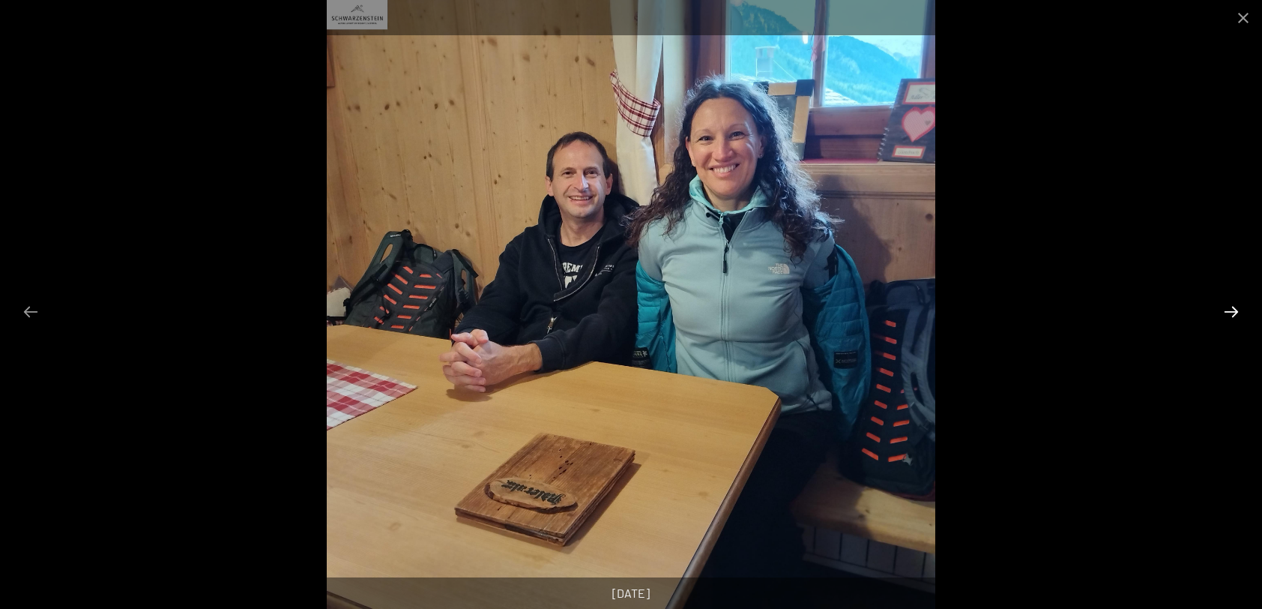
click at [1227, 310] on button "Next slide" at bounding box center [1231, 311] width 31 height 29
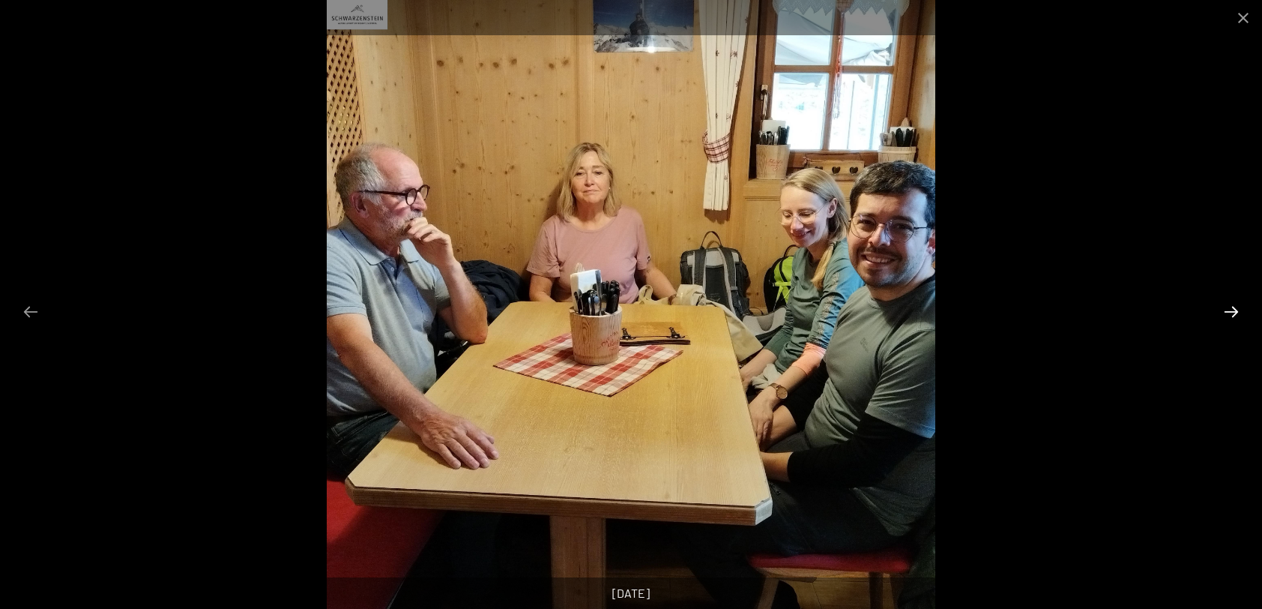
click at [1227, 310] on button "Next slide" at bounding box center [1231, 311] width 31 height 29
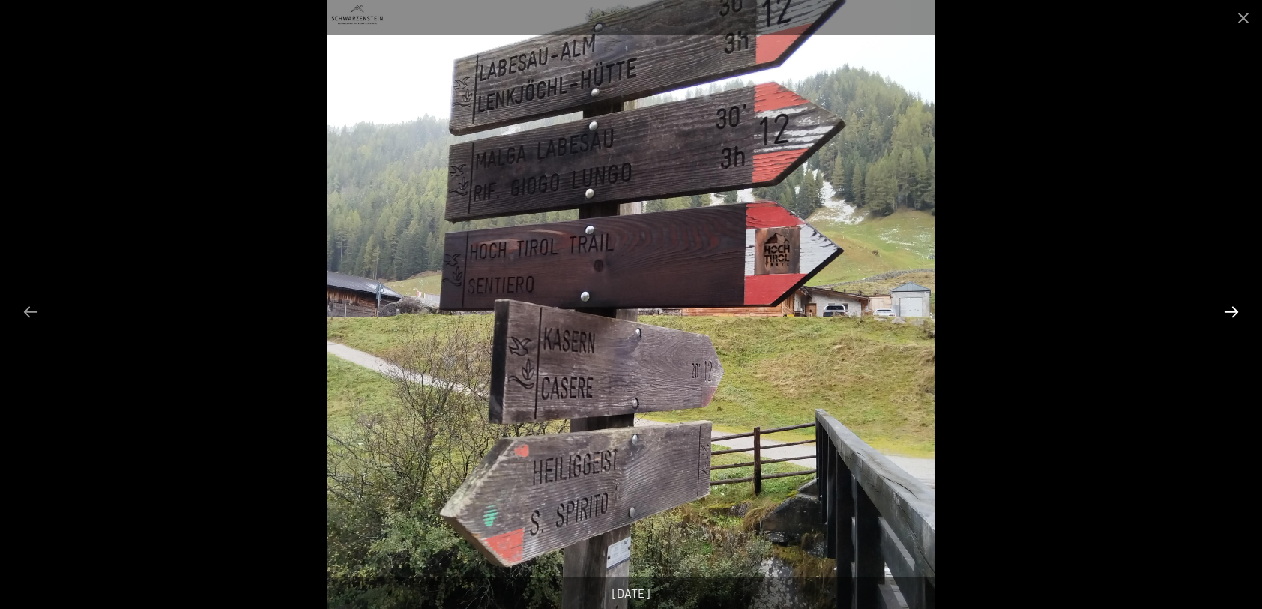
click at [1227, 310] on button "Next slide" at bounding box center [1231, 311] width 31 height 29
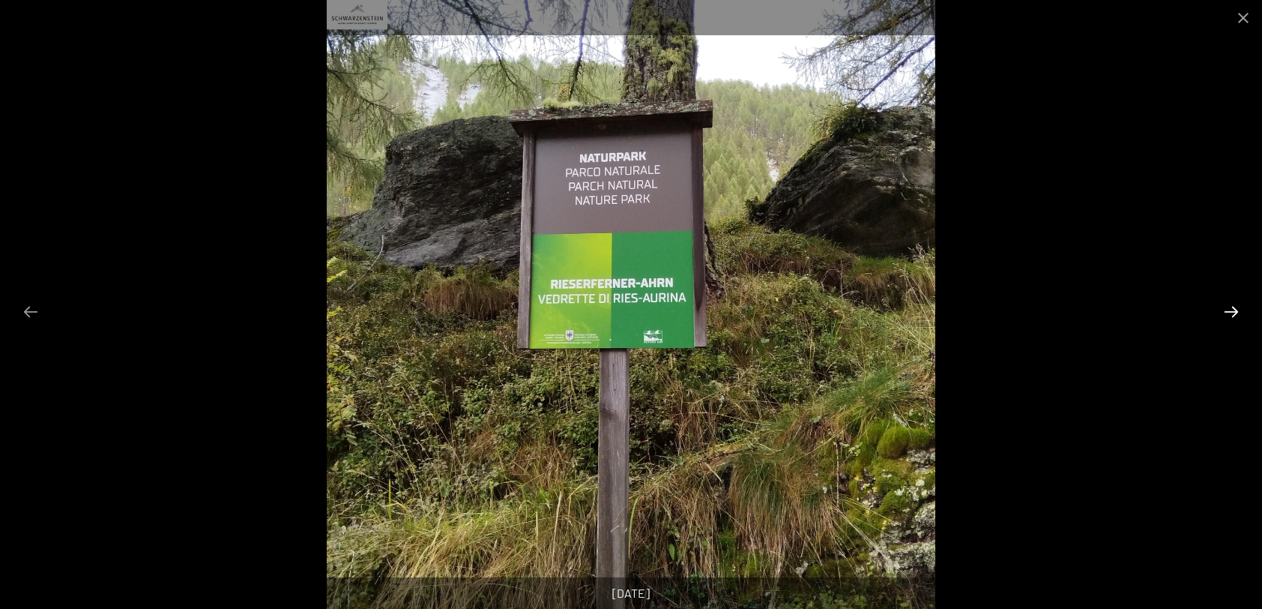
click at [1227, 310] on button "Next slide" at bounding box center [1231, 311] width 31 height 29
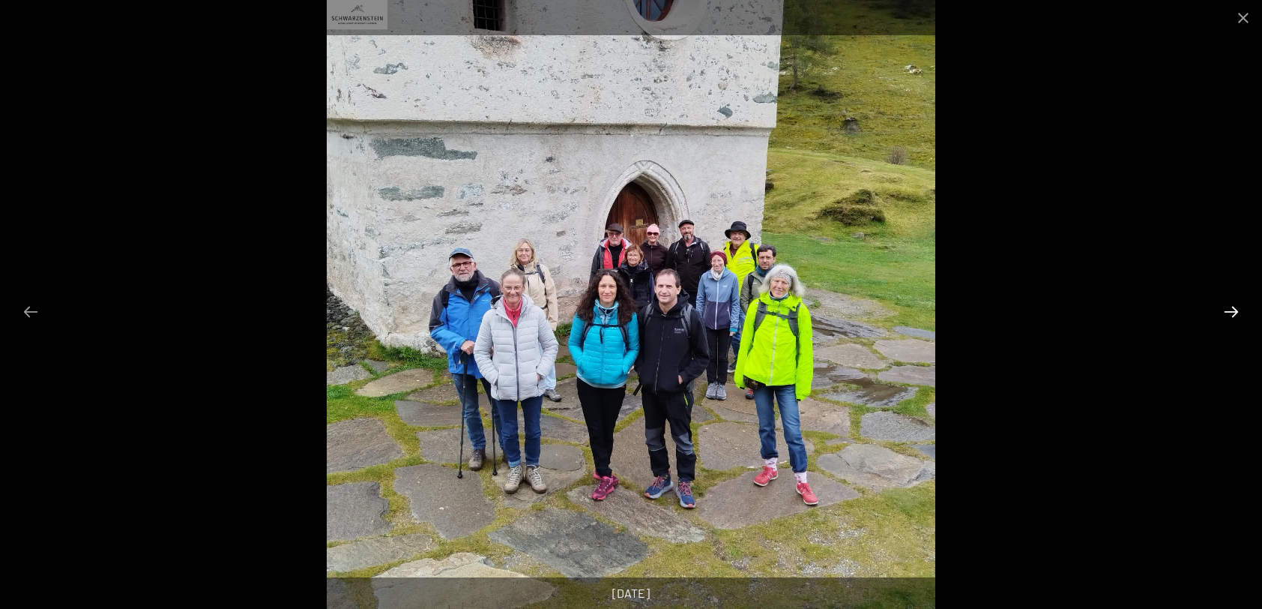
click at [1227, 310] on button "Next slide" at bounding box center [1231, 311] width 31 height 29
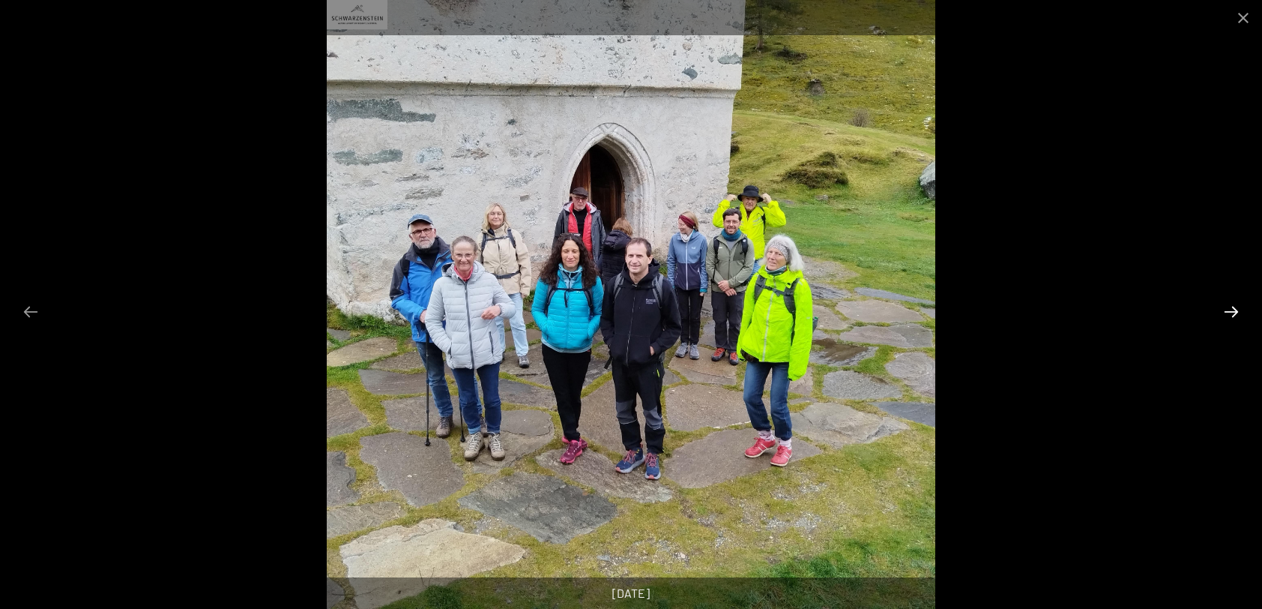
click at [1227, 310] on button "Next slide" at bounding box center [1231, 311] width 31 height 29
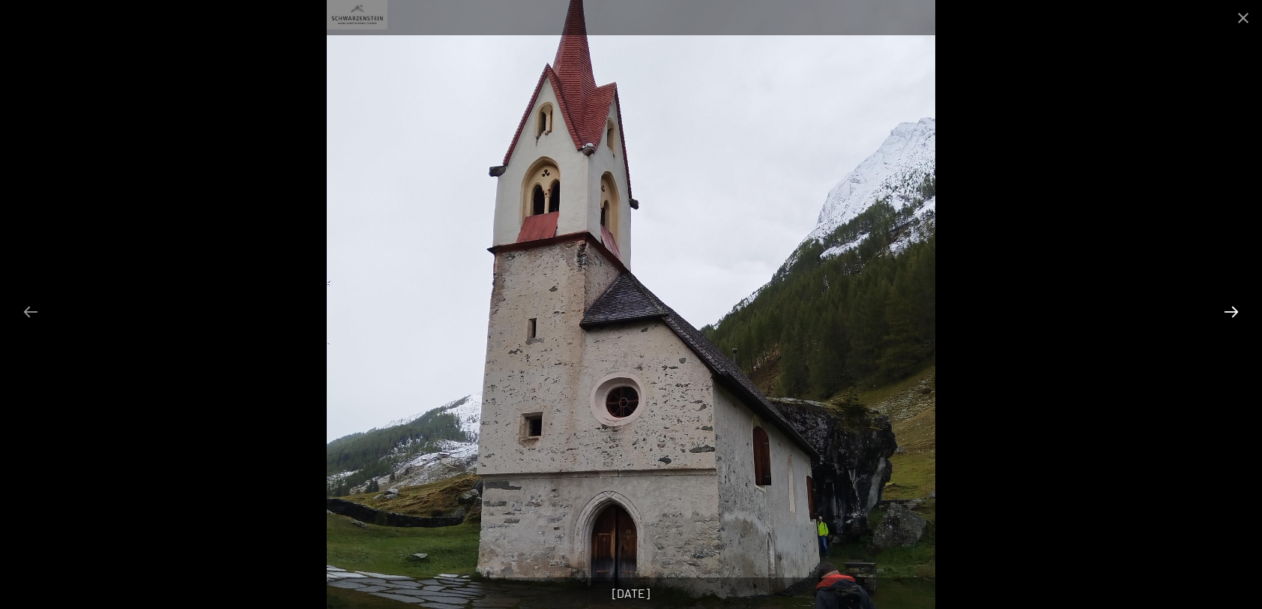
click at [1227, 310] on button "Next slide" at bounding box center [1231, 311] width 31 height 29
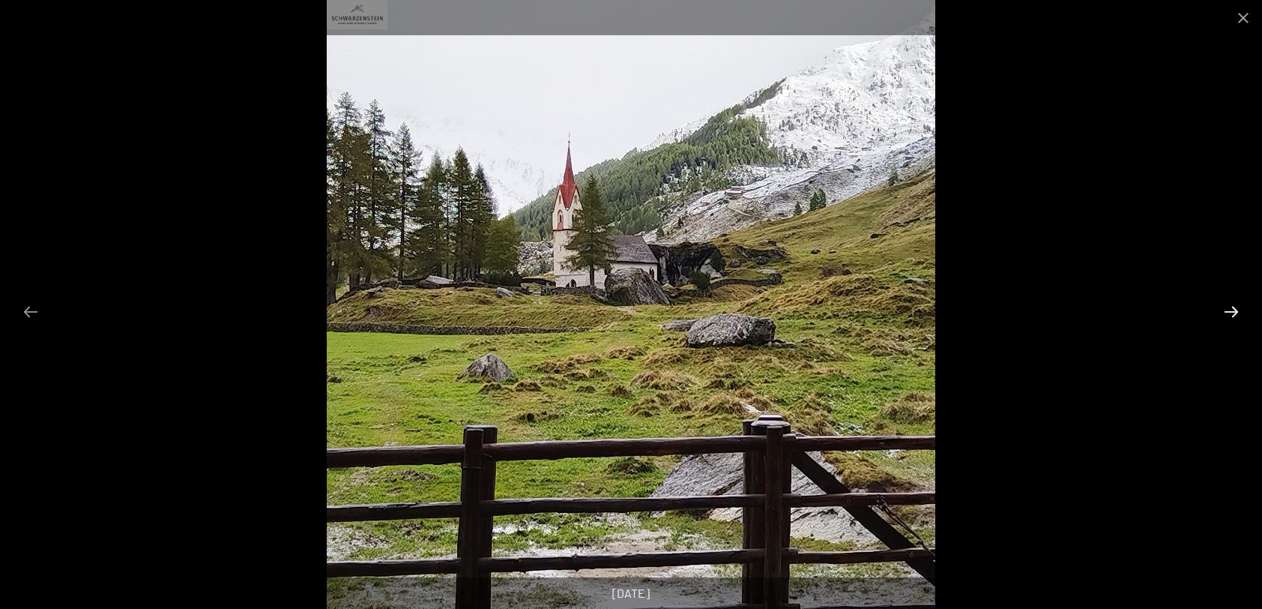
click at [1227, 310] on button "Next slide" at bounding box center [1231, 311] width 31 height 29
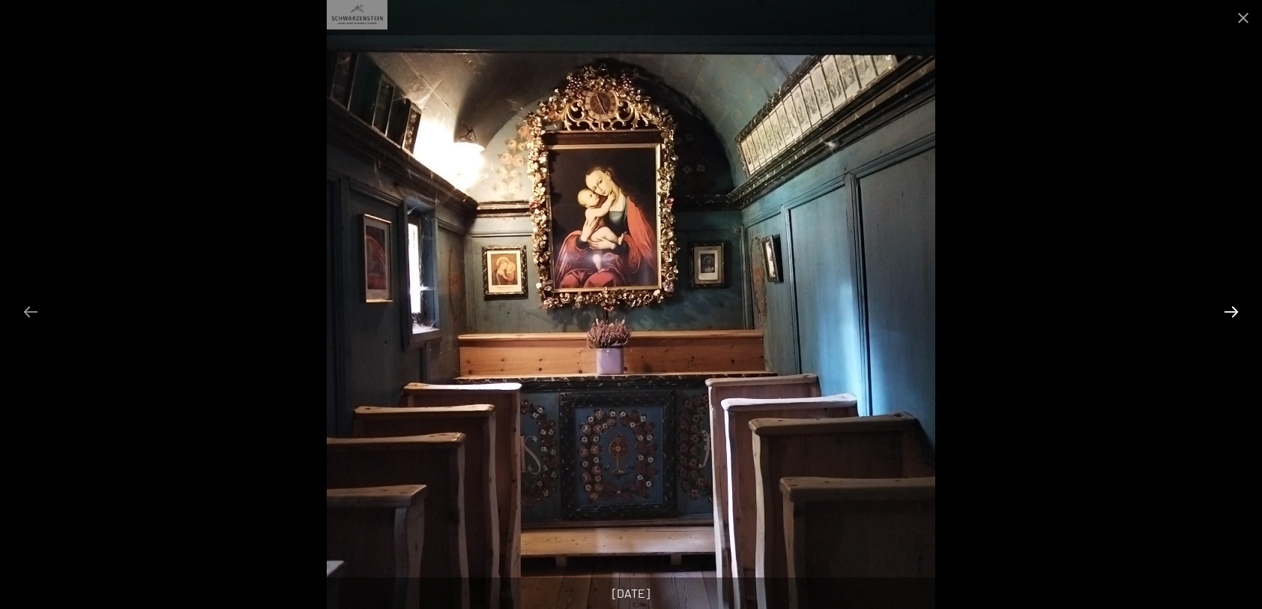
click at [1227, 310] on button "Next slide" at bounding box center [1231, 311] width 31 height 29
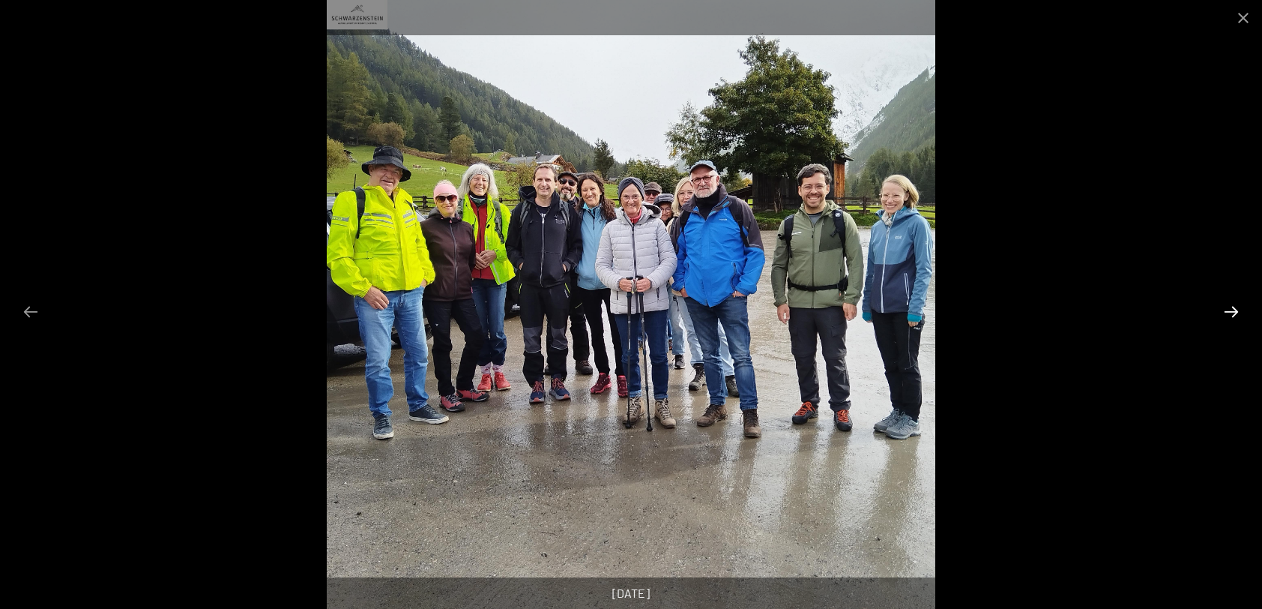
click at [1227, 310] on button "Next slide" at bounding box center [1231, 311] width 31 height 29
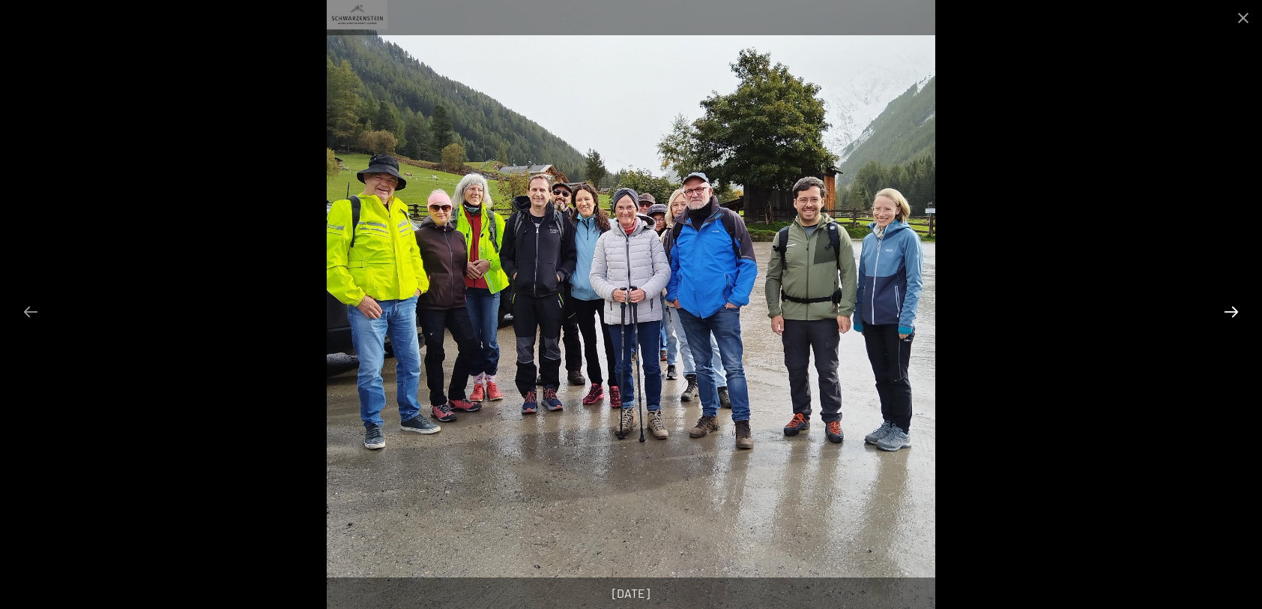
click at [1227, 310] on button "Next slide" at bounding box center [1231, 311] width 31 height 29
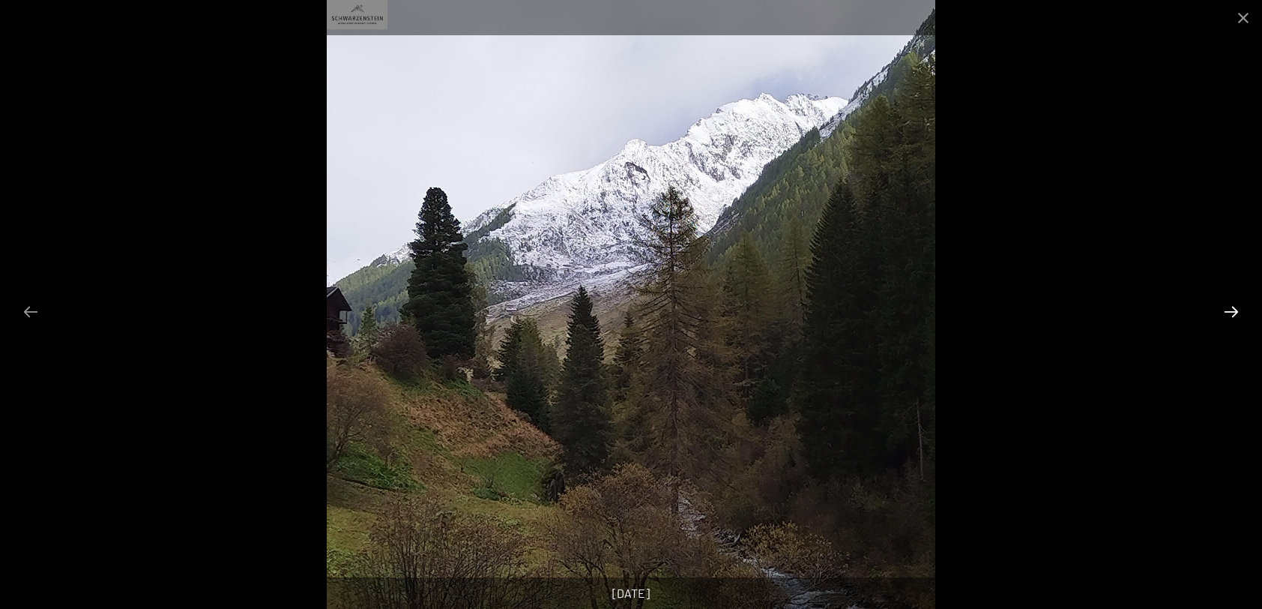
click at [1227, 310] on button "Next slide" at bounding box center [1231, 311] width 31 height 29
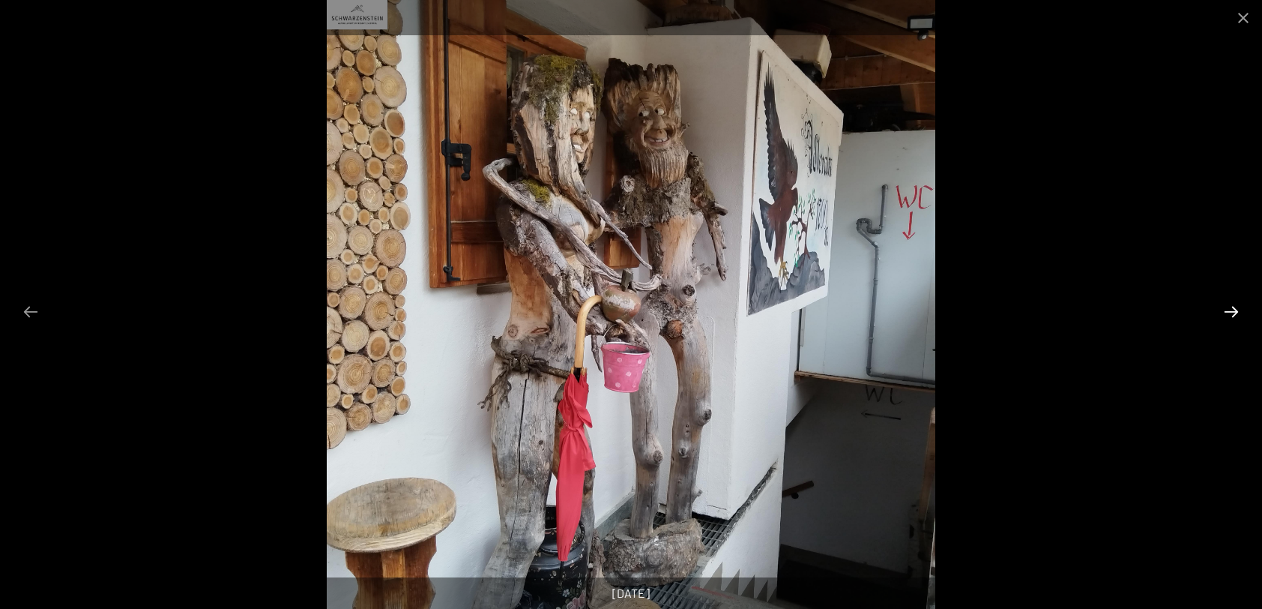
click at [1227, 310] on button "Next slide" at bounding box center [1231, 311] width 31 height 29
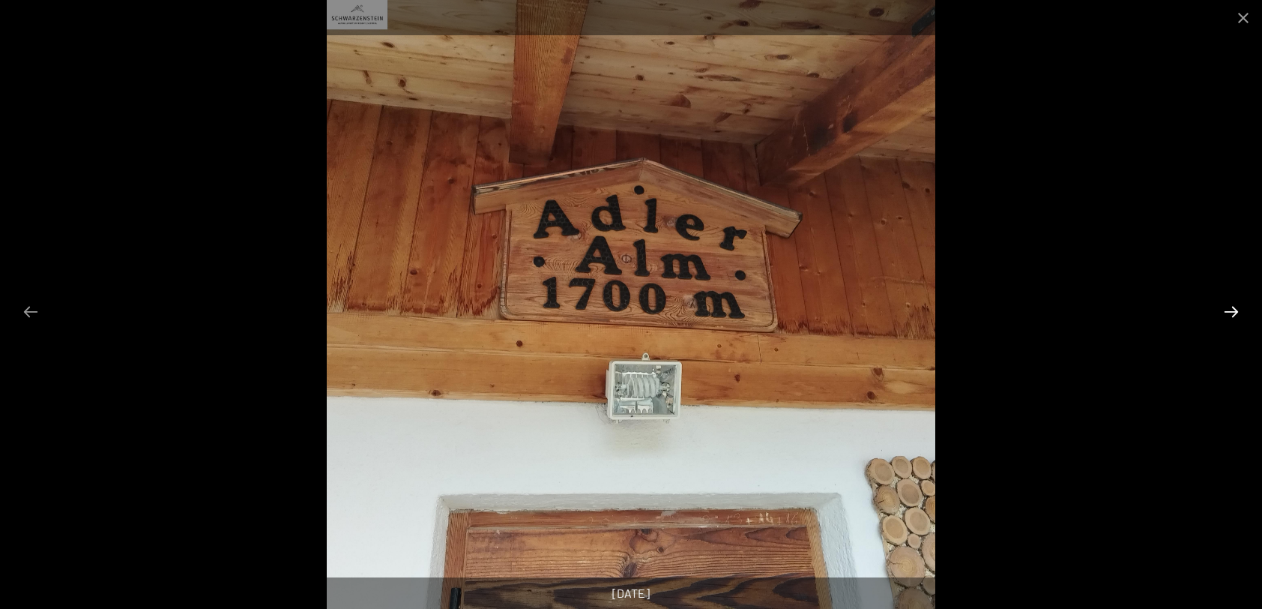
click at [1227, 310] on button "Next slide" at bounding box center [1231, 311] width 31 height 29
